Goal: Information Seeking & Learning: Learn about a topic

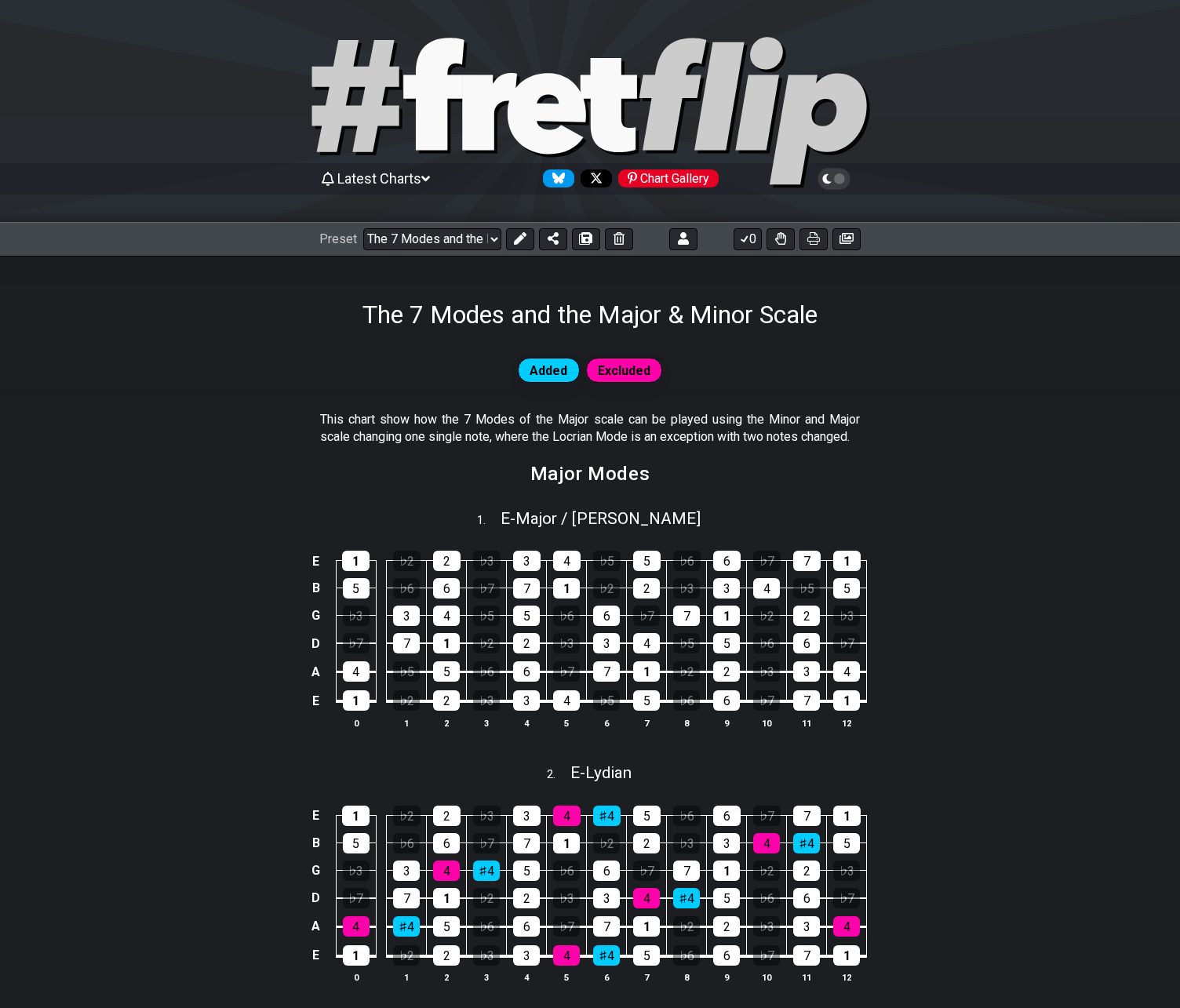
select select "/02VGM8YN"
click at [518, 240] on icon at bounding box center [520, 239] width 12 height 12
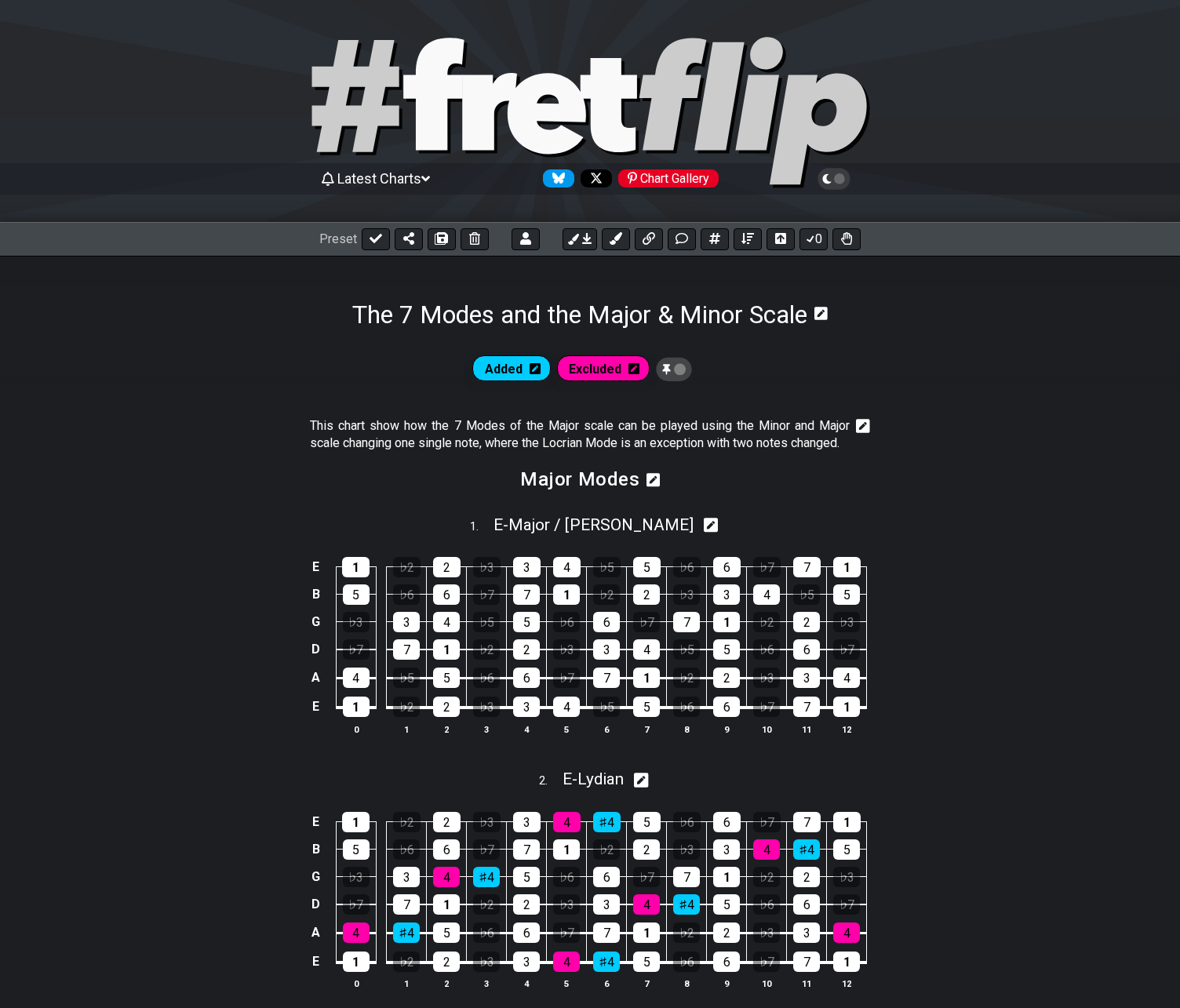
click at [827, 316] on icon at bounding box center [820, 313] width 13 height 13
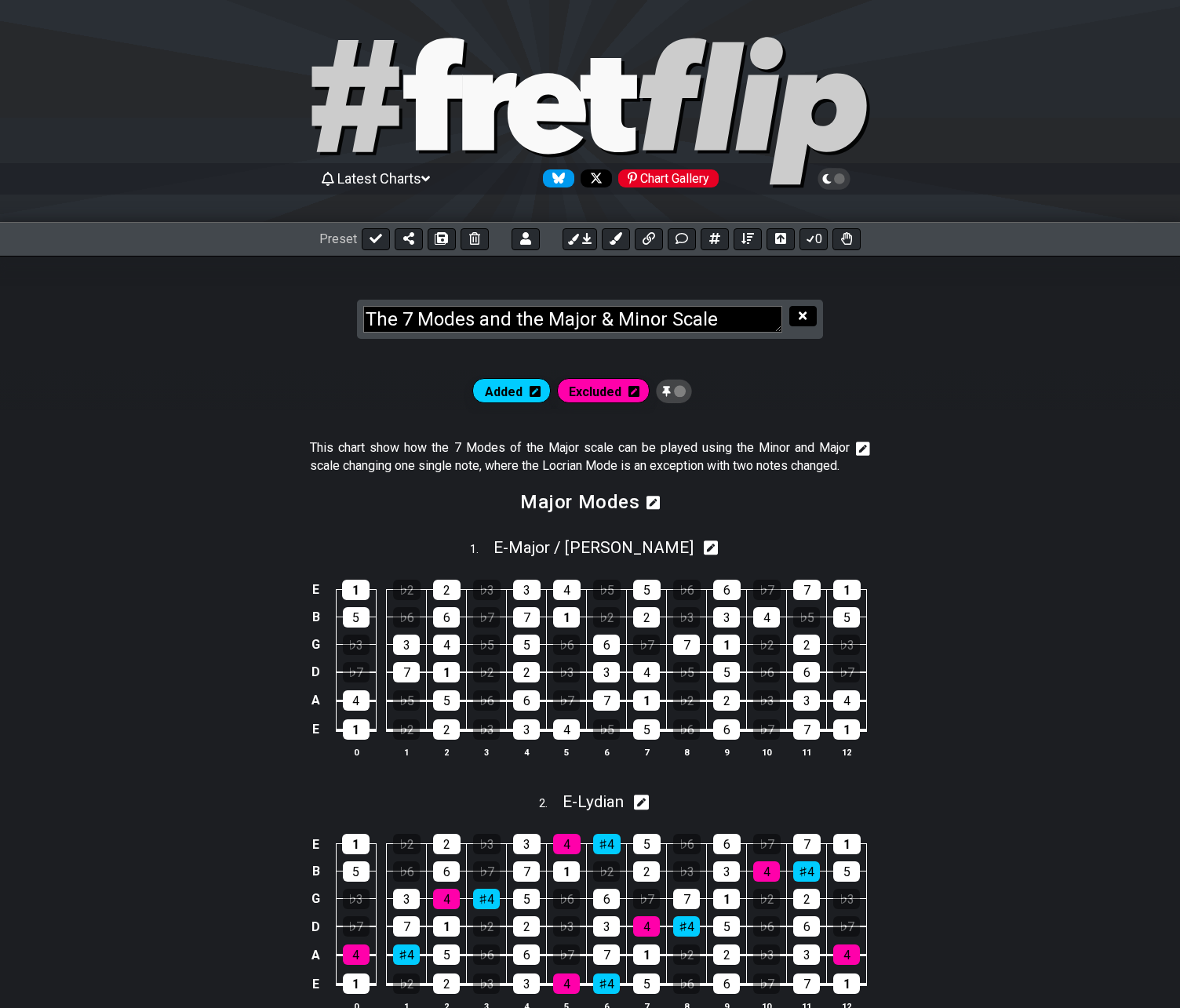
click at [799, 317] on button at bounding box center [803, 316] width 26 height 21
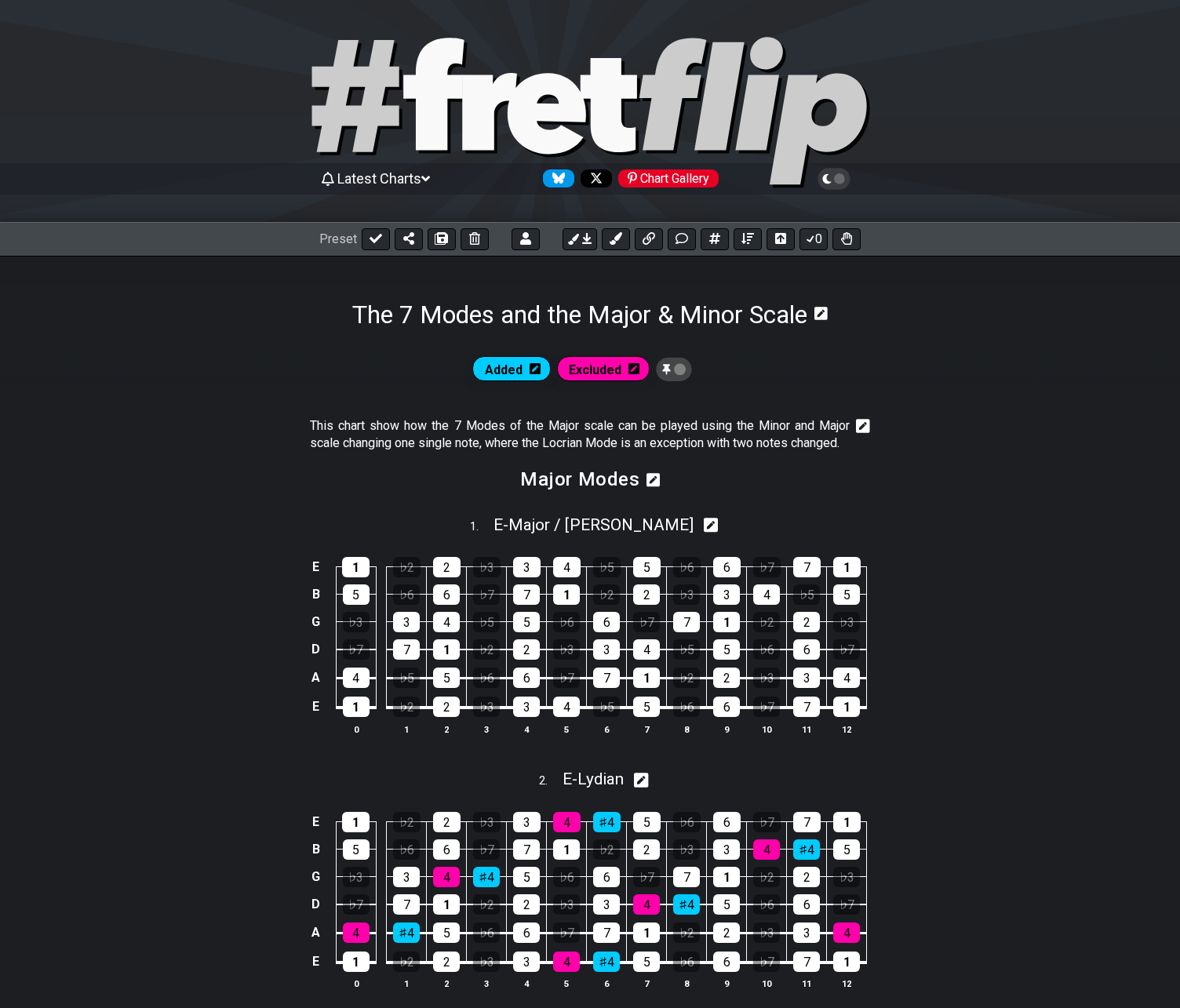
click at [827, 314] on icon at bounding box center [820, 313] width 13 height 13
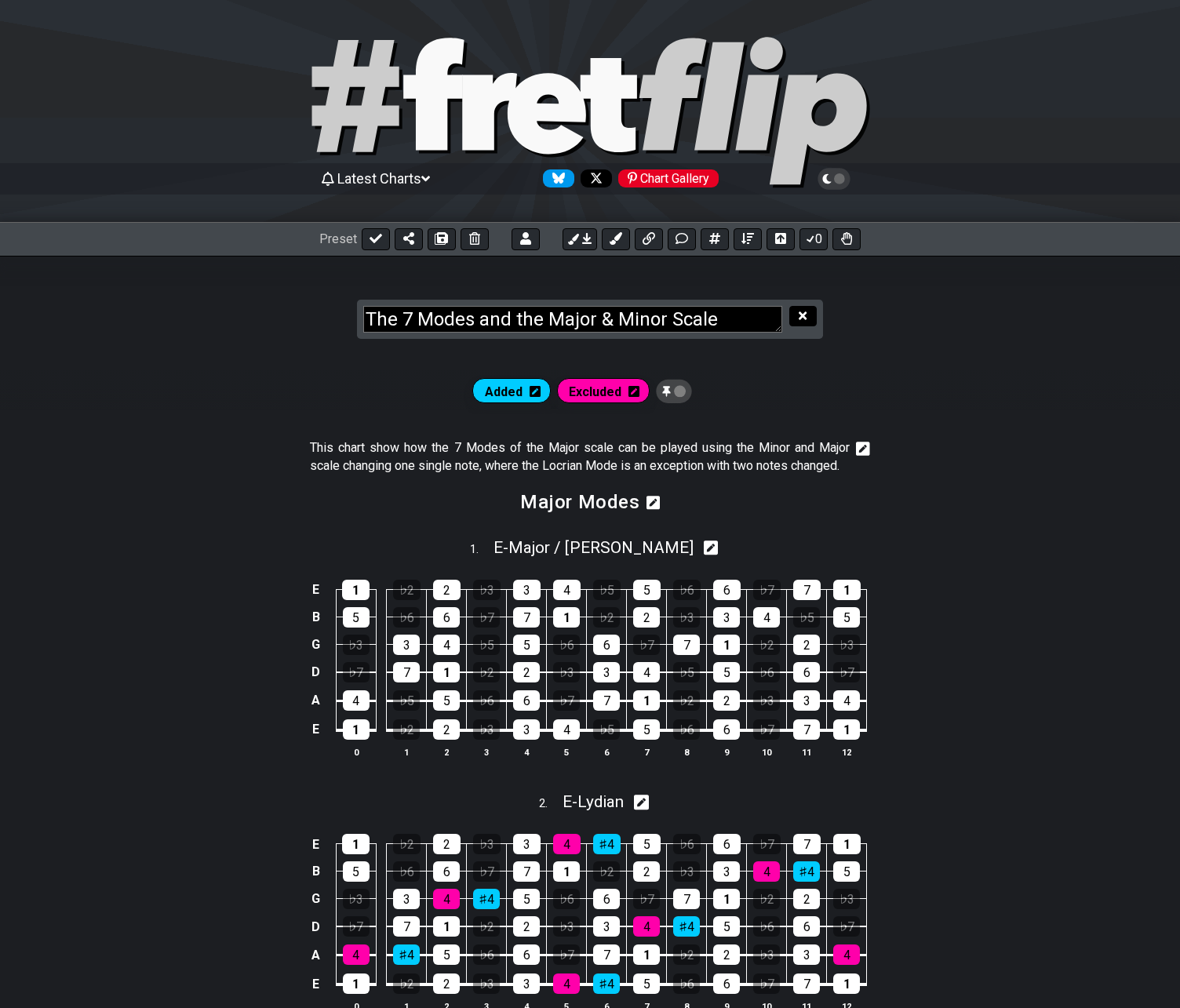
click at [812, 314] on button at bounding box center [803, 316] width 26 height 21
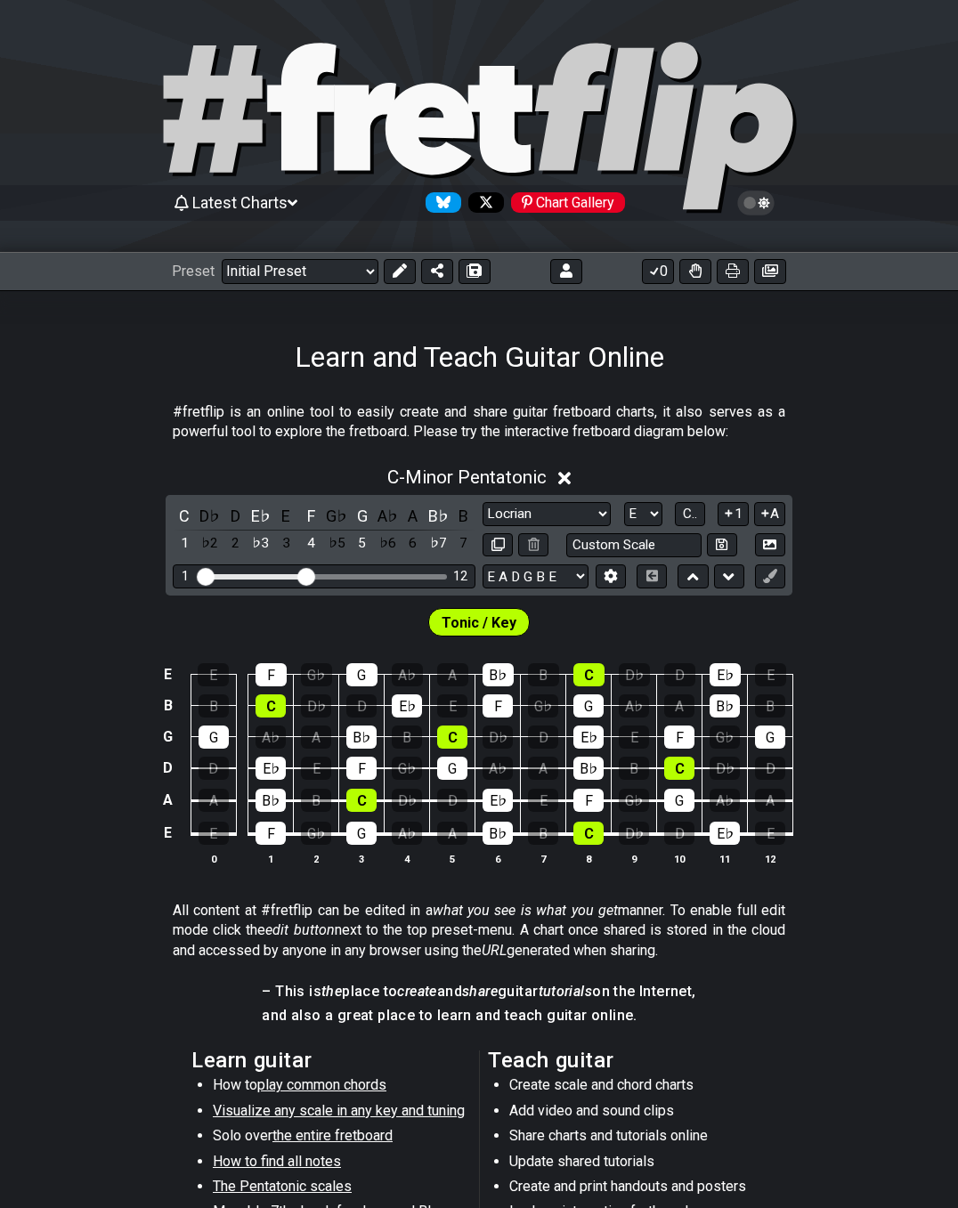
select select "Locrian"
select select "E"
click at [92, 560] on div "C - Minor Pentatonic C D♭ D E♭ E F G♭ G A♭ A B♭ B 1 ♭2 2 ♭3 3 4 ♭5 5 ♭6 6 ♭7 7 …" at bounding box center [479, 673] width 958 height 435
click at [871, 489] on div "C - Minor Pentatonic" at bounding box center [479, 472] width 958 height 33
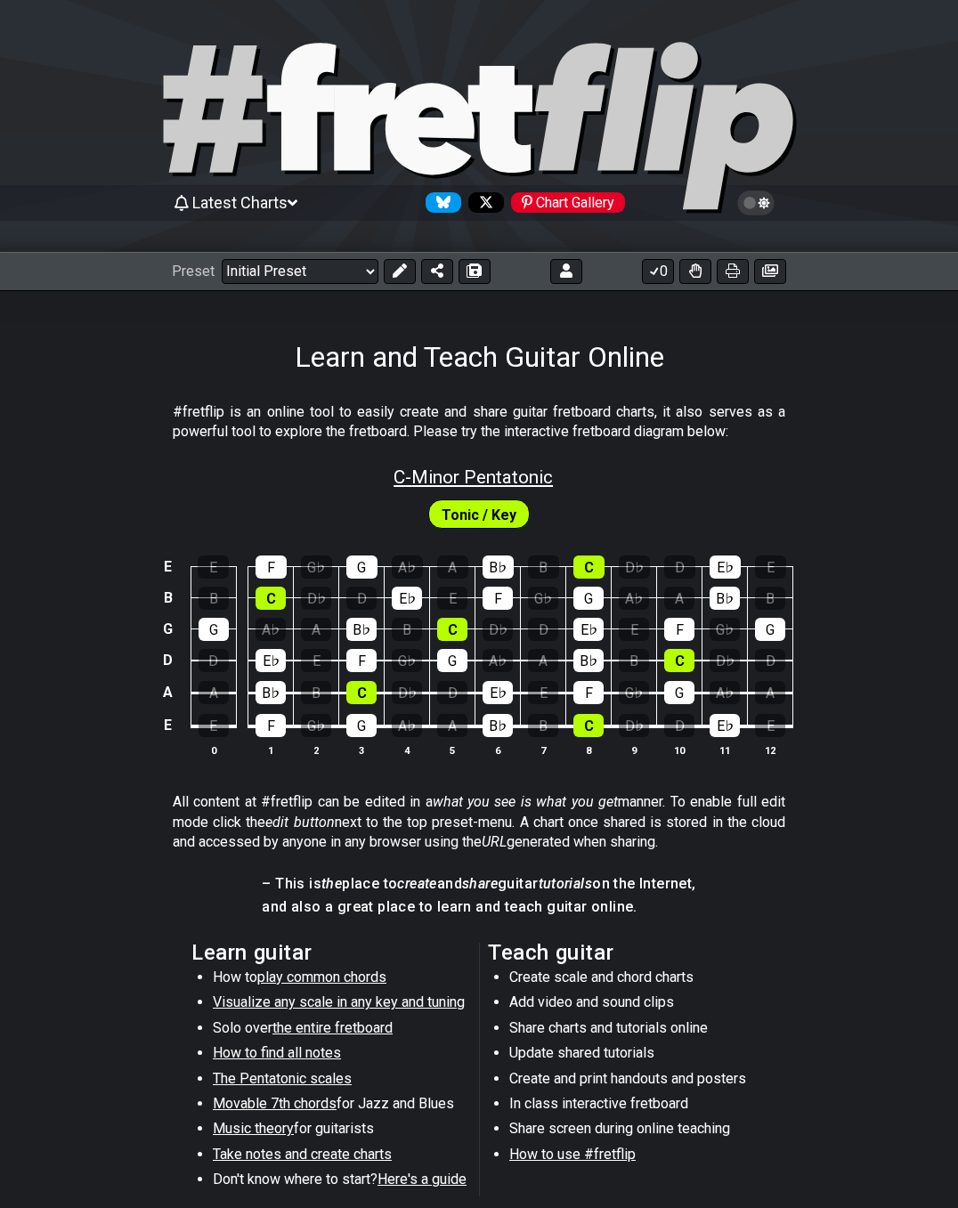
click at [485, 476] on span "C - Minor Pentatonic" at bounding box center [473, 477] width 159 height 21
select select "C"
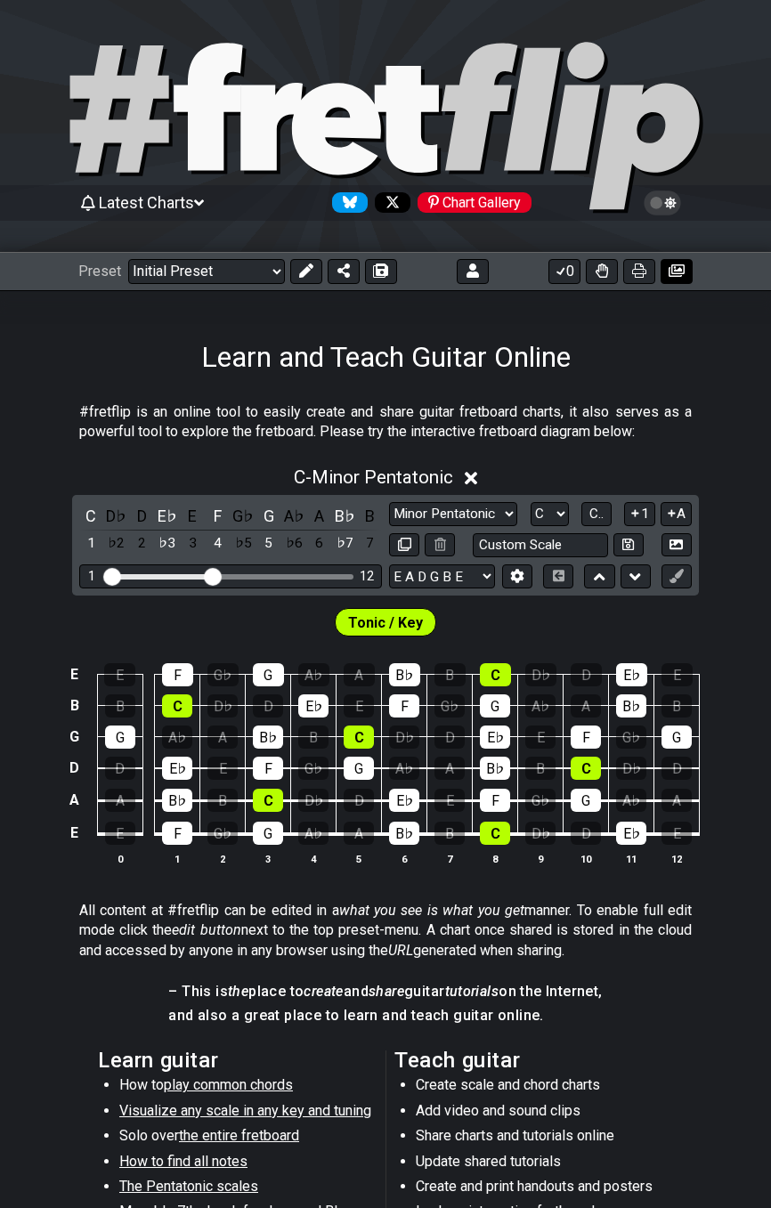
click at [678, 280] on button at bounding box center [677, 271] width 32 height 25
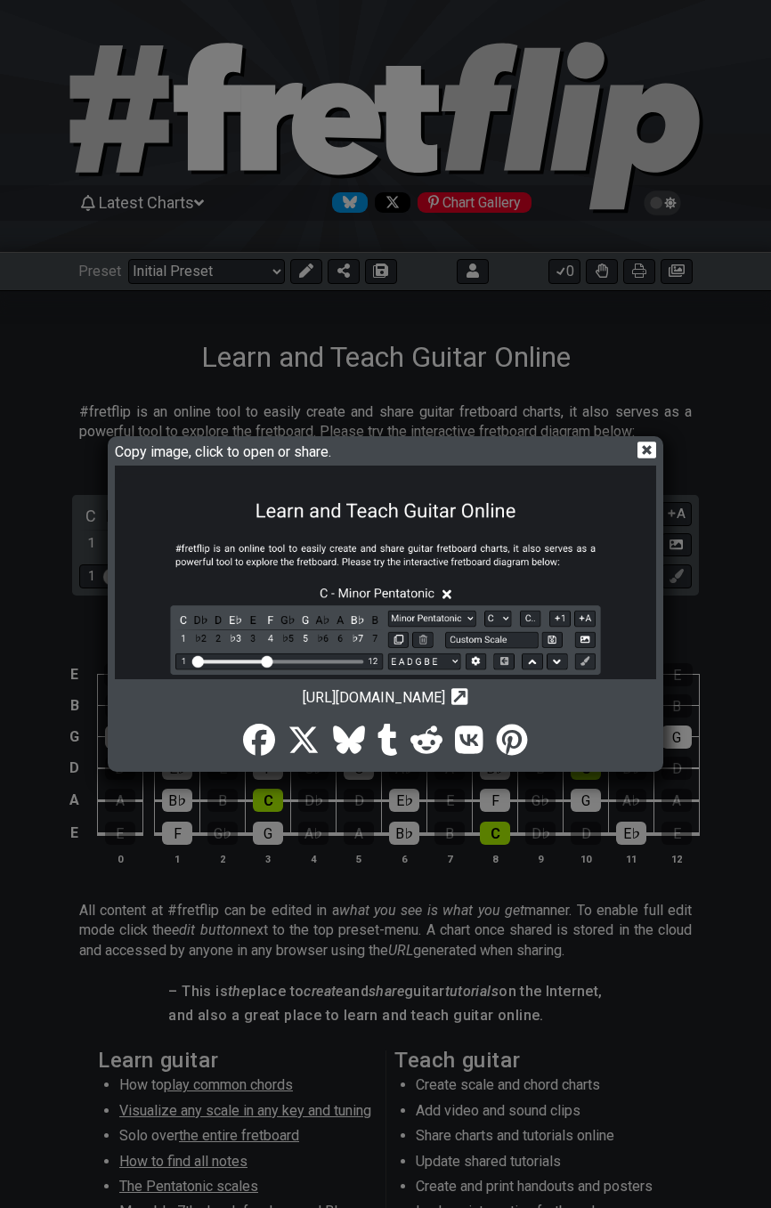
click at [569, 549] on img at bounding box center [385, 860] width 541 height 788
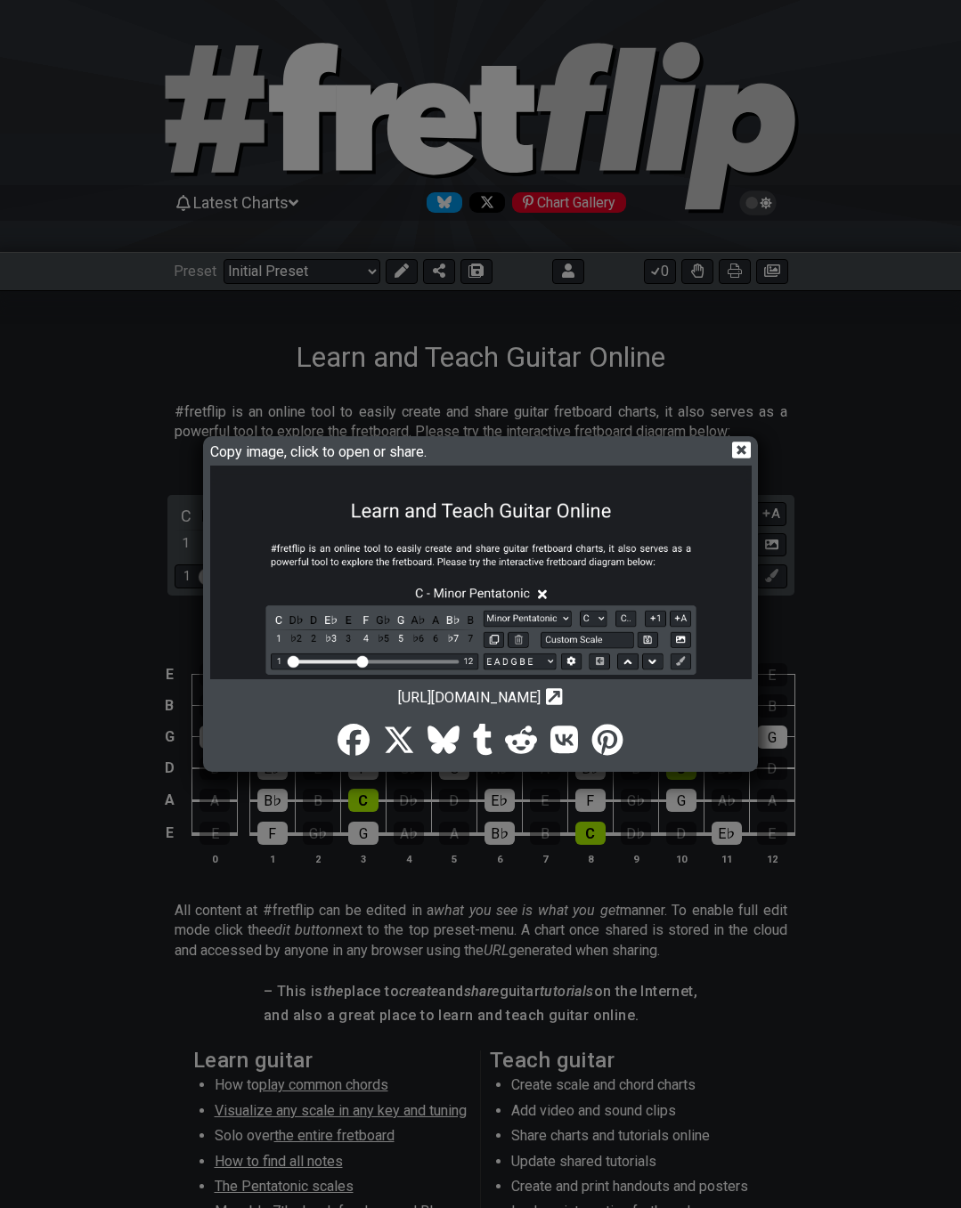
click at [741, 446] on icon at bounding box center [741, 450] width 19 height 17
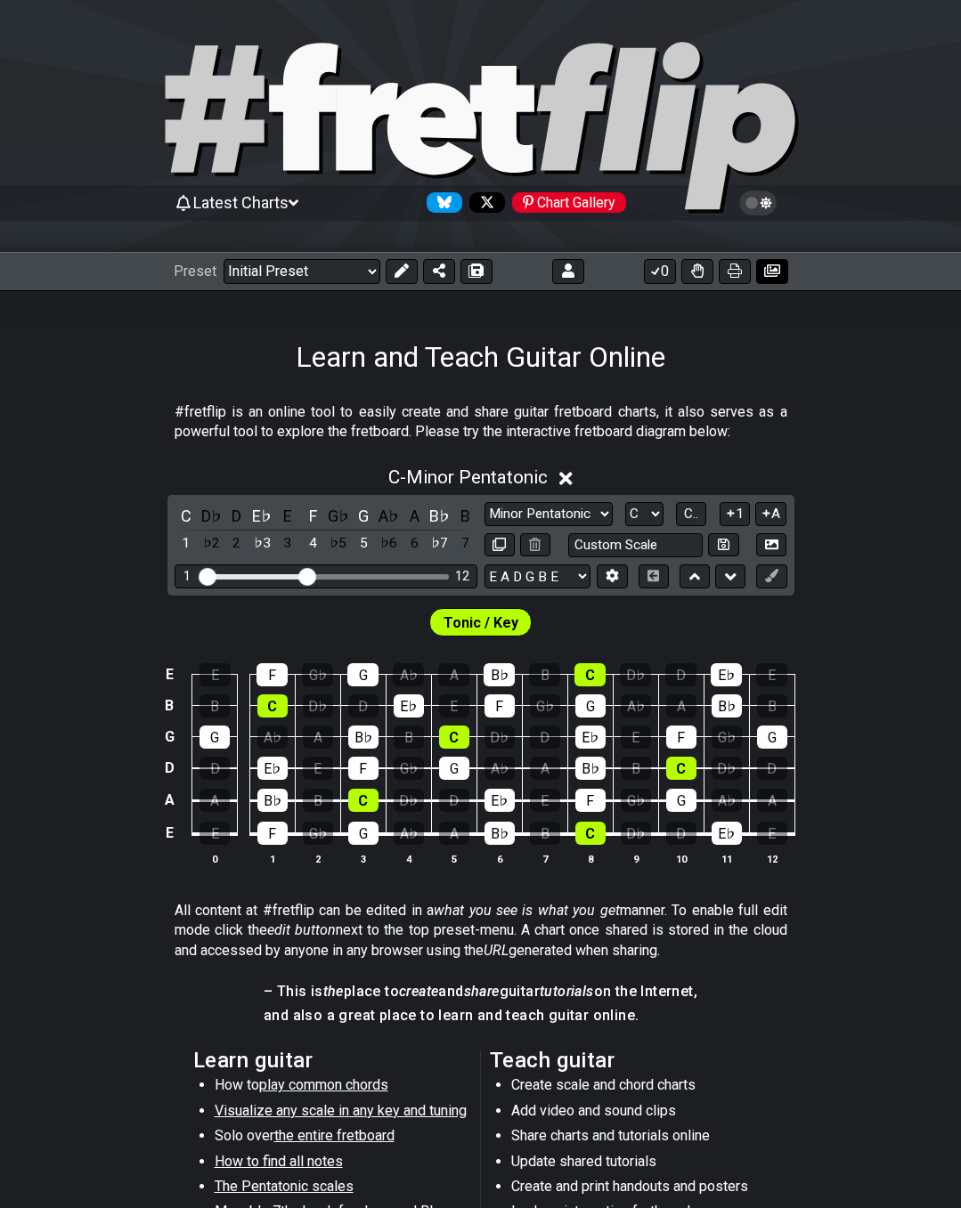
click at [776, 272] on icon at bounding box center [772, 270] width 16 height 12
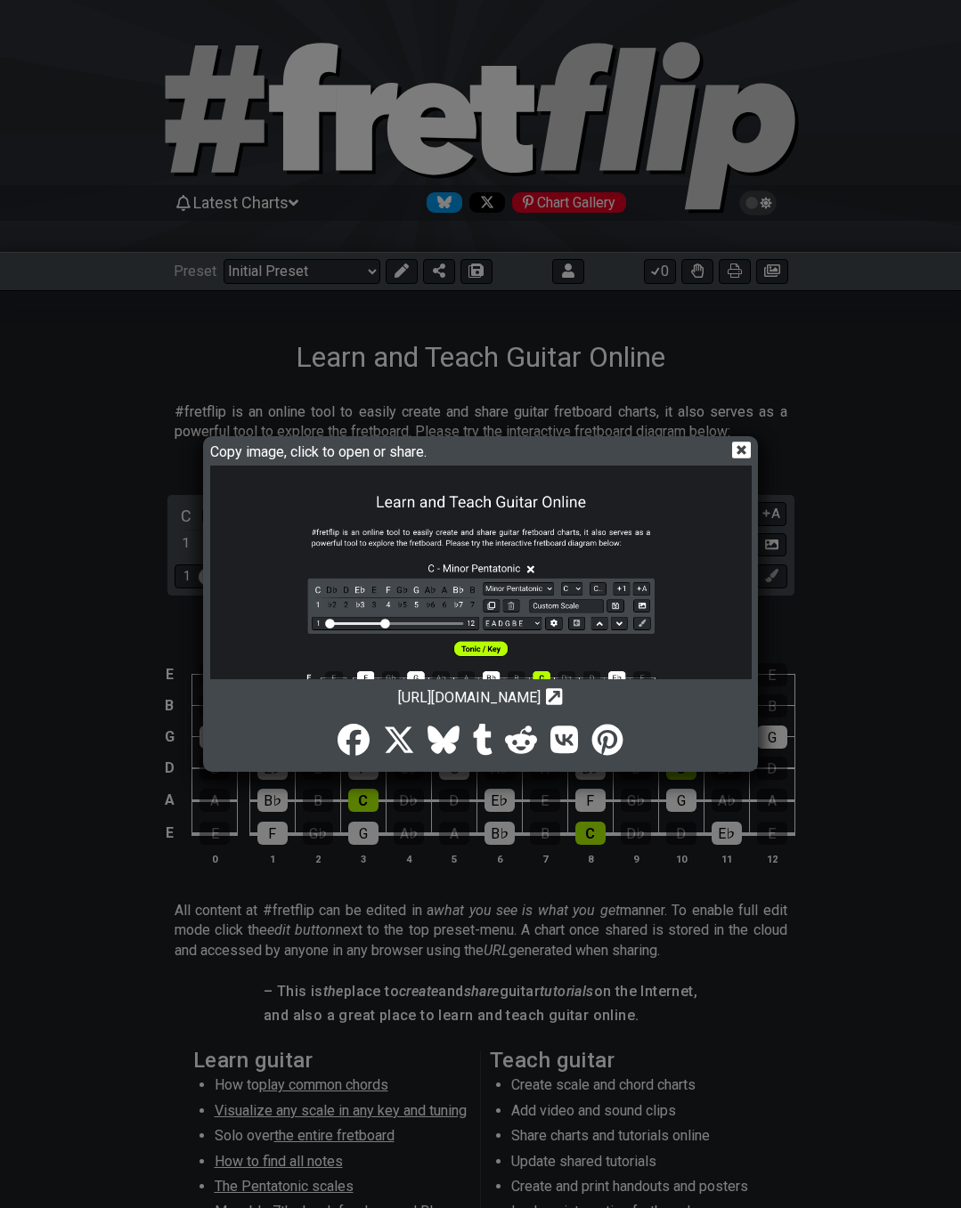
click at [588, 559] on img at bounding box center [480, 783] width 541 height 635
click at [746, 450] on icon at bounding box center [741, 450] width 19 height 17
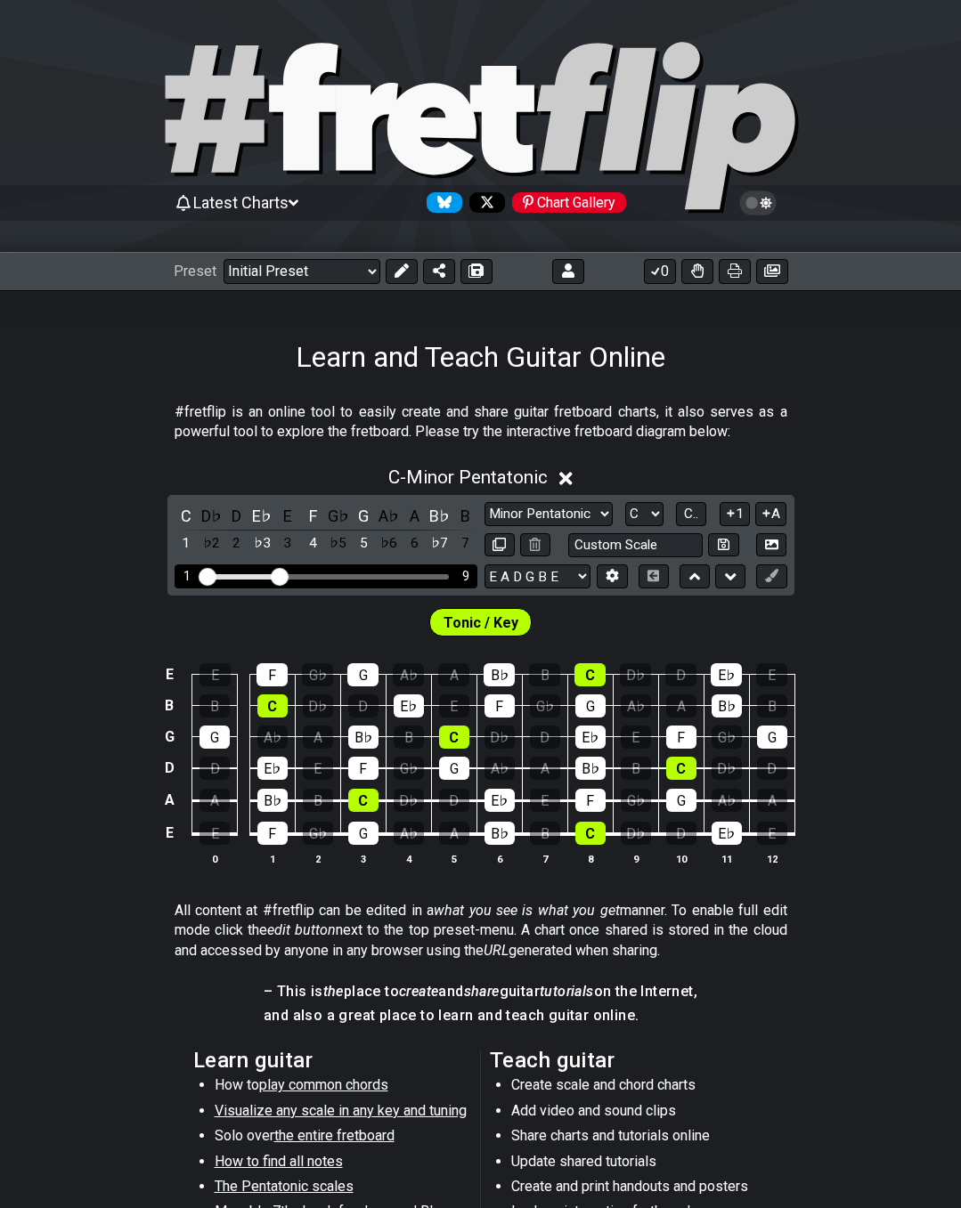
drag, startPoint x: 300, startPoint y: 582, endPoint x: 276, endPoint y: 584, distance: 24.2
click at [276, 575] on input "Visible fret range" at bounding box center [325, 575] width 253 height 0
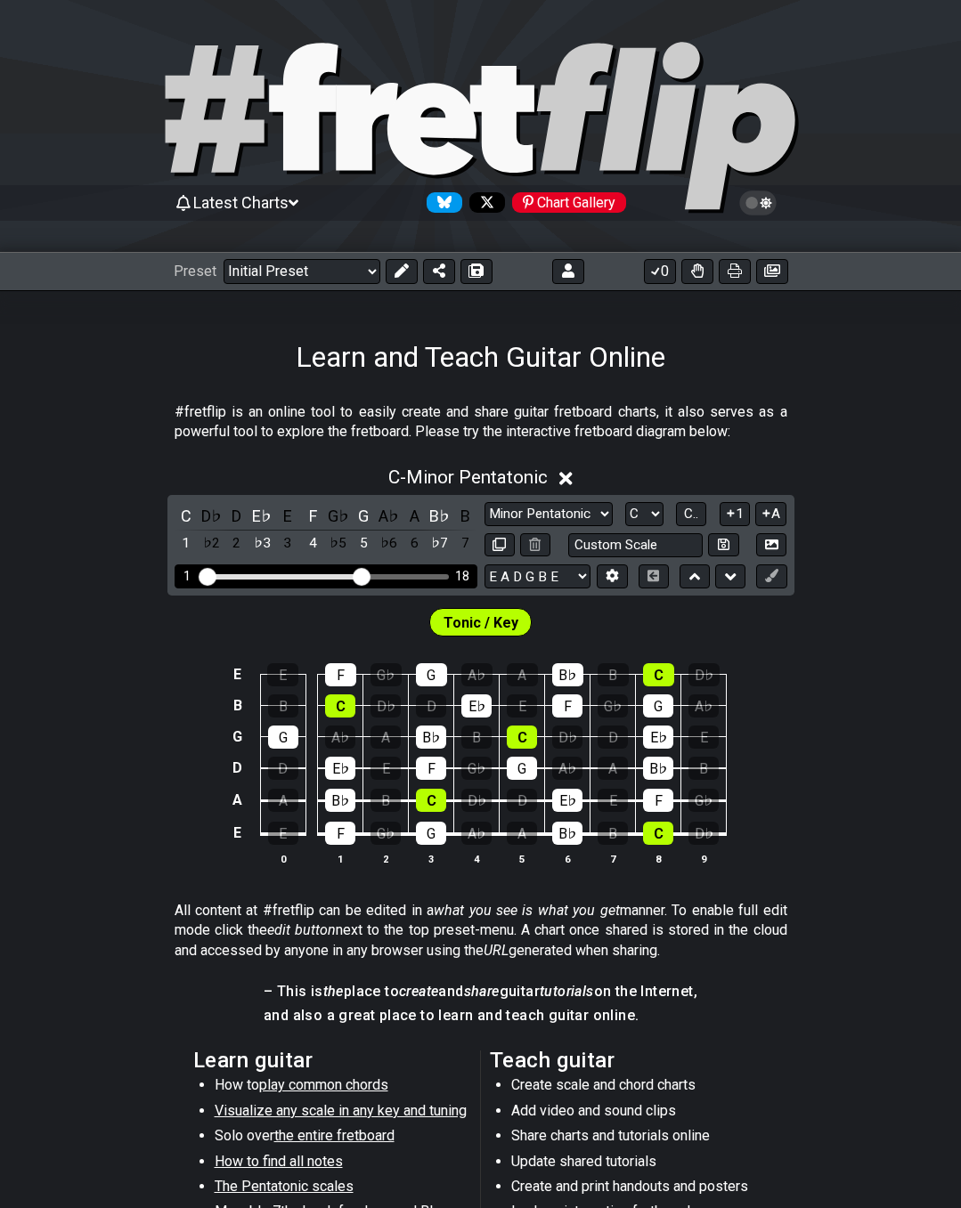
drag, startPoint x: 276, startPoint y: 582, endPoint x: 358, endPoint y: 577, distance: 82.1
click at [358, 575] on input "Visible fret range" at bounding box center [325, 575] width 253 height 0
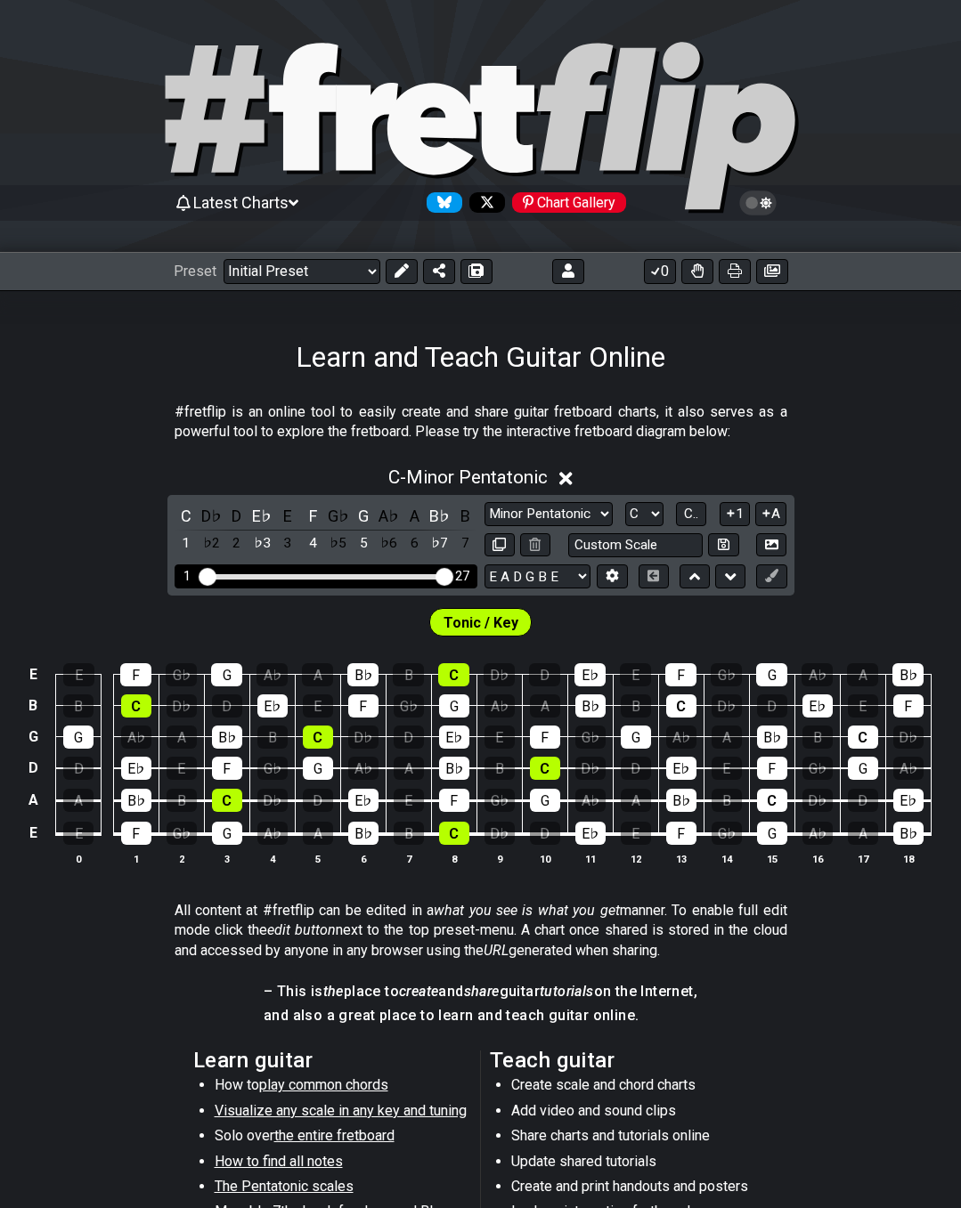
drag, startPoint x: 383, startPoint y: 578, endPoint x: 451, endPoint y: 589, distance: 68.5
click at [451, 575] on input "Visible fret range" at bounding box center [325, 575] width 253 height 0
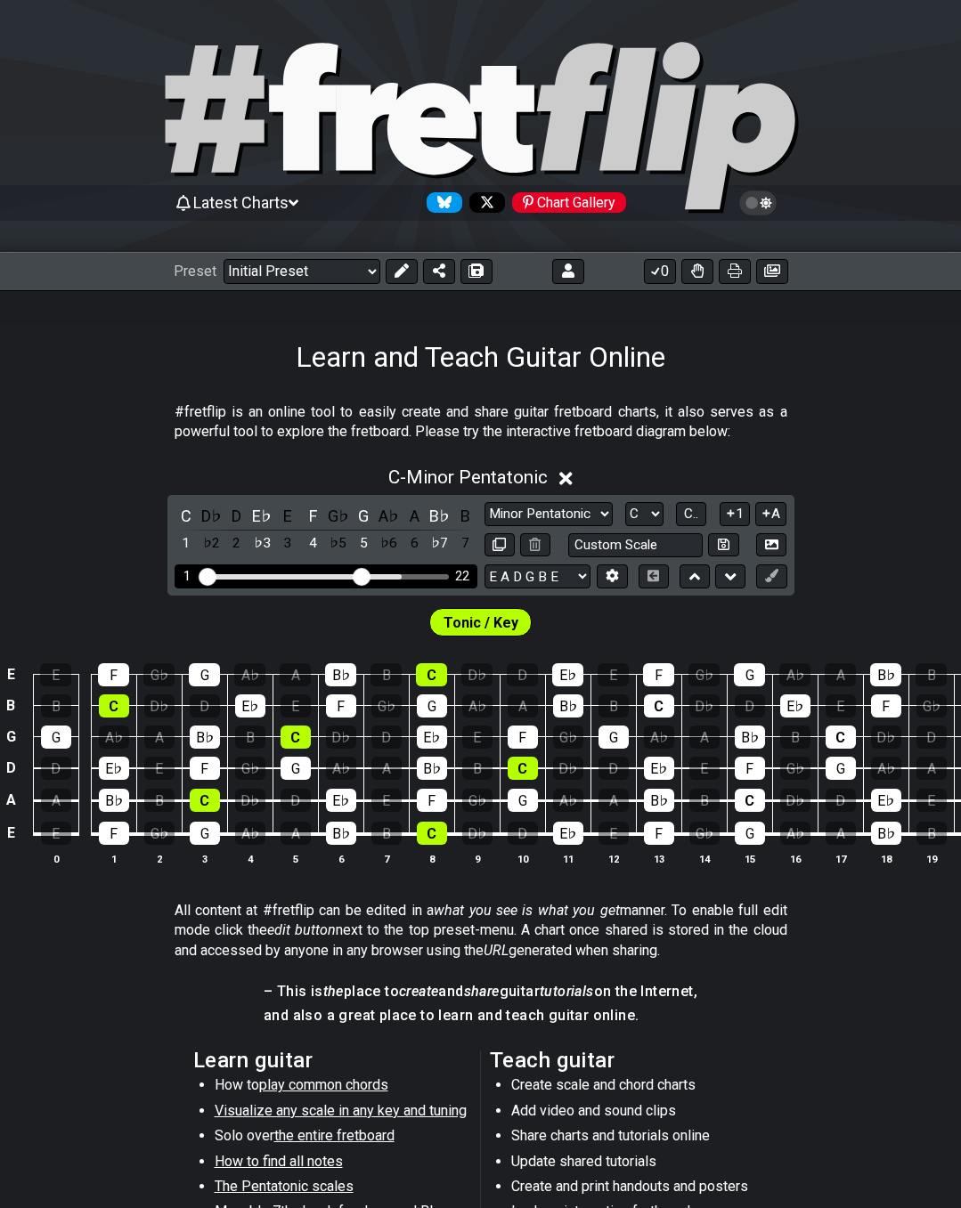
drag, startPoint x: 447, startPoint y: 575, endPoint x: 362, endPoint y: 581, distance: 84.8
click at [362, 575] on input "Visible fret range" at bounding box center [325, 575] width 253 height 0
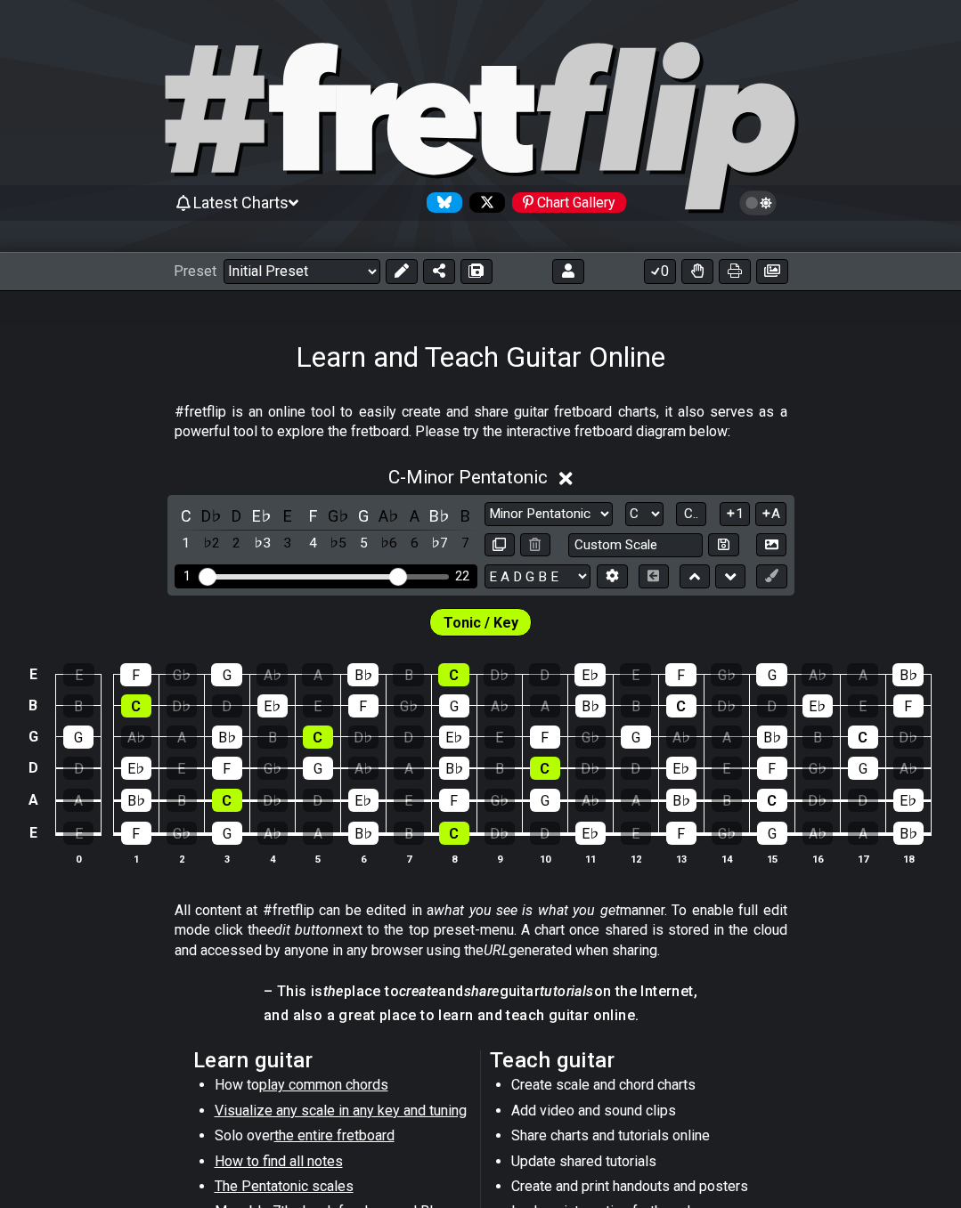
drag, startPoint x: 362, startPoint y: 580, endPoint x: 399, endPoint y: 588, distance: 38.3
click at [399, 575] on input "Visible fret range" at bounding box center [325, 575] width 253 height 0
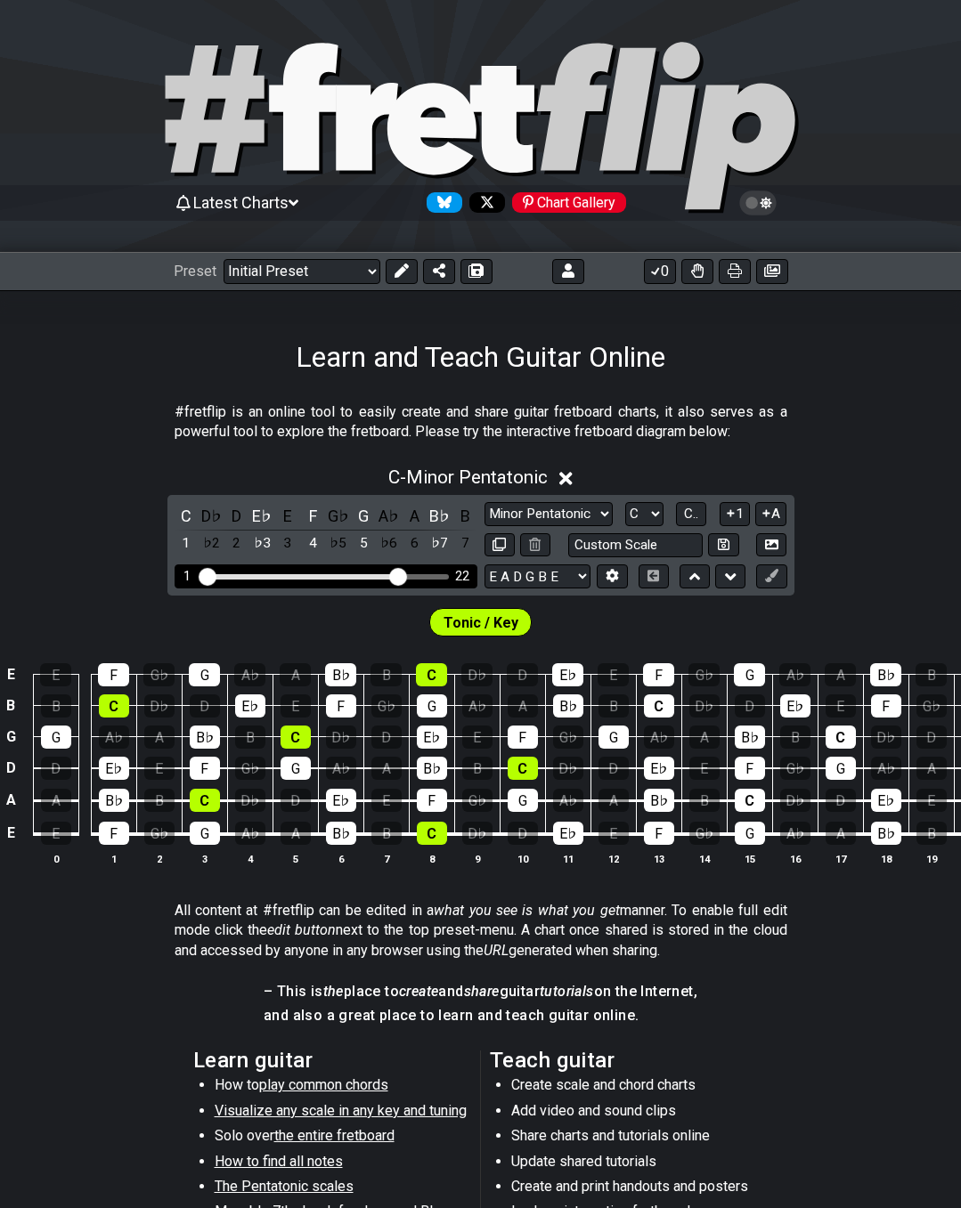
click at [353, 575] on div "Visible fret range" at bounding box center [301, 576] width 199 height 5
drag, startPoint x: 397, startPoint y: 582, endPoint x: 357, endPoint y: 582, distance: 40.1
click at [357, 575] on input "Visible fret range" at bounding box center [325, 575] width 253 height 0
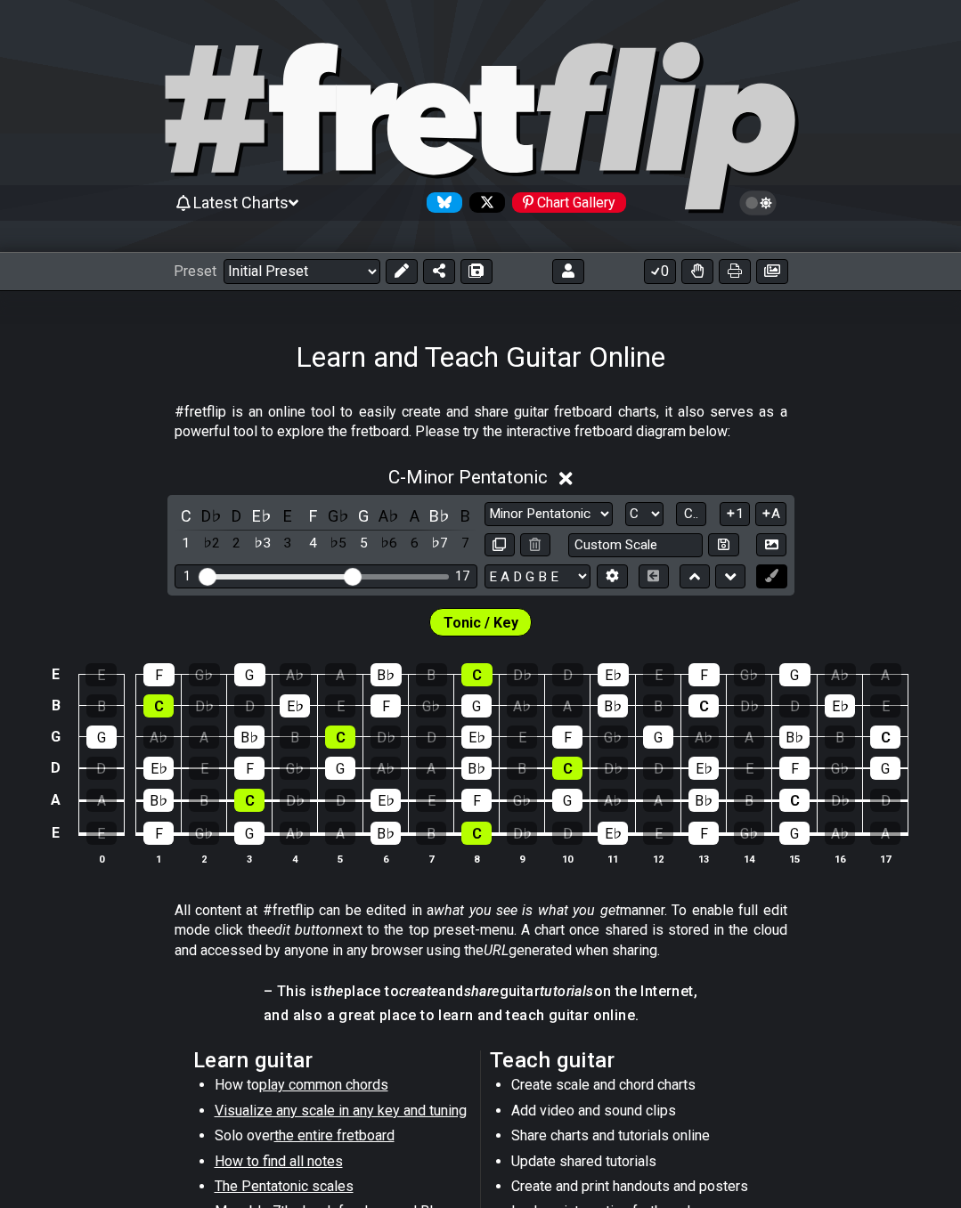
click at [768, 573] on icon at bounding box center [771, 575] width 13 height 13
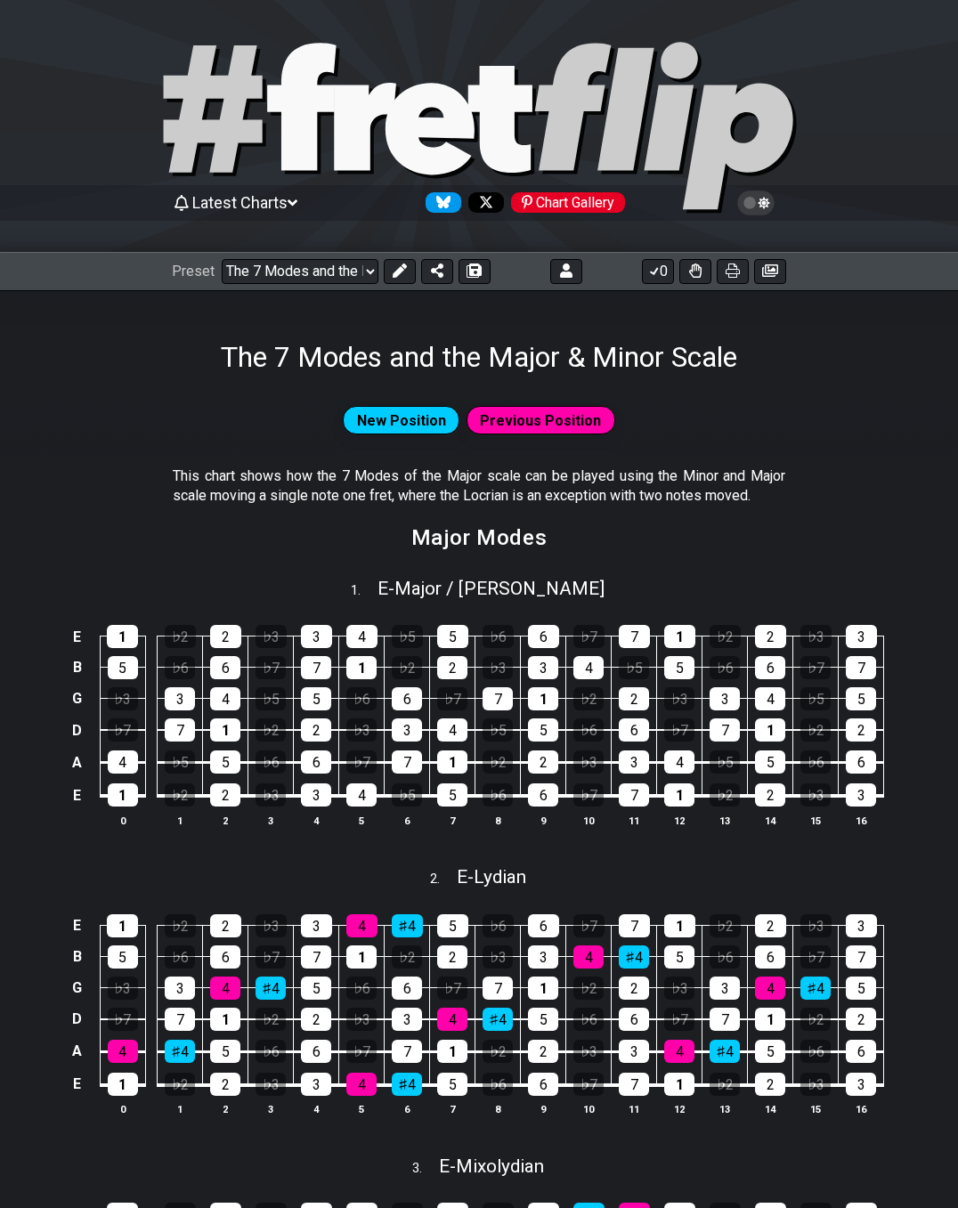
select select "/02VGM8YN"
drag, startPoint x: 207, startPoint y: 421, endPoint x: 246, endPoint y: 402, distance: 43.0
click at [207, 422] on div "New Position Previous Position" at bounding box center [479, 421] width 958 height 36
click at [216, 207] on span "Latest Charts" at bounding box center [239, 202] width 95 height 19
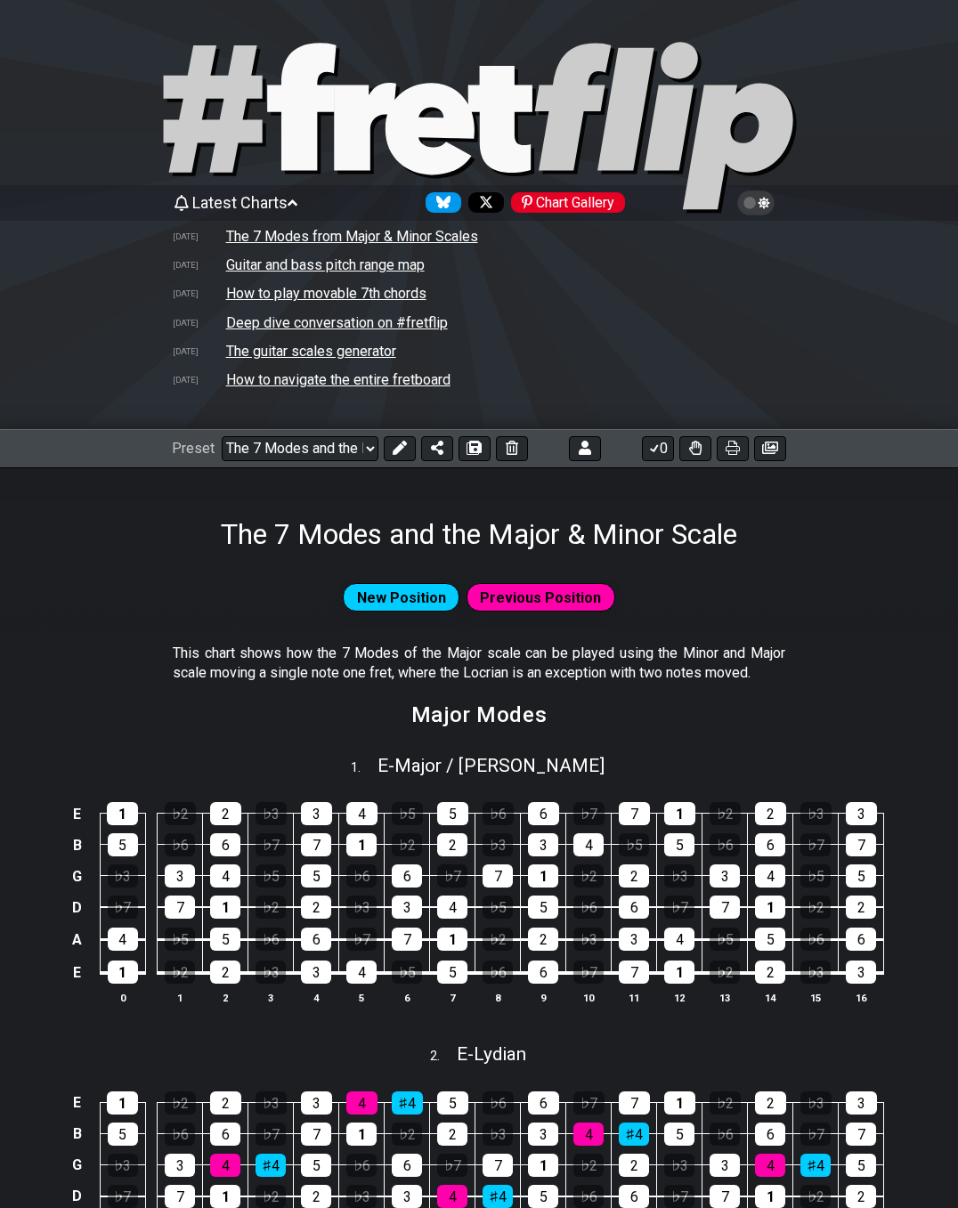
click at [275, 233] on td "The 7 Modes from Major & Minor Scales" at bounding box center [352, 236] width 254 height 19
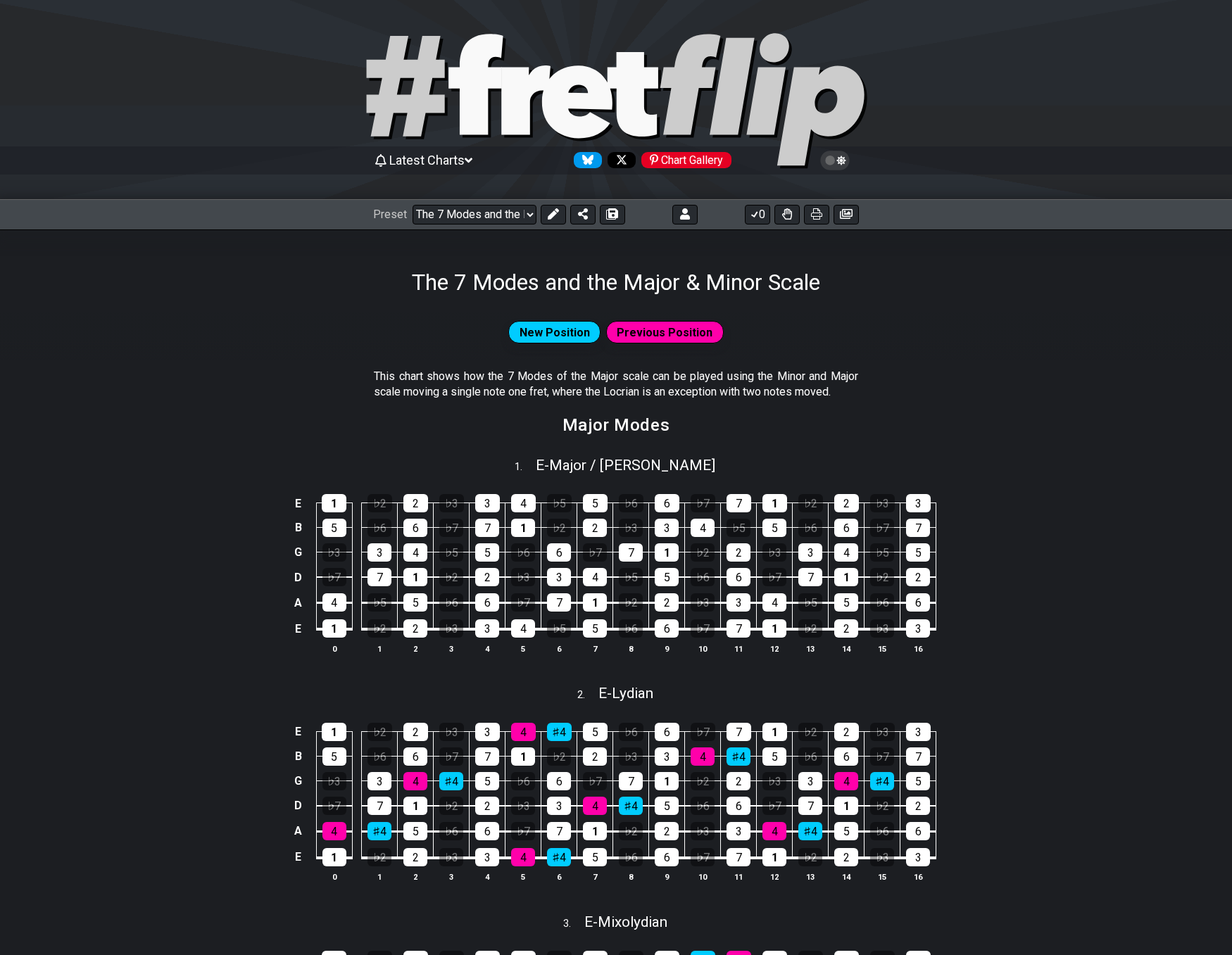
select select "/02VGM8YN"
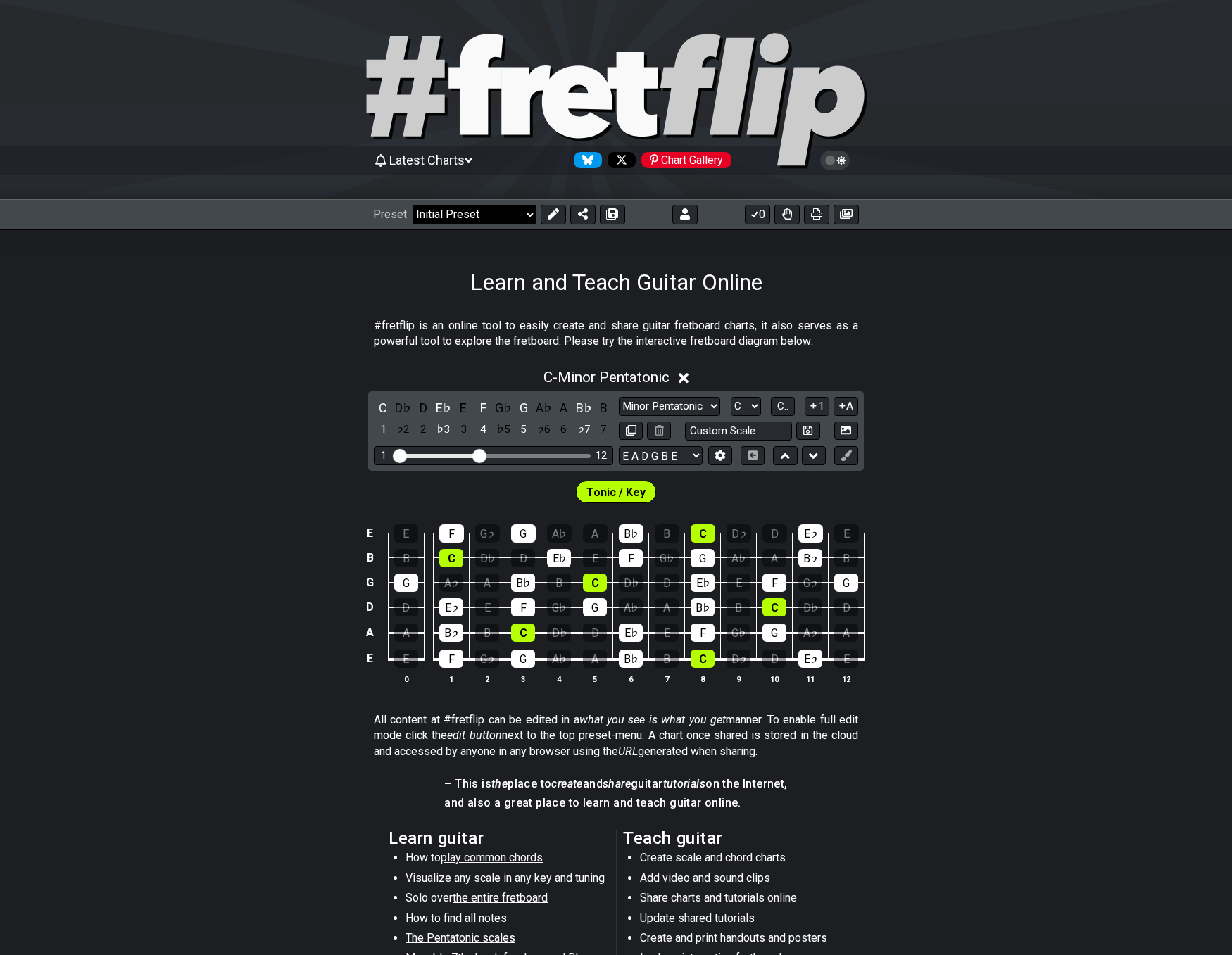
click at [520, 215] on select "Welcome to #fretflip! Initial Preset Custom Preset 2 string patterns to connect…" at bounding box center [474, 214] width 124 height 20
click at [413, 205] on select "Welcome to #fretflip! Initial Preset Custom Preset 2 string patterns to connect…" at bounding box center [474, 214] width 124 height 20
select select "/power-chords"
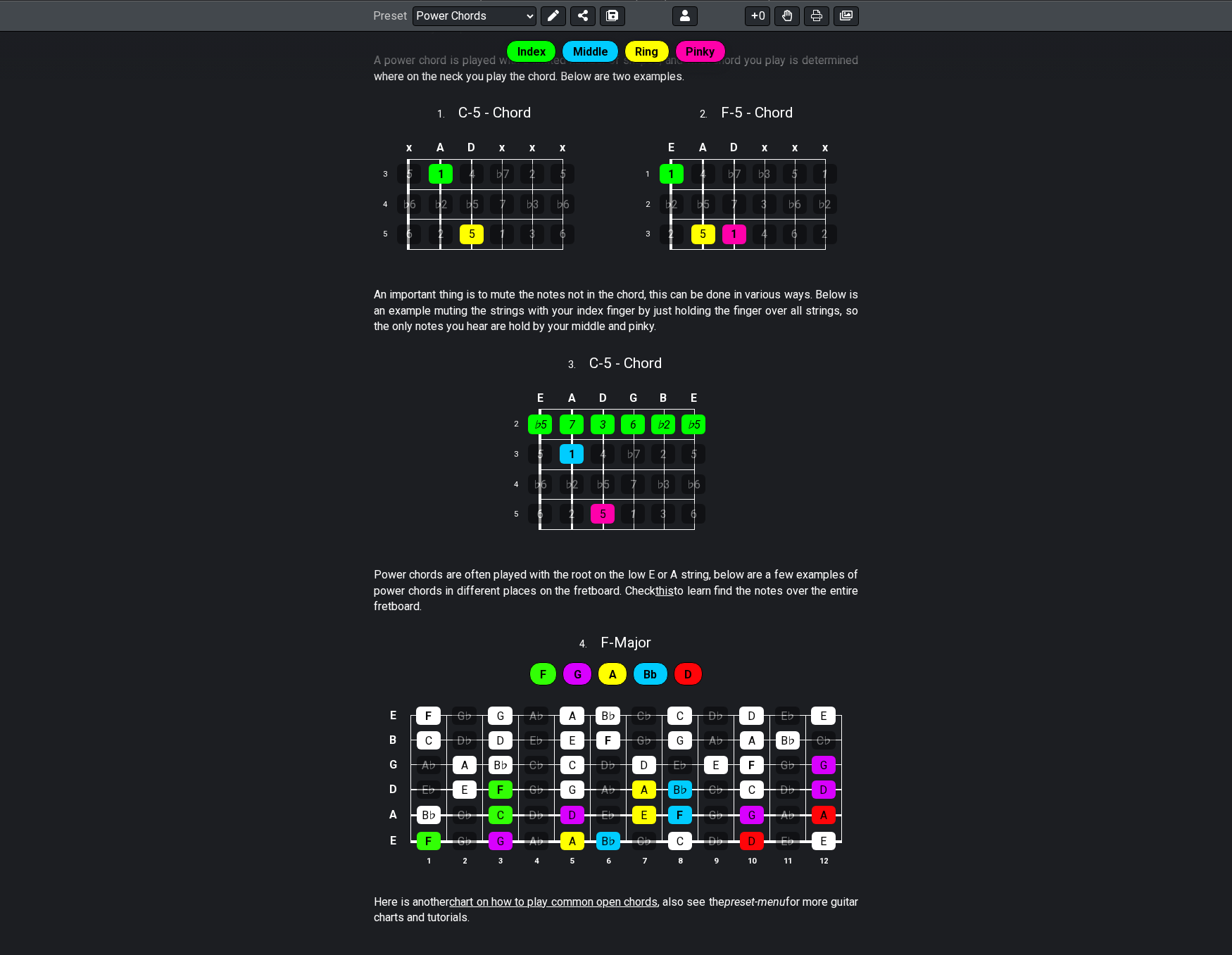
scroll to position [114, 0]
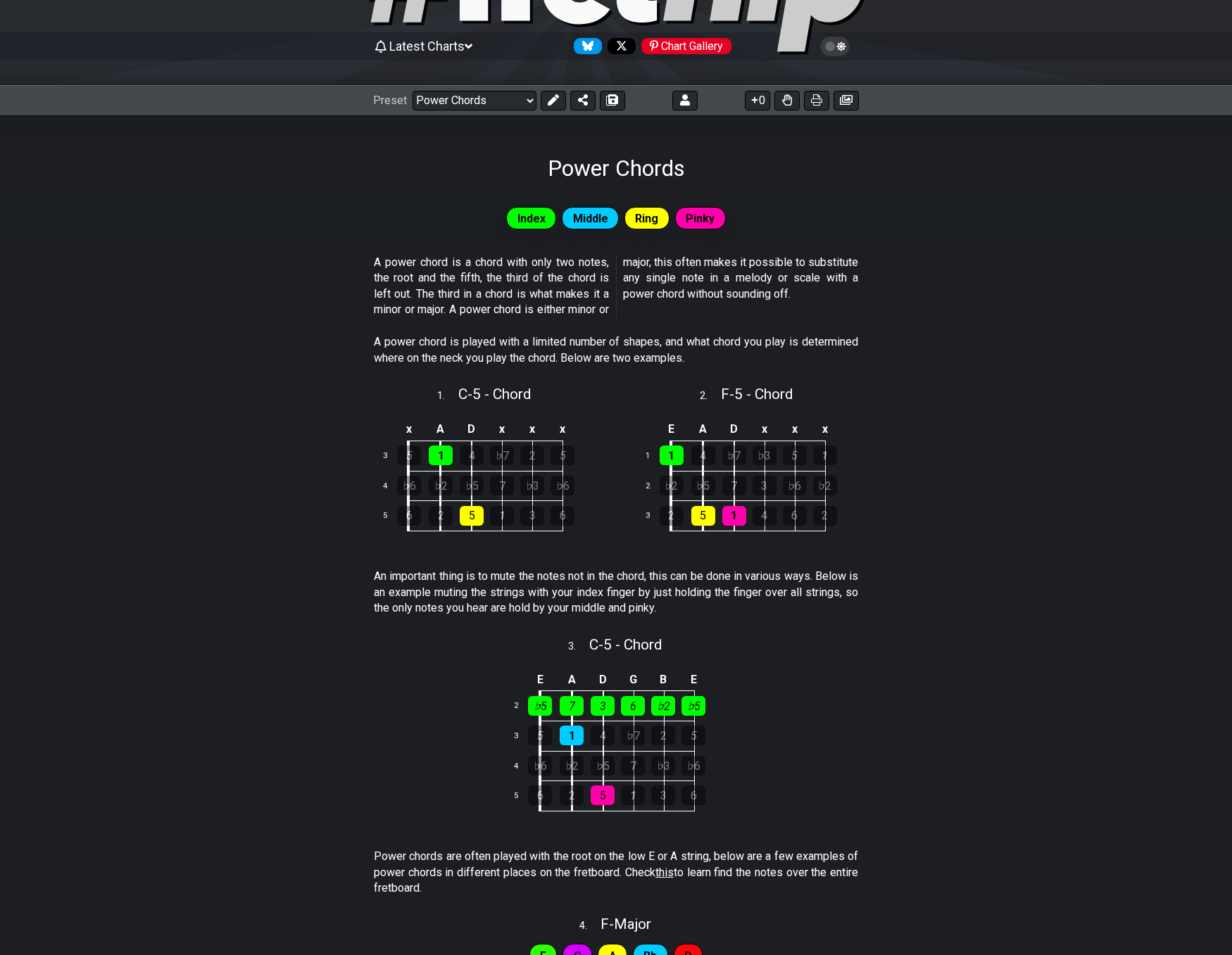
click at [839, 49] on icon at bounding box center [842, 47] width 9 height 9
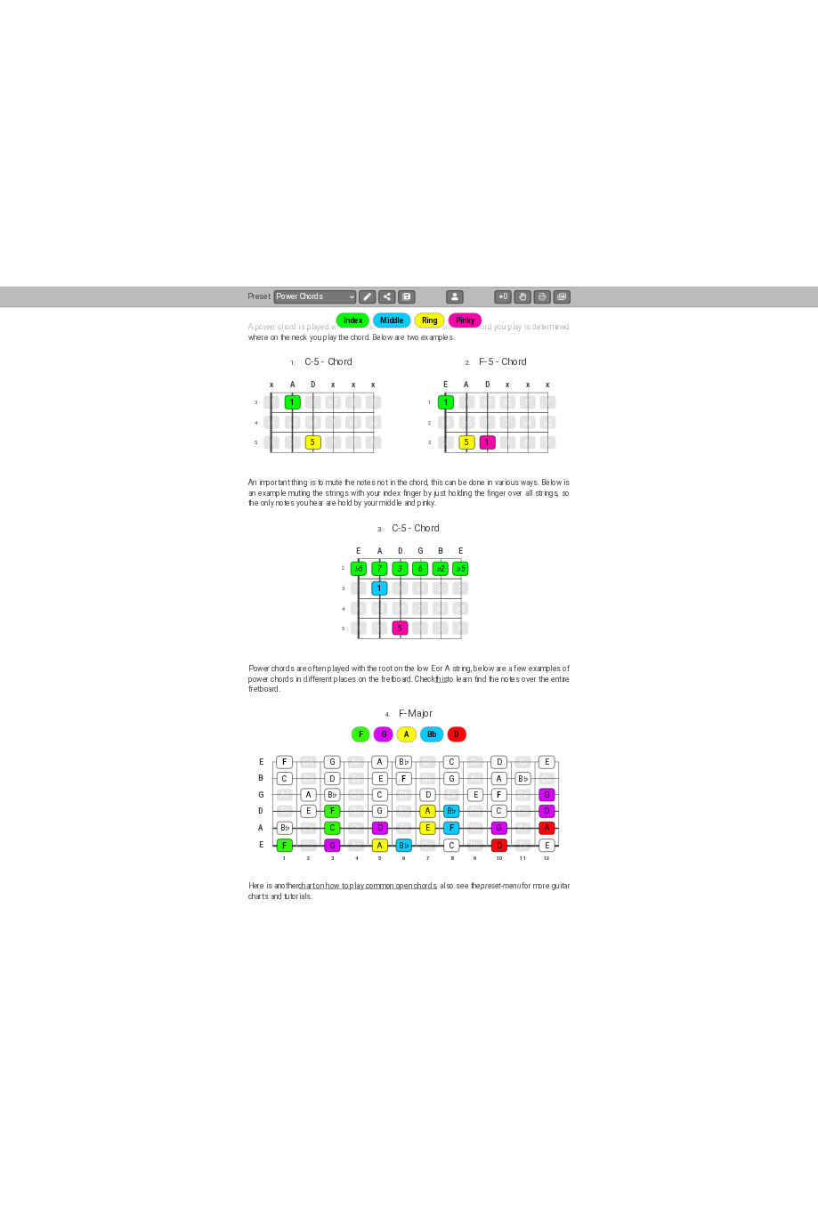
scroll to position [55, 0]
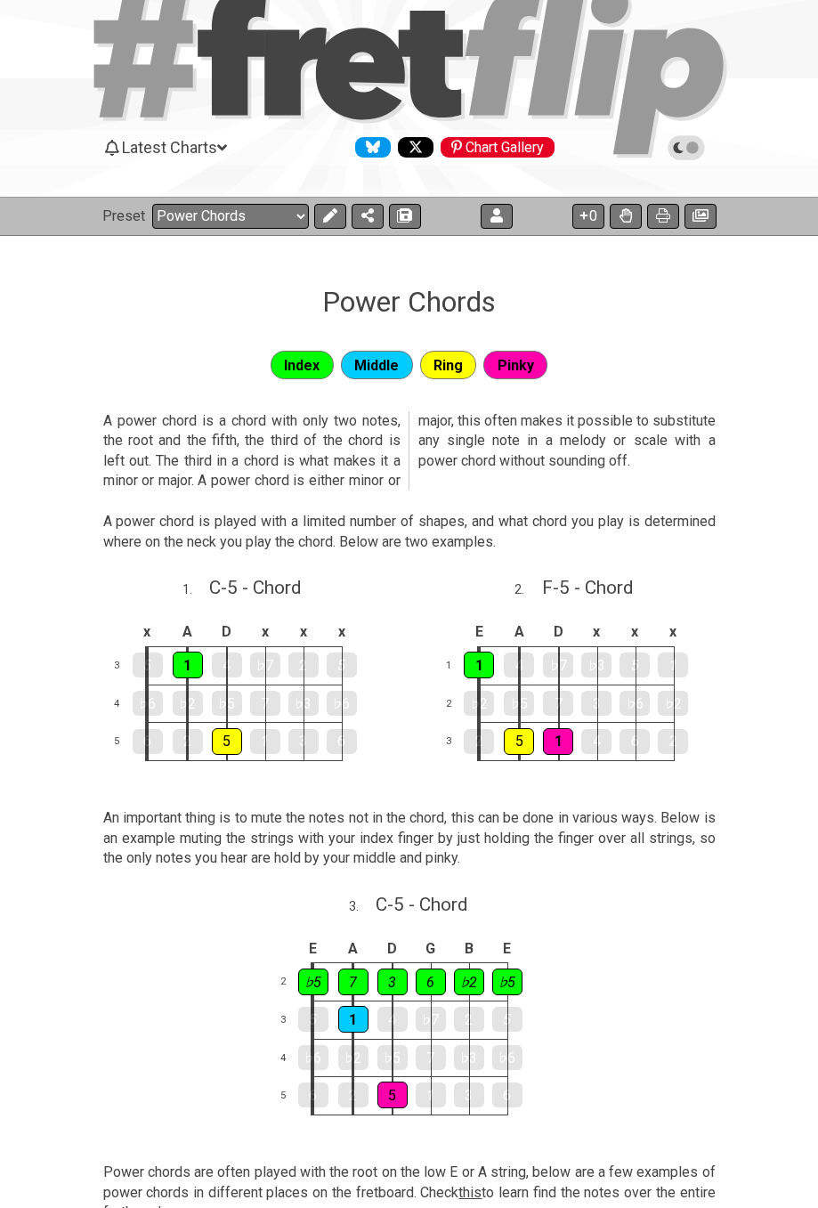
click at [251, 587] on span "C - 5 - Chord" at bounding box center [255, 587] width 92 height 21
select select "C"
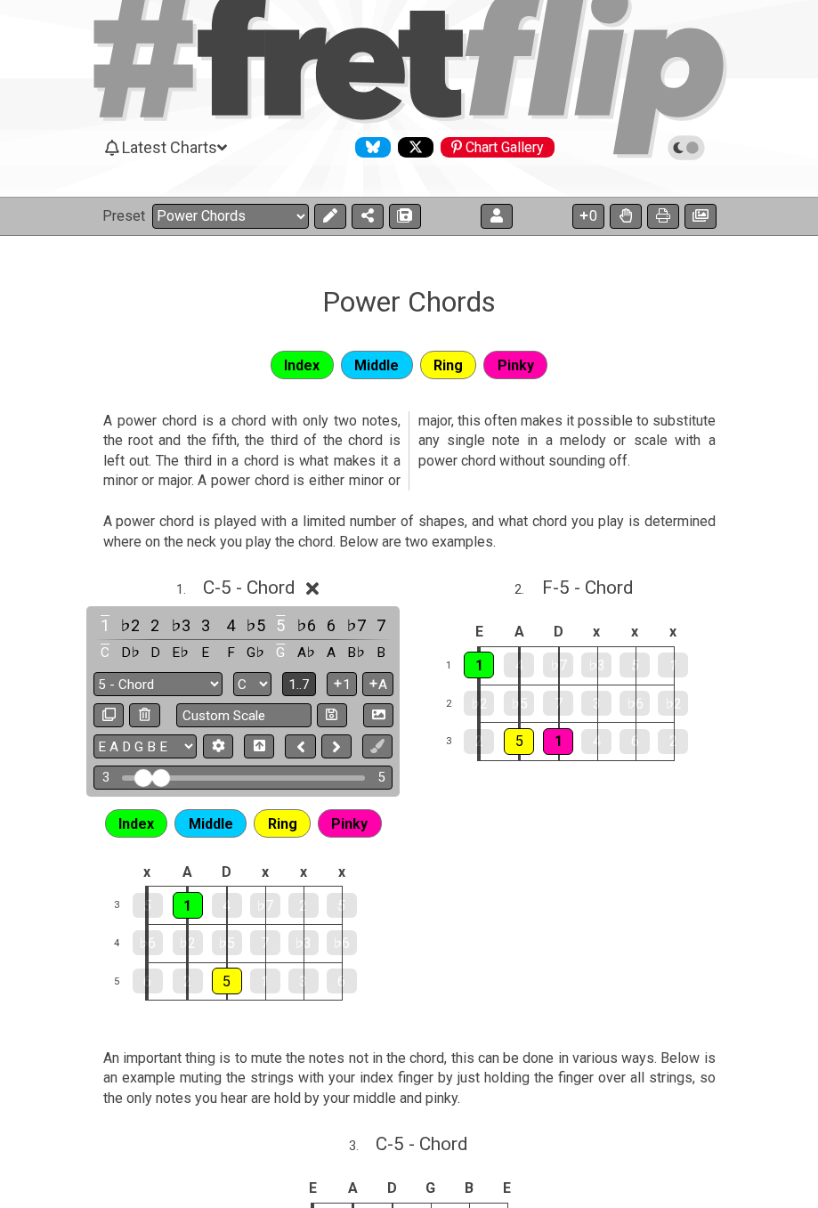
click at [295, 684] on span "1..7" at bounding box center [299, 685] width 21 height 16
click at [295, 684] on span "..." at bounding box center [299, 685] width 8 height 16
click at [260, 586] on span "C - 5 - Chord" at bounding box center [249, 587] width 92 height 21
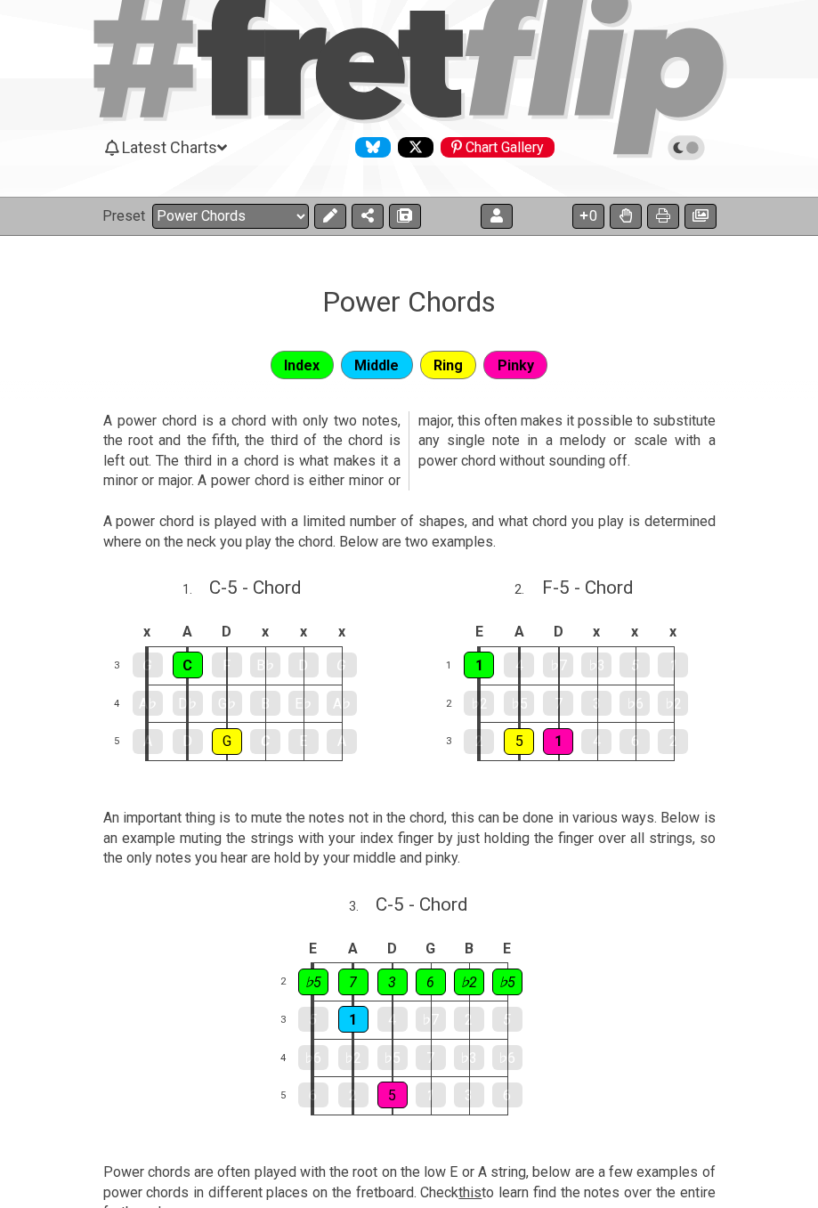
click at [570, 591] on span "F - 5 - Chord" at bounding box center [587, 587] width 91 height 21
select select "F"
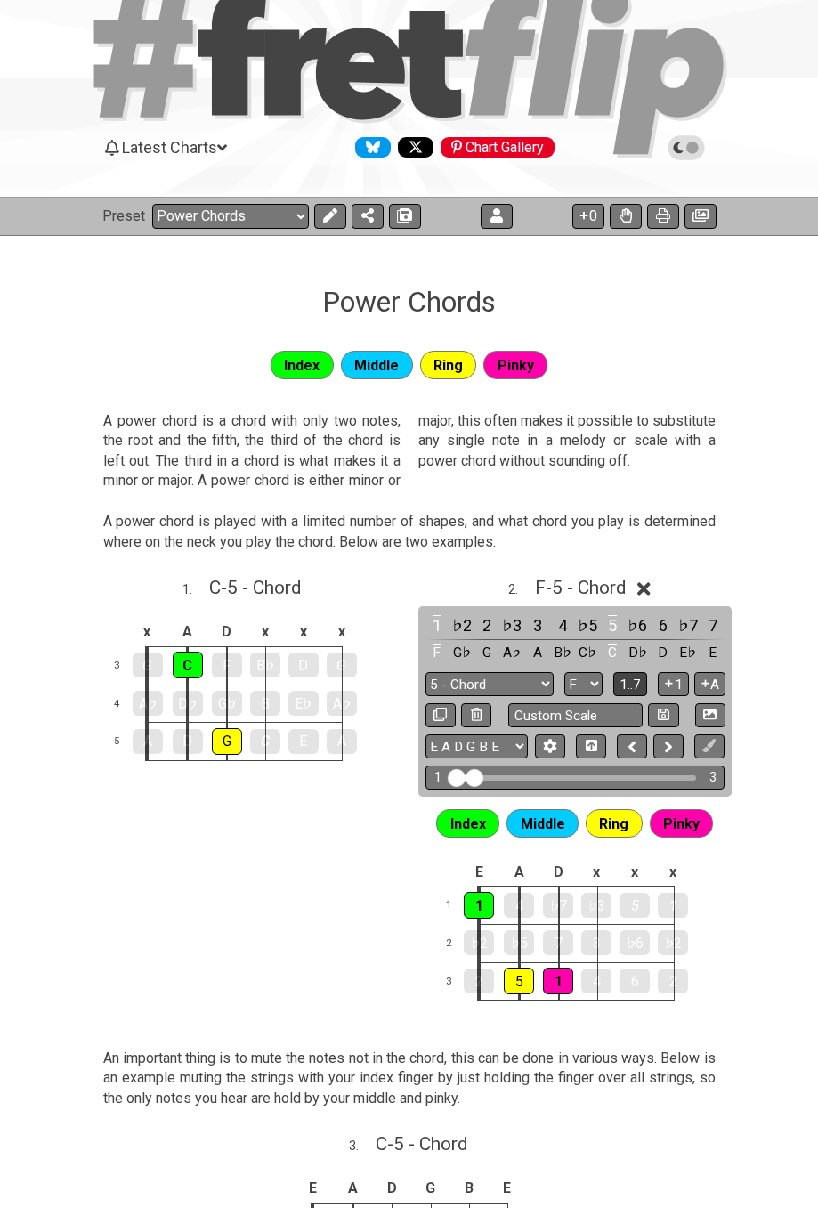
click at [622, 682] on span "1..7" at bounding box center [630, 685] width 21 height 16
click at [619, 679] on button "..." at bounding box center [630, 684] width 30 height 24
click at [599, 579] on span "F - 5 - Chord" at bounding box center [580, 587] width 91 height 21
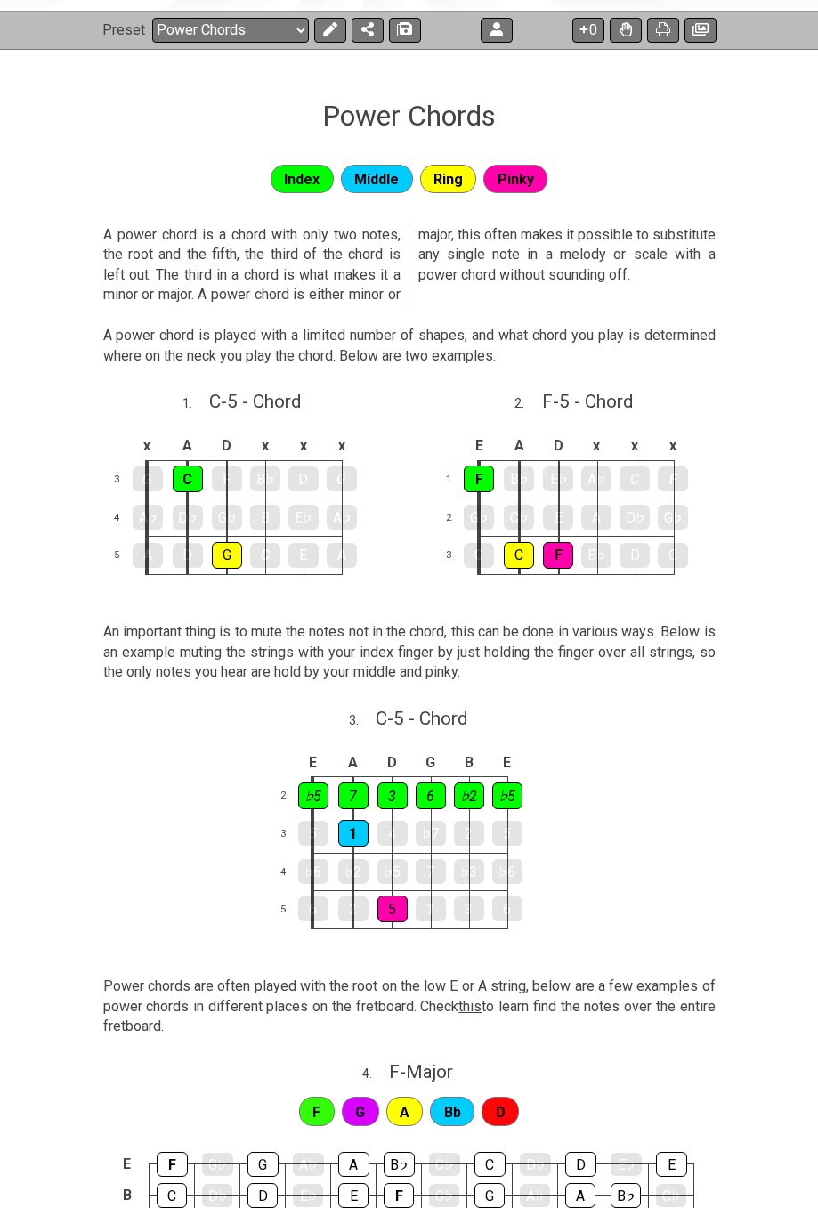
scroll to position [233, 0]
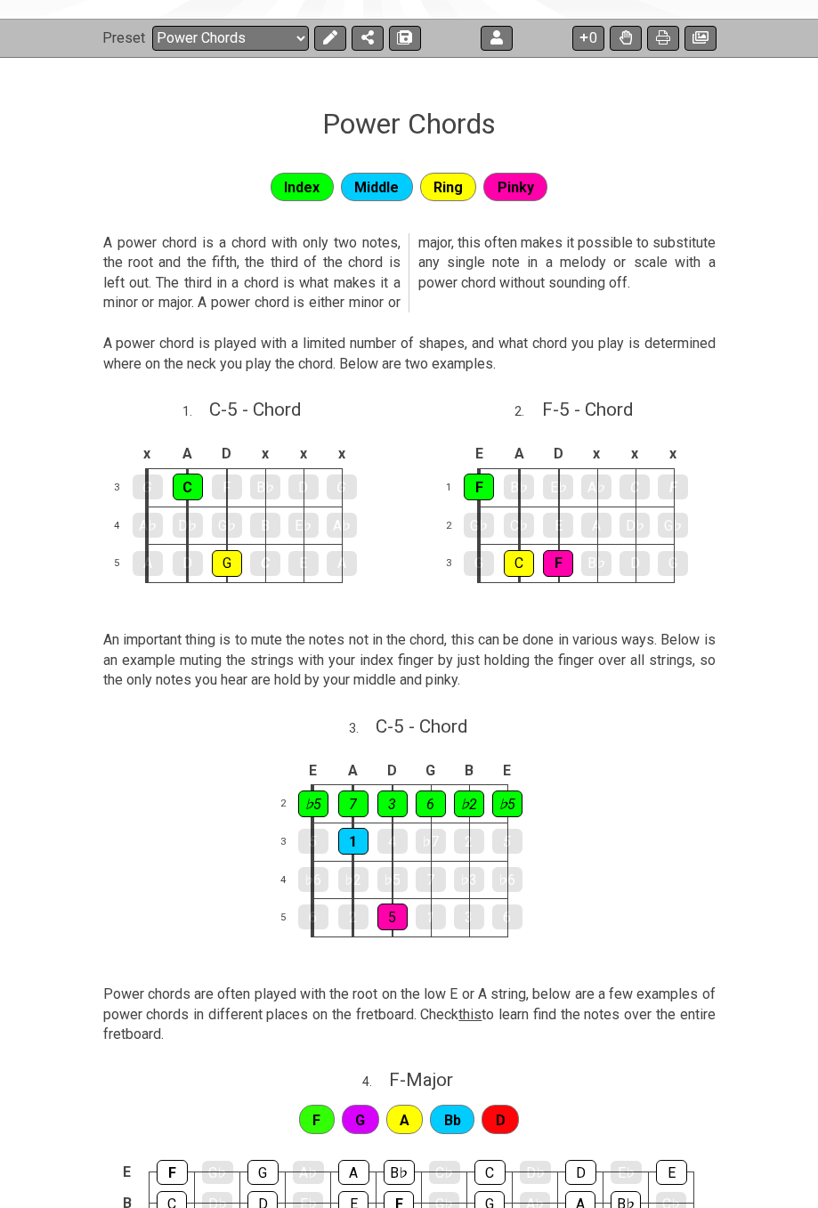
click at [265, 419] on span "C - 5 - Chord" at bounding box center [255, 409] width 92 height 21
select select "C"
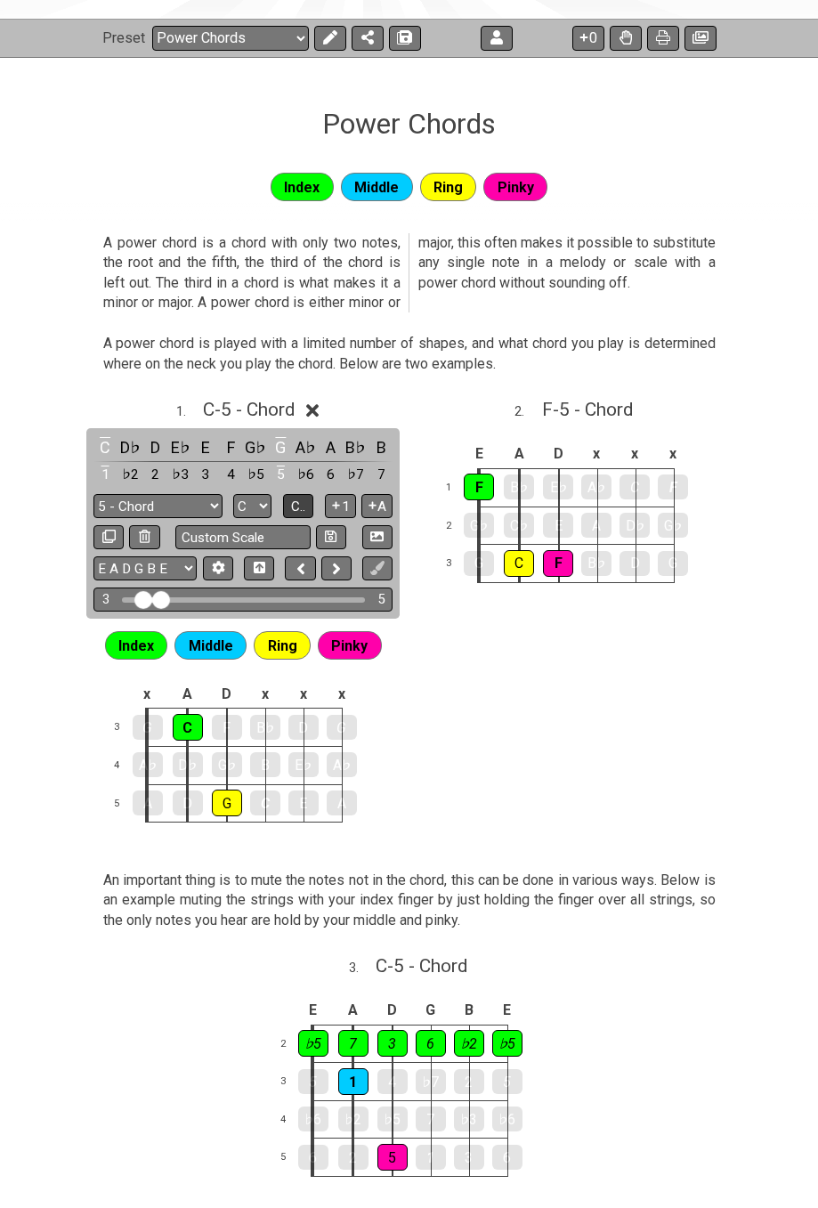
click at [297, 506] on span "C.." at bounding box center [298, 507] width 14 height 16
click at [256, 409] on span "C - 5 - Chord" at bounding box center [249, 409] width 92 height 21
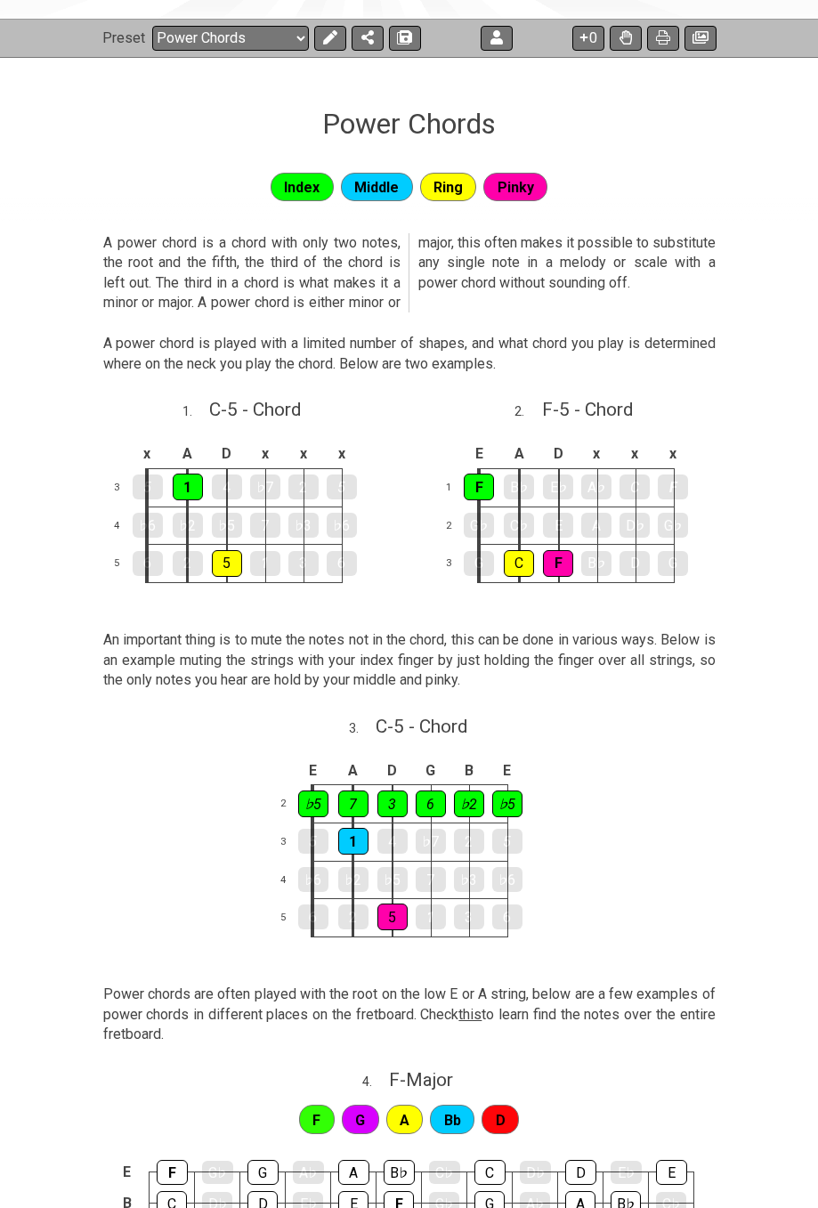
click at [260, 408] on span "C - 5 - Chord" at bounding box center [255, 409] width 92 height 21
select select "C"
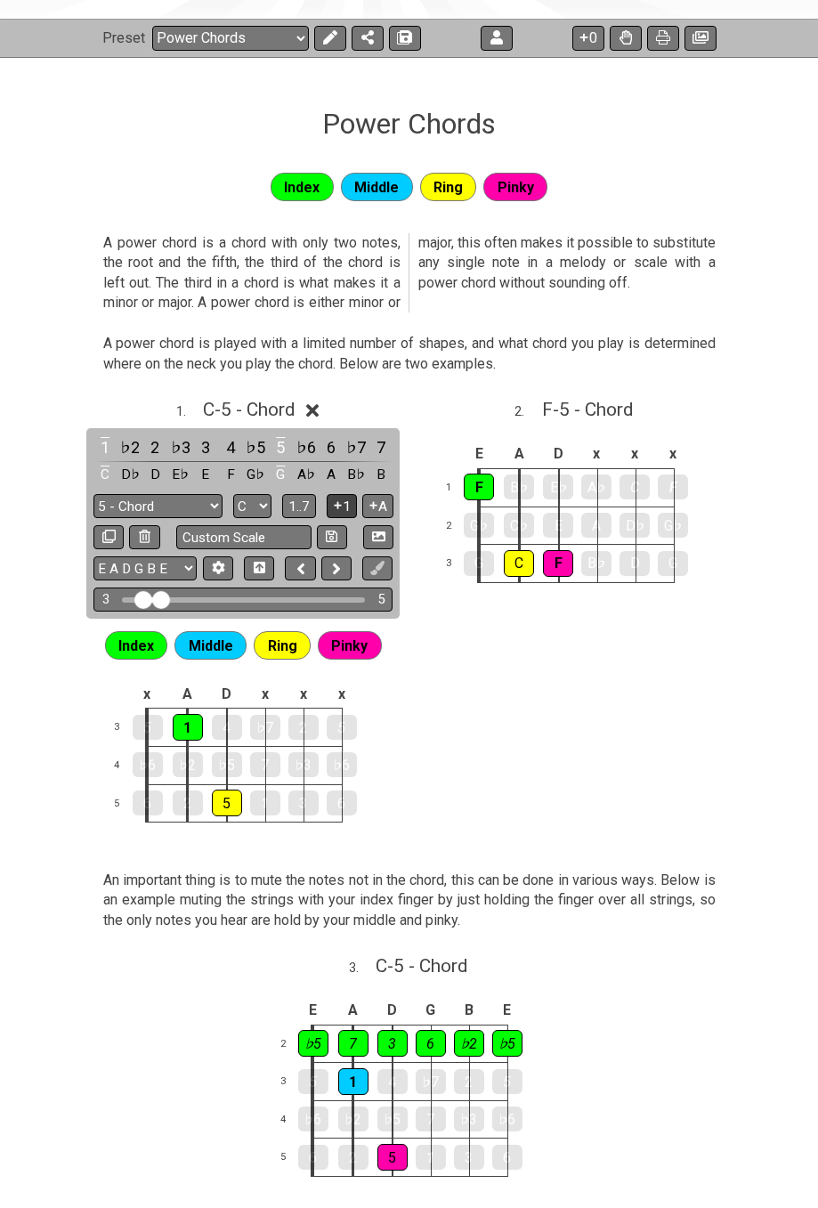
click at [343, 508] on icon at bounding box center [337, 505] width 17 height 13
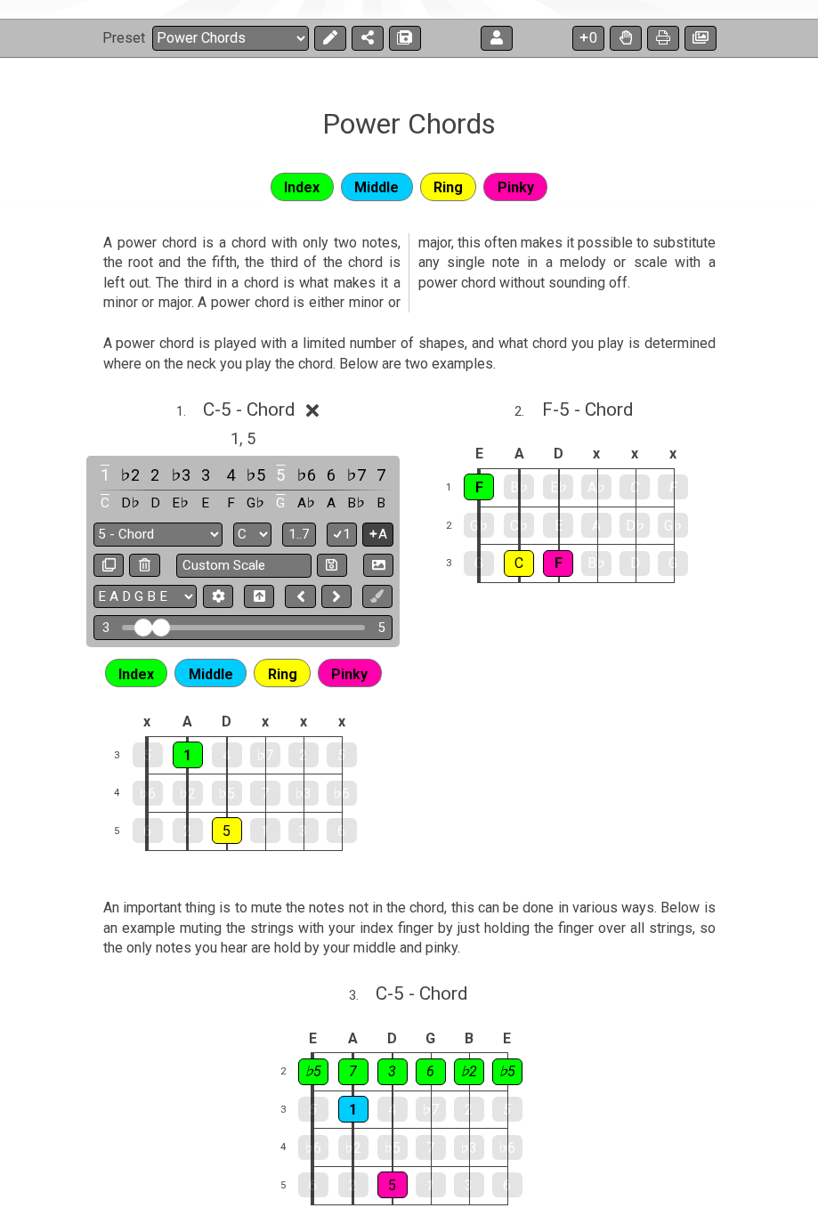
click at [373, 532] on icon at bounding box center [373, 533] width 17 height 13
click at [615, 412] on span "F - 5 - Chord" at bounding box center [587, 409] width 91 height 21
select select "F"
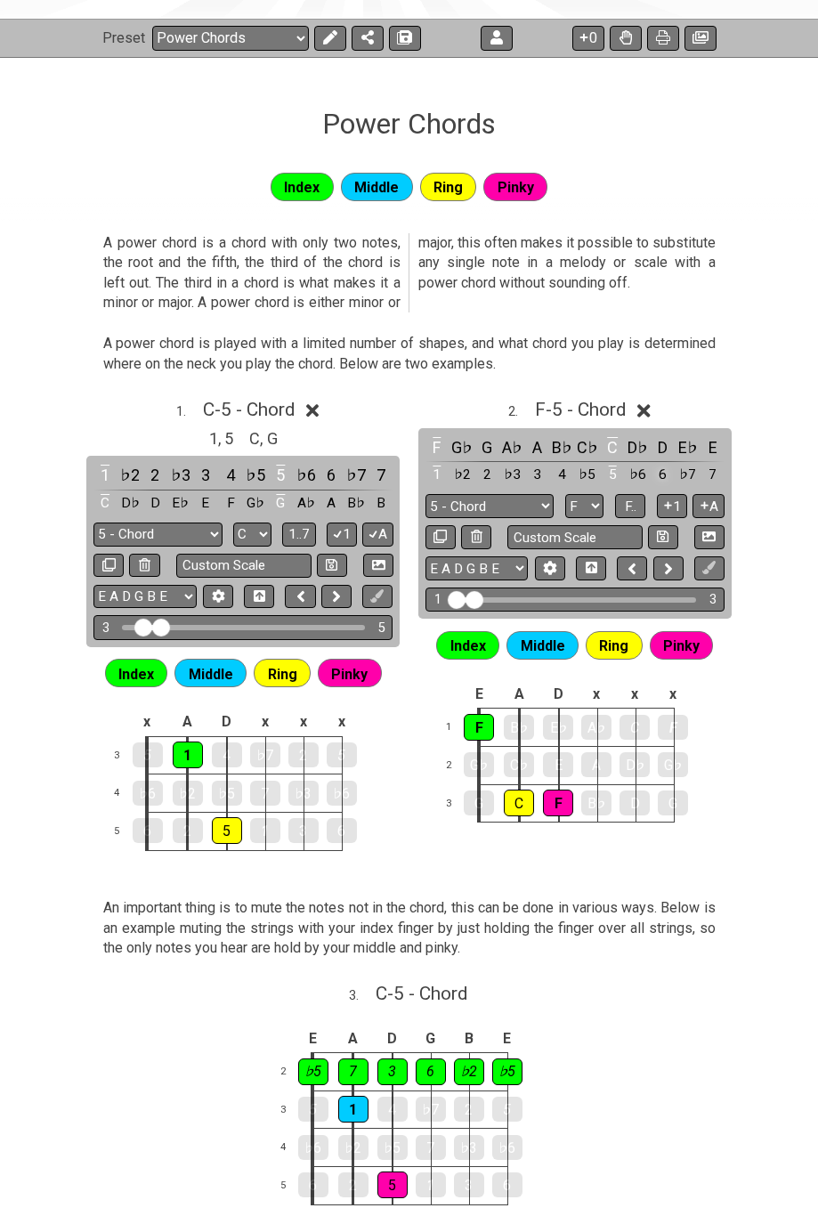
click at [663, 500] on icon at bounding box center [668, 505] width 17 height 13
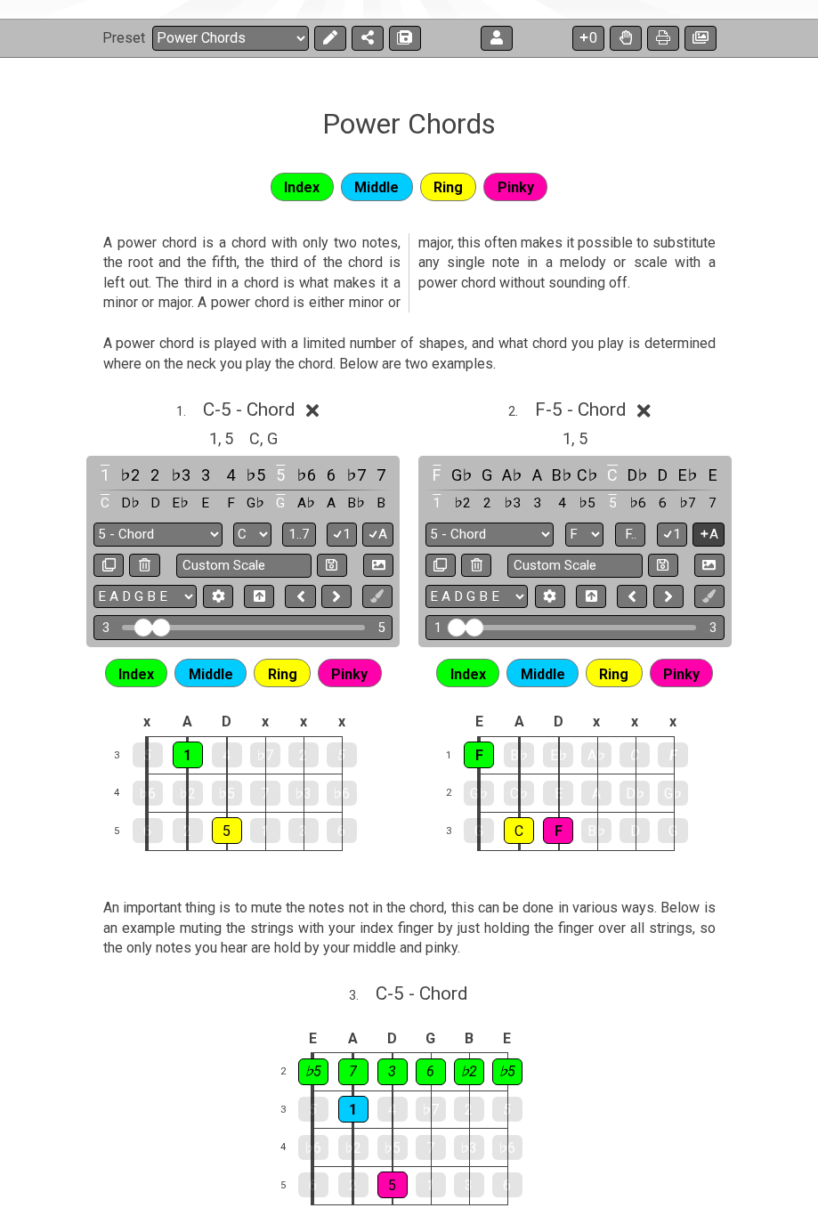
click at [705, 531] on icon at bounding box center [704, 533] width 7 height 7
click at [671, 527] on icon at bounding box center [668, 533] width 17 height 13
click at [706, 535] on icon at bounding box center [704, 533] width 17 height 13
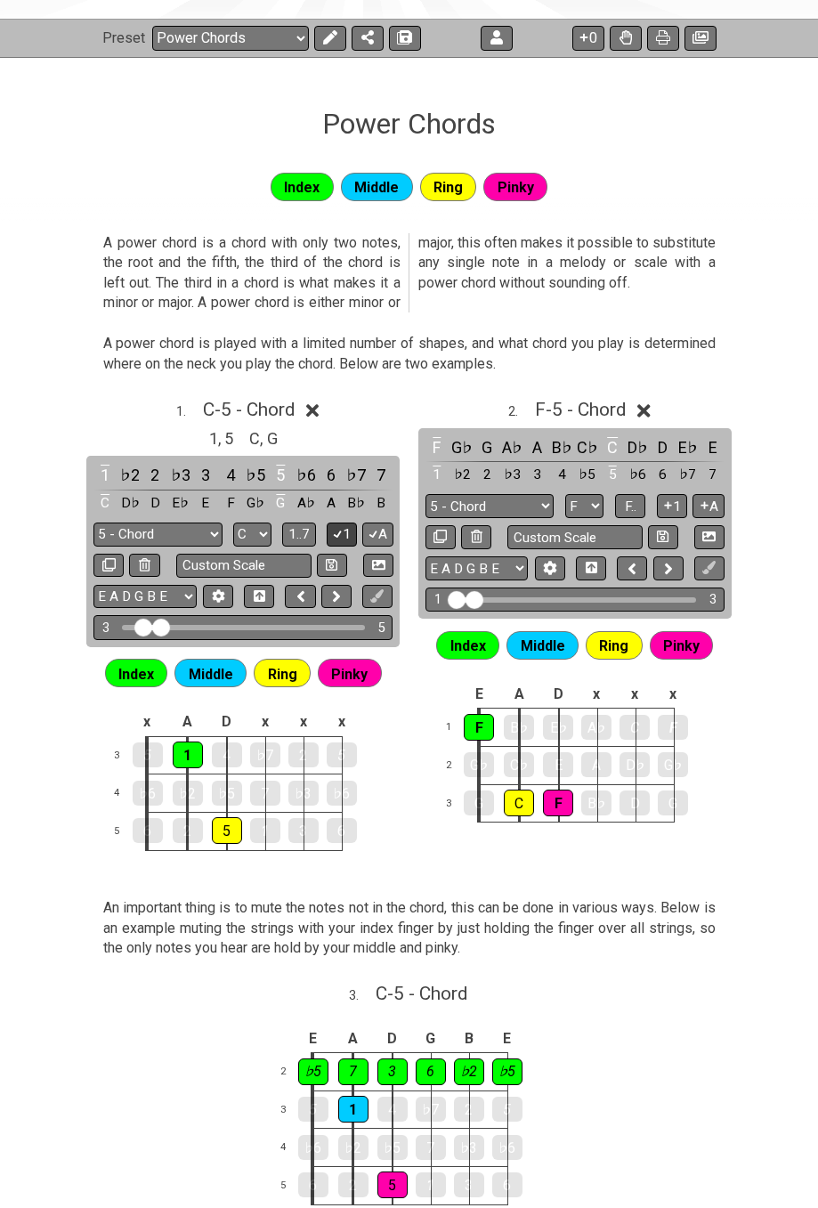
click at [347, 539] on button "1" at bounding box center [342, 535] width 30 height 24
click at [378, 535] on icon at bounding box center [373, 533] width 17 height 13
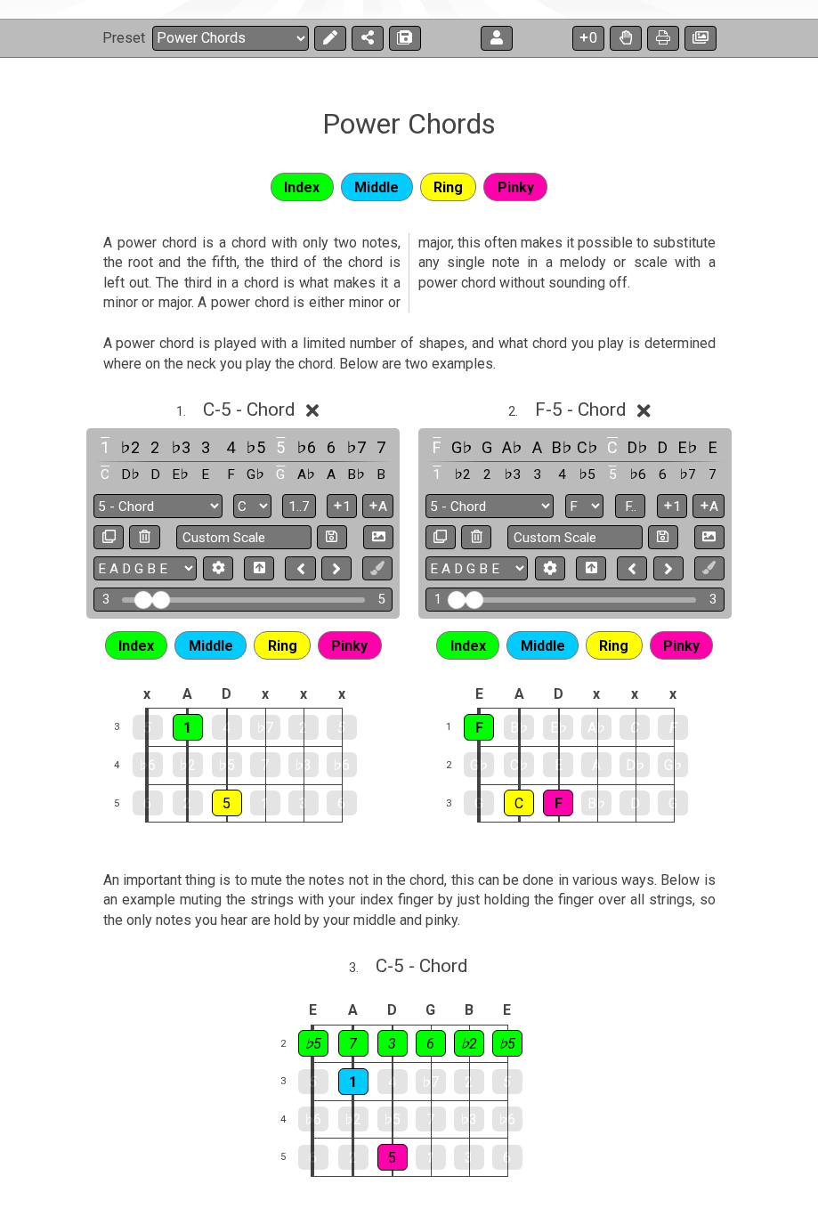
drag, startPoint x: 233, startPoint y: 407, endPoint x: 300, endPoint y: 409, distance: 66.8
click at [234, 409] on span "C - 5 - Chord" at bounding box center [249, 409] width 92 height 21
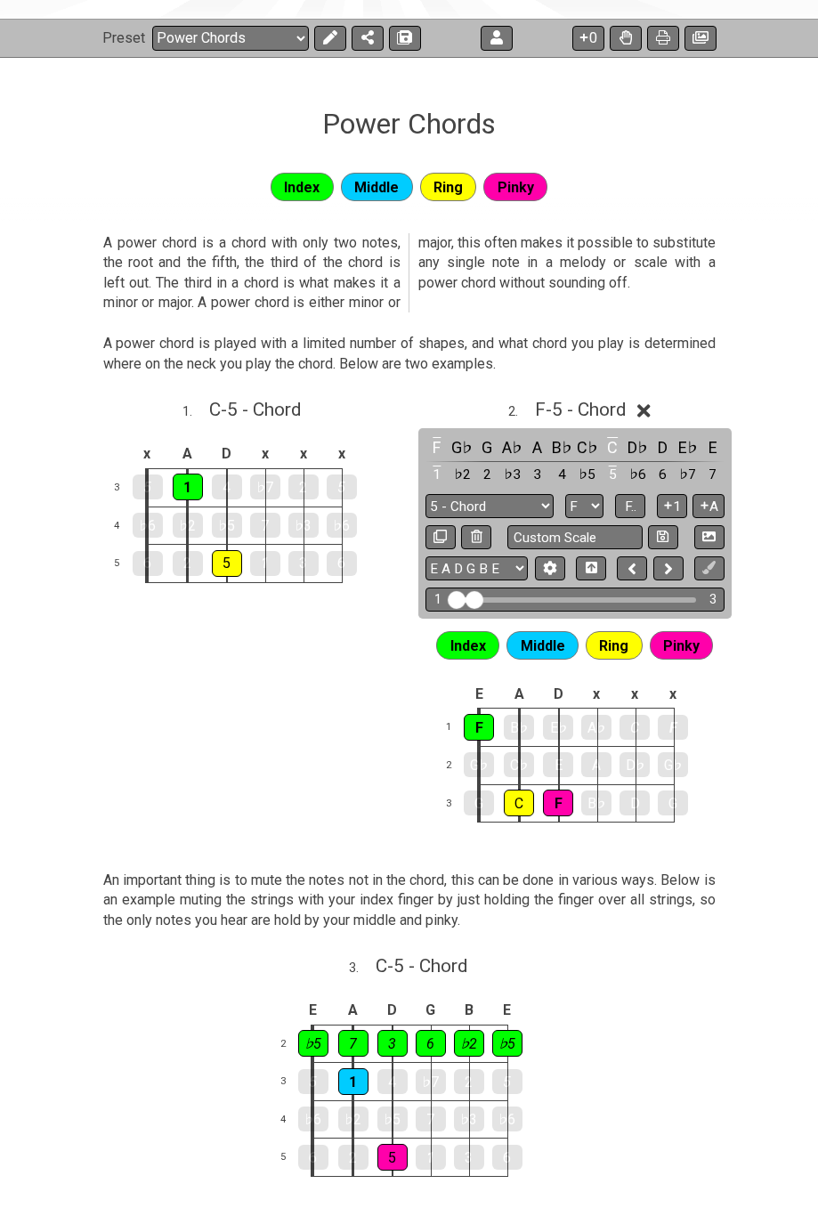
click at [554, 409] on span "F - 5 - Chord" at bounding box center [580, 409] width 91 height 21
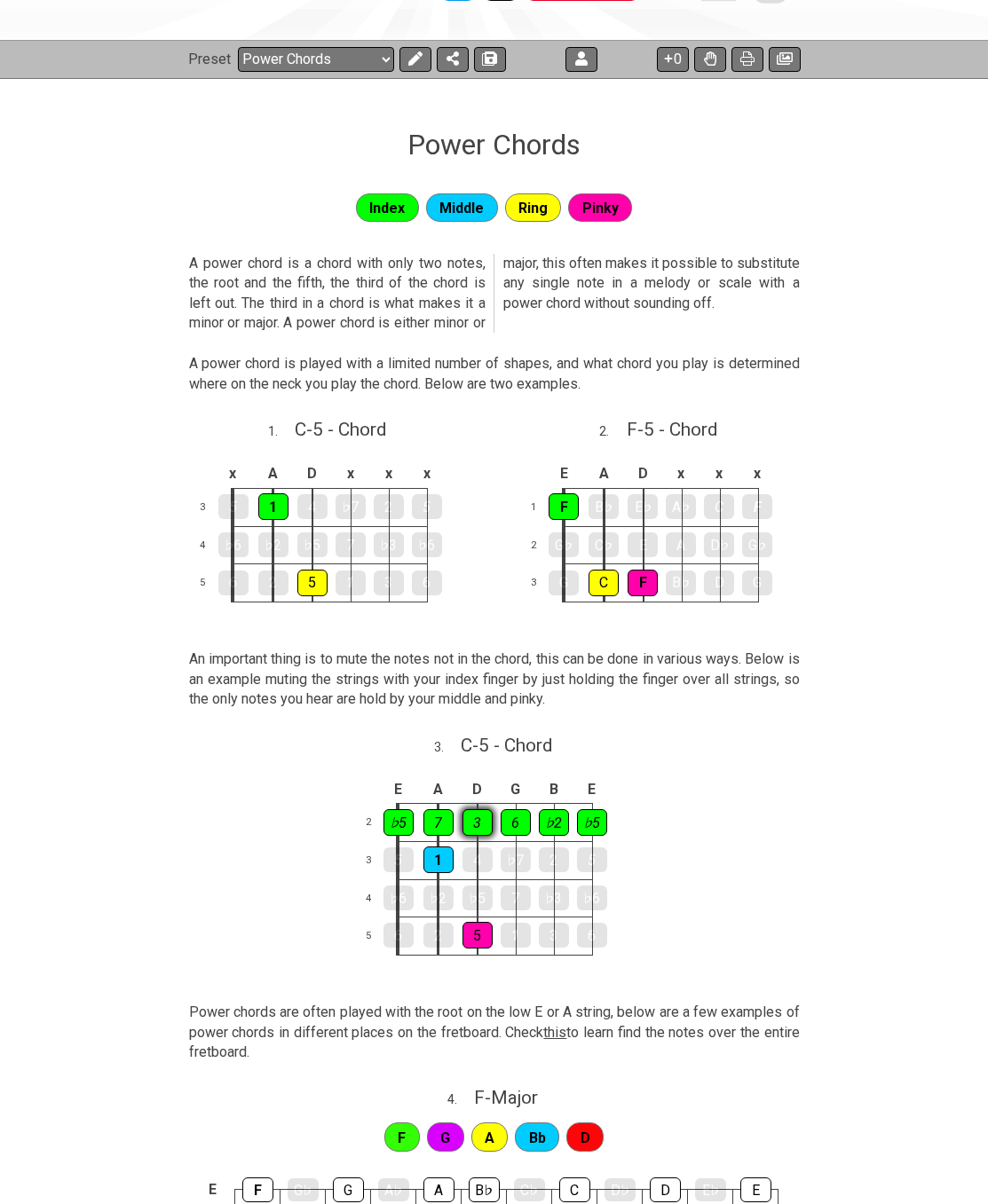
scroll to position [682, 0]
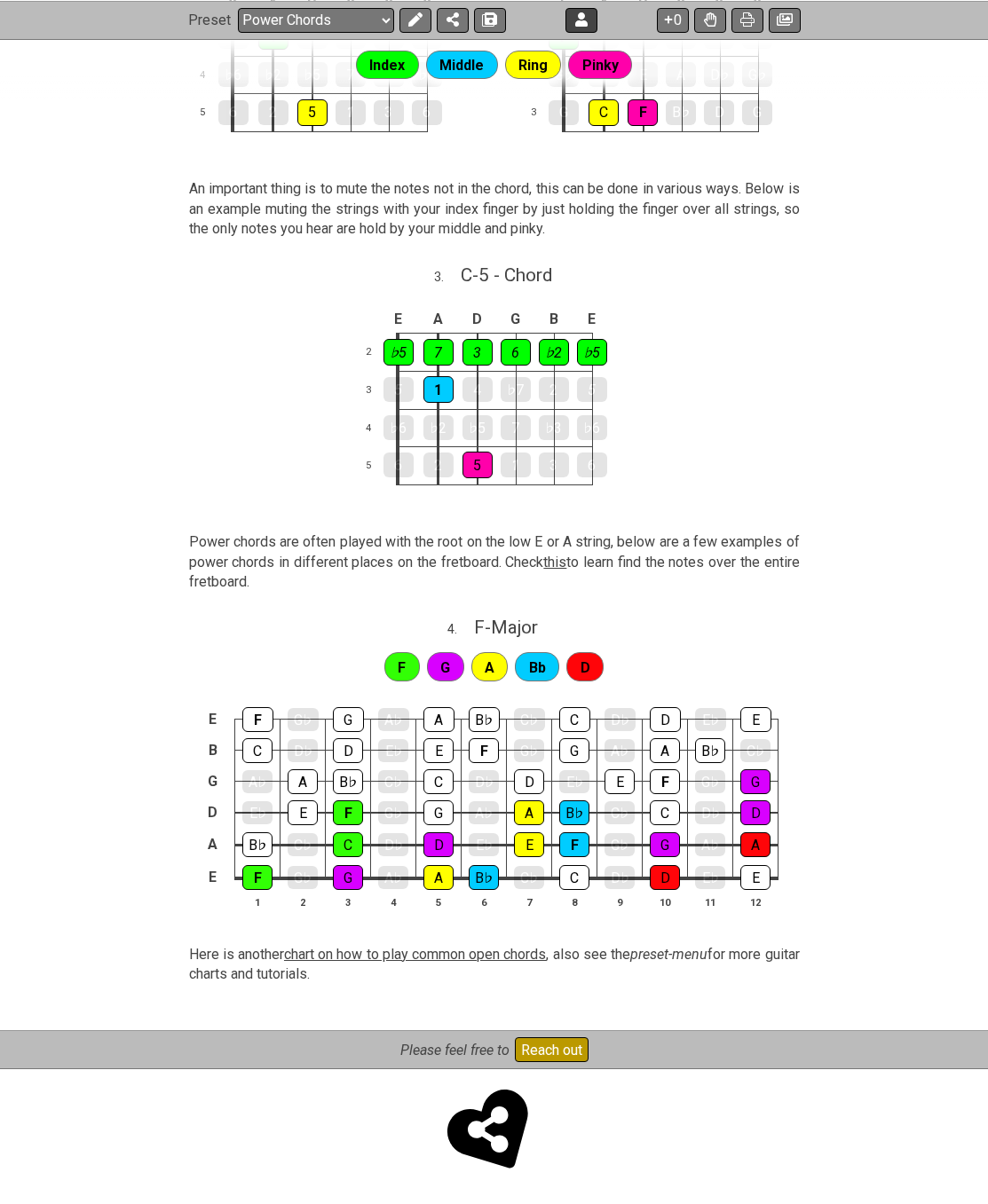
click at [411, 21] on icon at bounding box center [415, 19] width 14 height 14
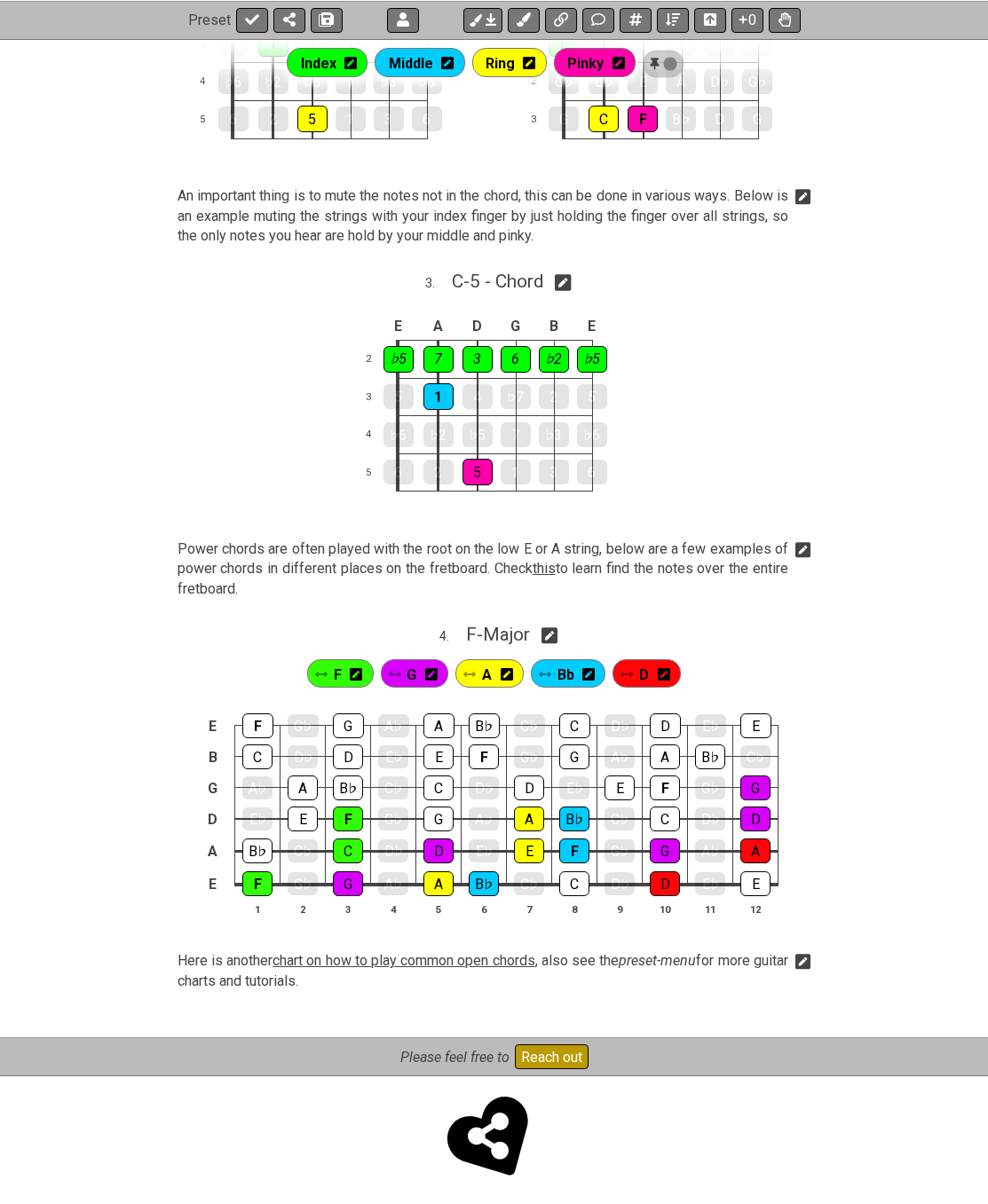
scroll to position [689, 0]
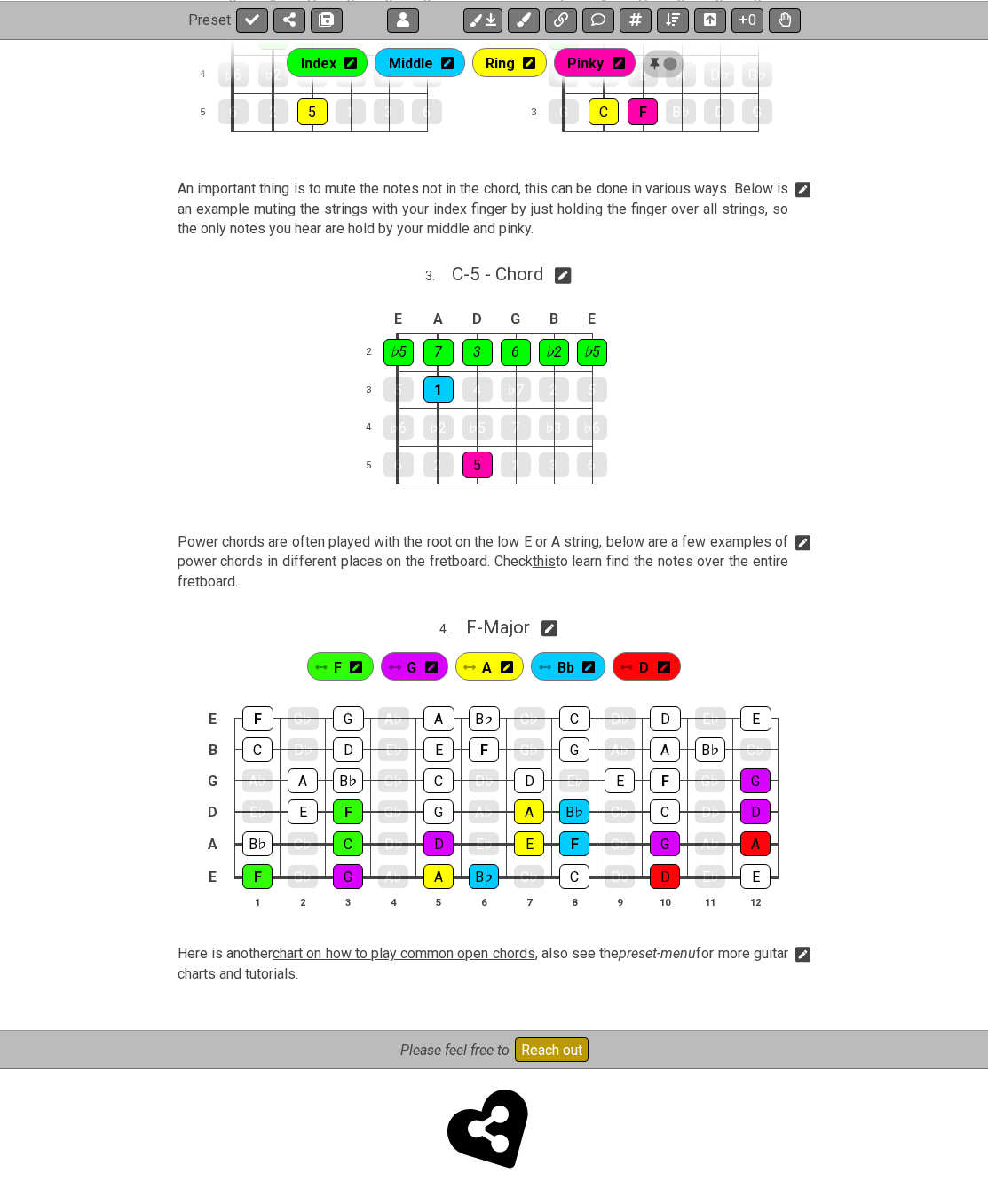
click at [804, 952] on icon at bounding box center [804, 955] width 16 height 18
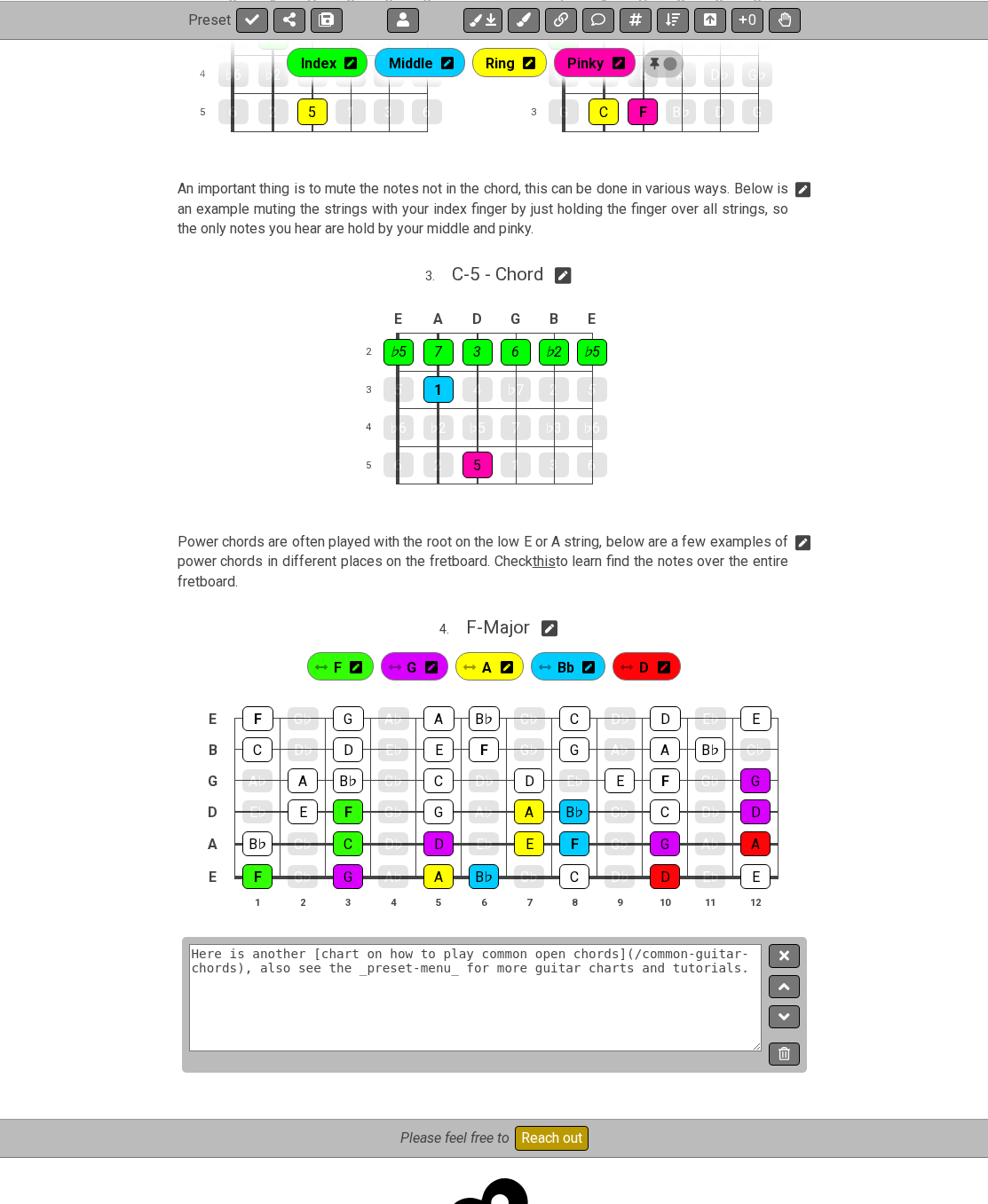
drag, startPoint x: 790, startPoint y: 1052, endPoint x: 634, endPoint y: 1005, distance: 162.9
click at [635, 1023] on div "Here is another [chart on how to play common open chords](/common-guitar-chords…" at bounding box center [494, 1005] width 625 height 136
drag, startPoint x: 647, startPoint y: 968, endPoint x: -89, endPoint y: 929, distance: 737.0
click at [0, 929] on html "Latest Charts Chart Gallery The Internet Guitar fretboard tool - view and edit …" at bounding box center [494, 303] width 988 height 1983
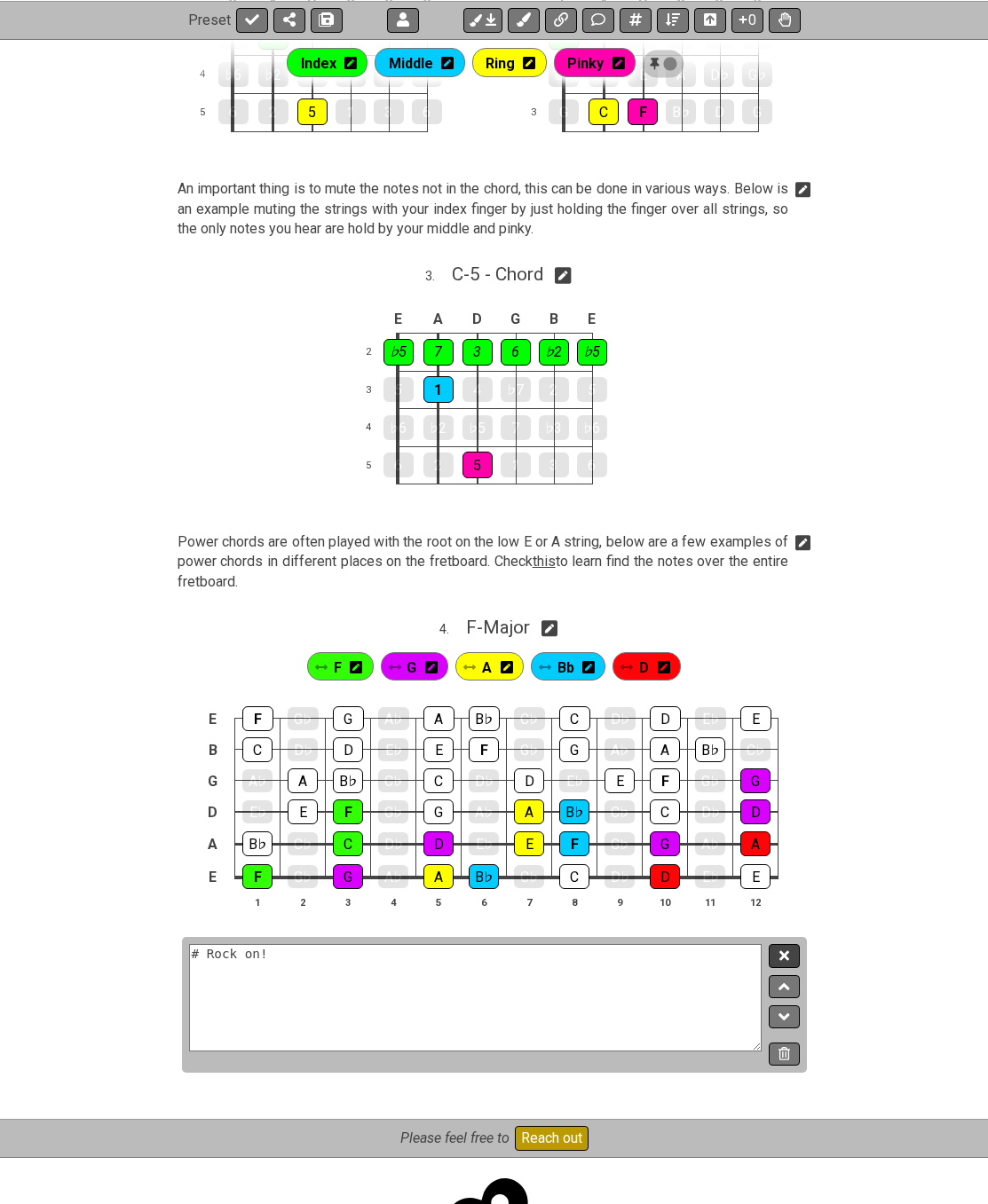
type textarea "# Rock on!"
click at [789, 953] on icon at bounding box center [784, 955] width 9 height 13
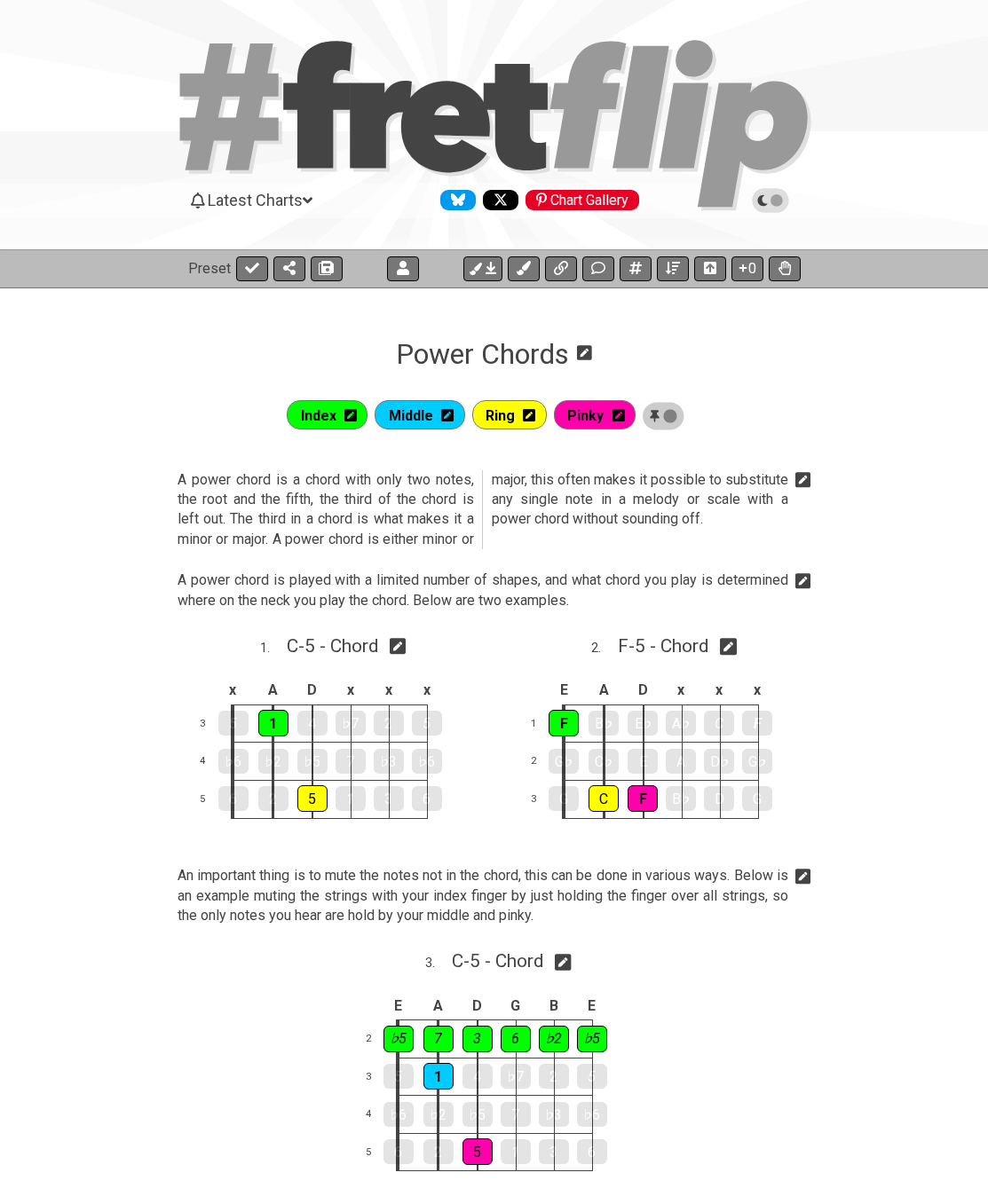
scroll to position [0, 0]
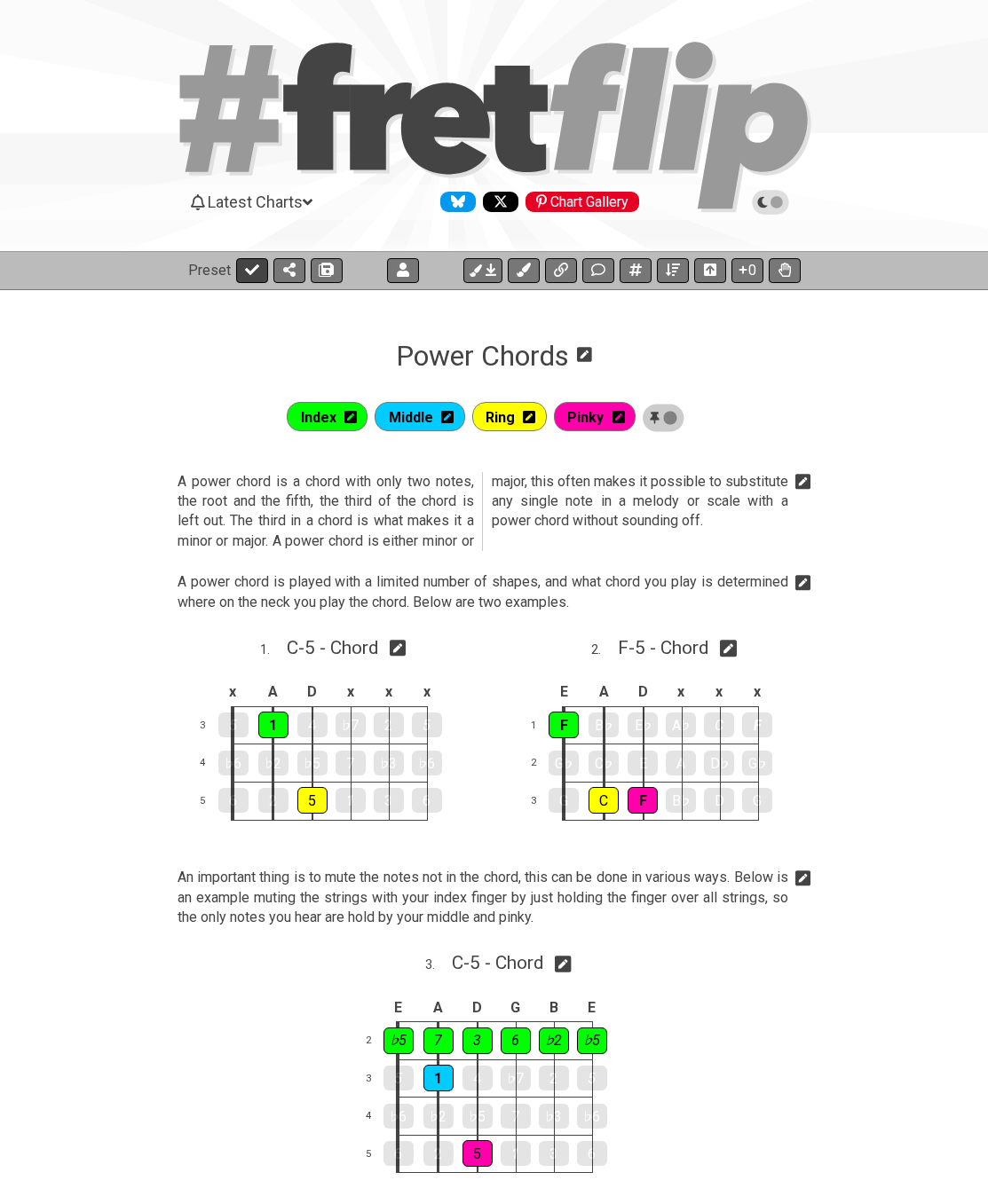
click at [250, 267] on icon at bounding box center [252, 270] width 14 height 14
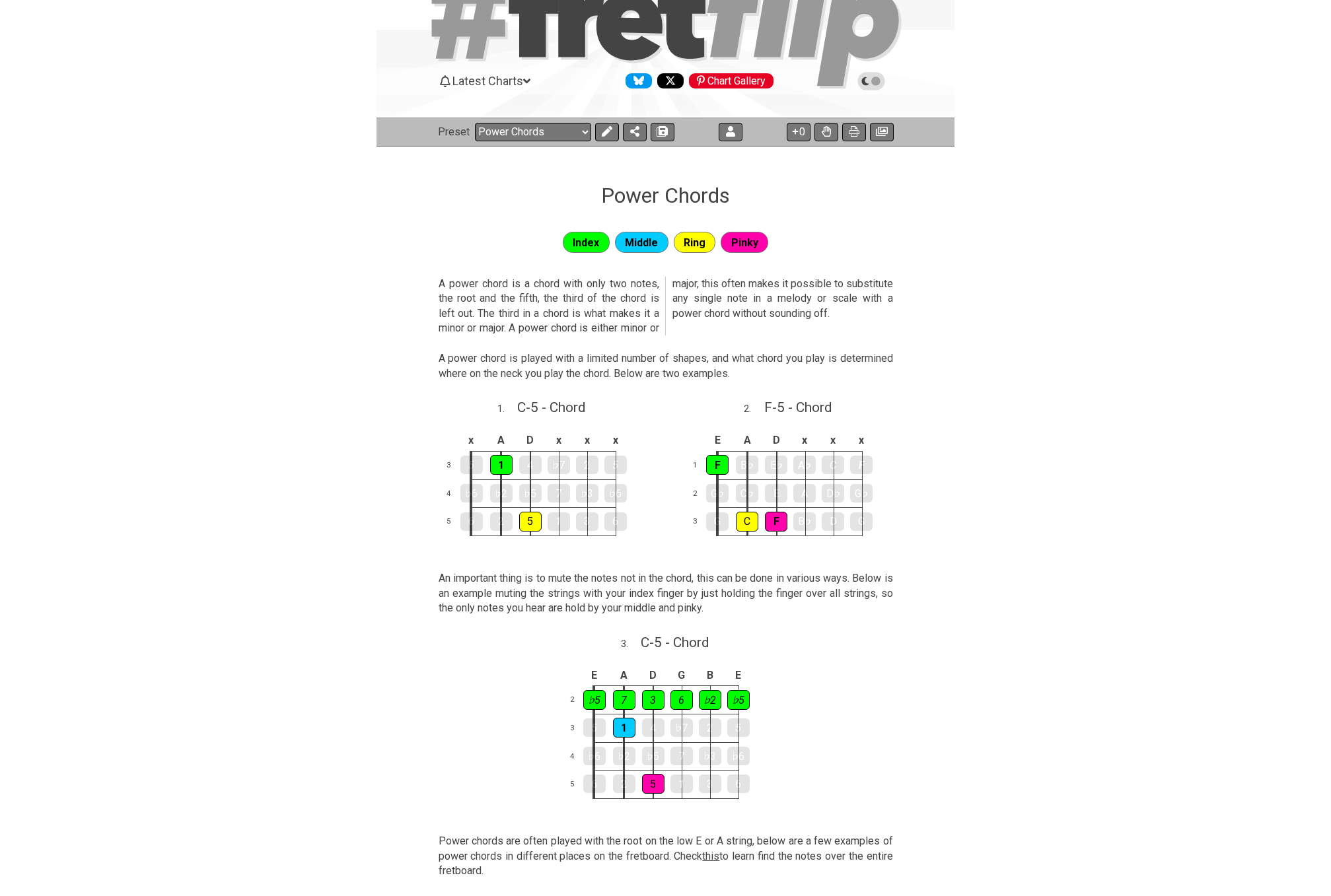
scroll to position [34, 0]
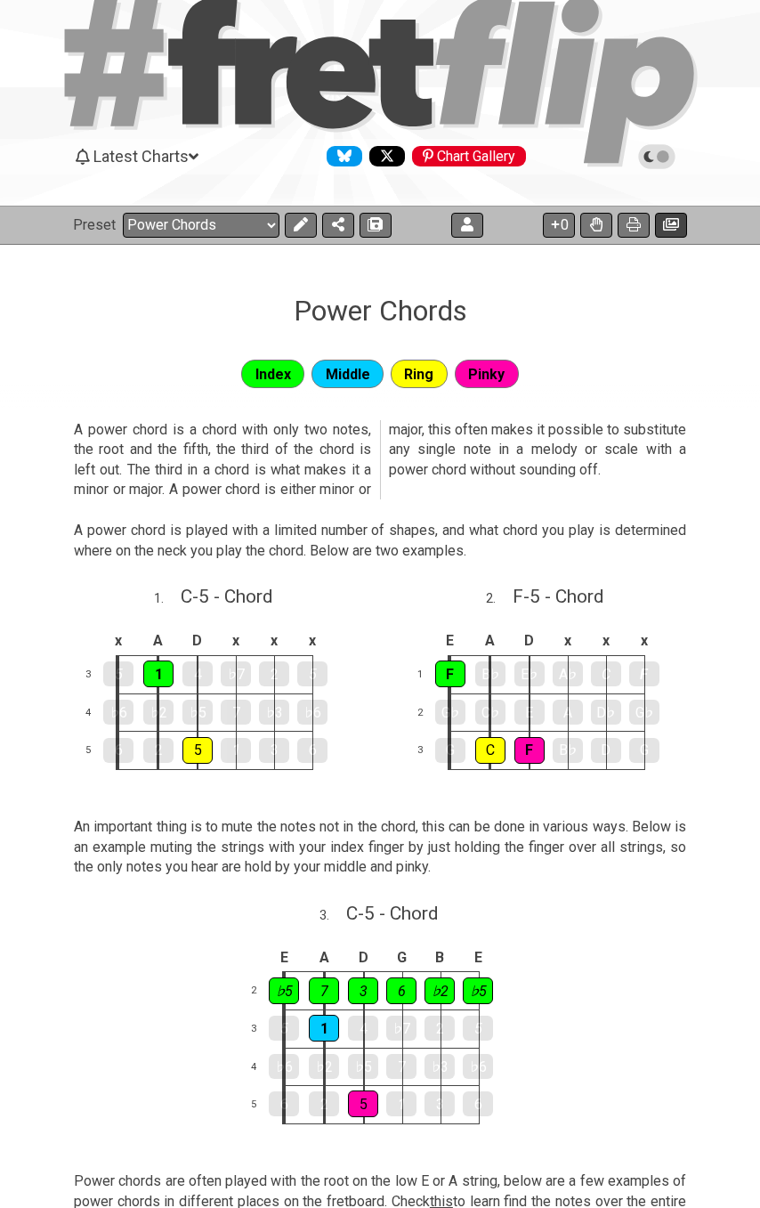
click at [671, 221] on icon at bounding box center [671, 224] width 16 height 12
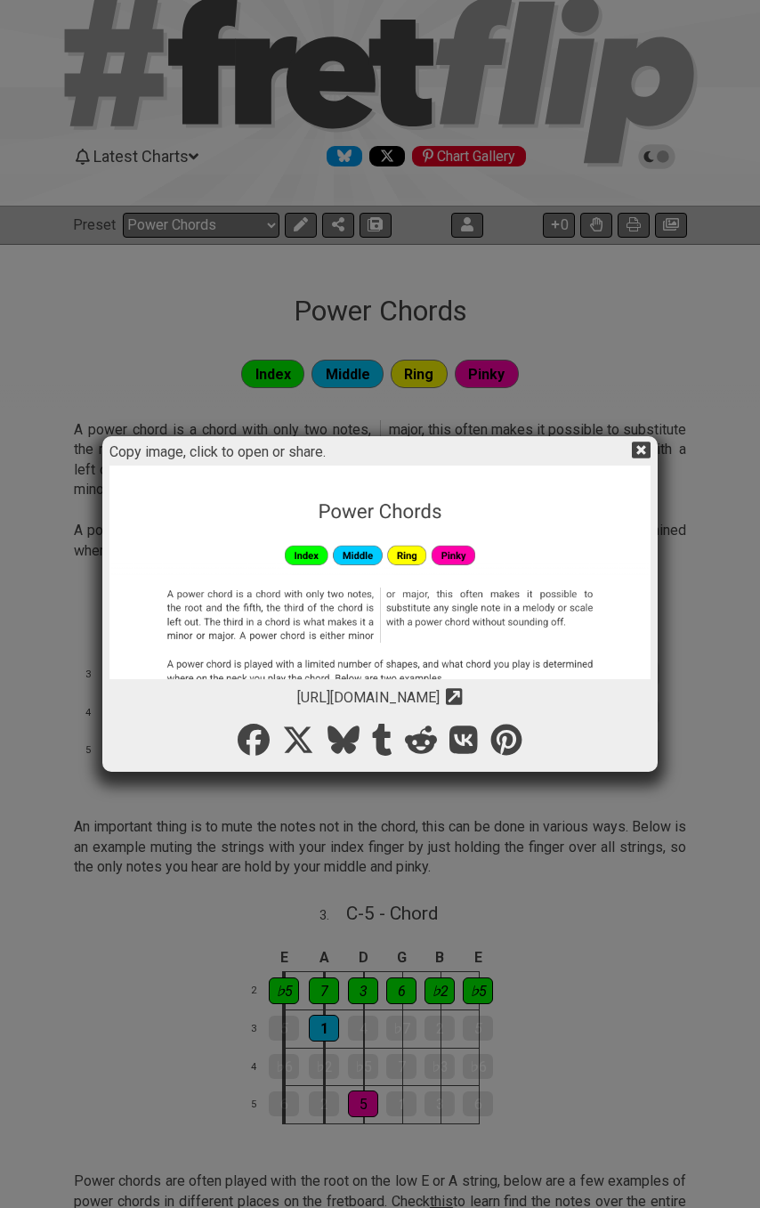
click at [303, 604] on img at bounding box center [380, 957] width 541 height 982
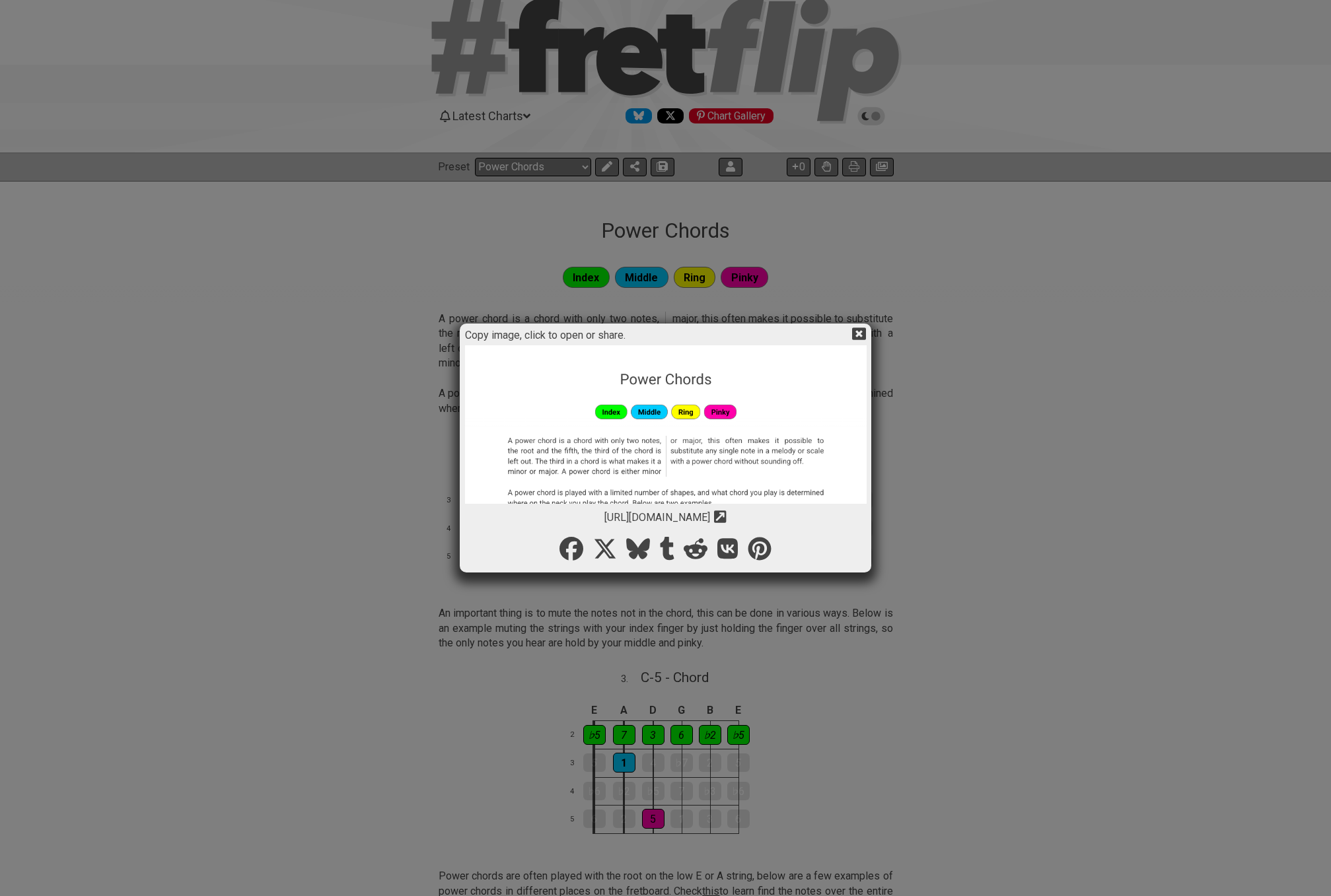
click at [858, 335] on icon at bounding box center [859, 334] width 14 height 14
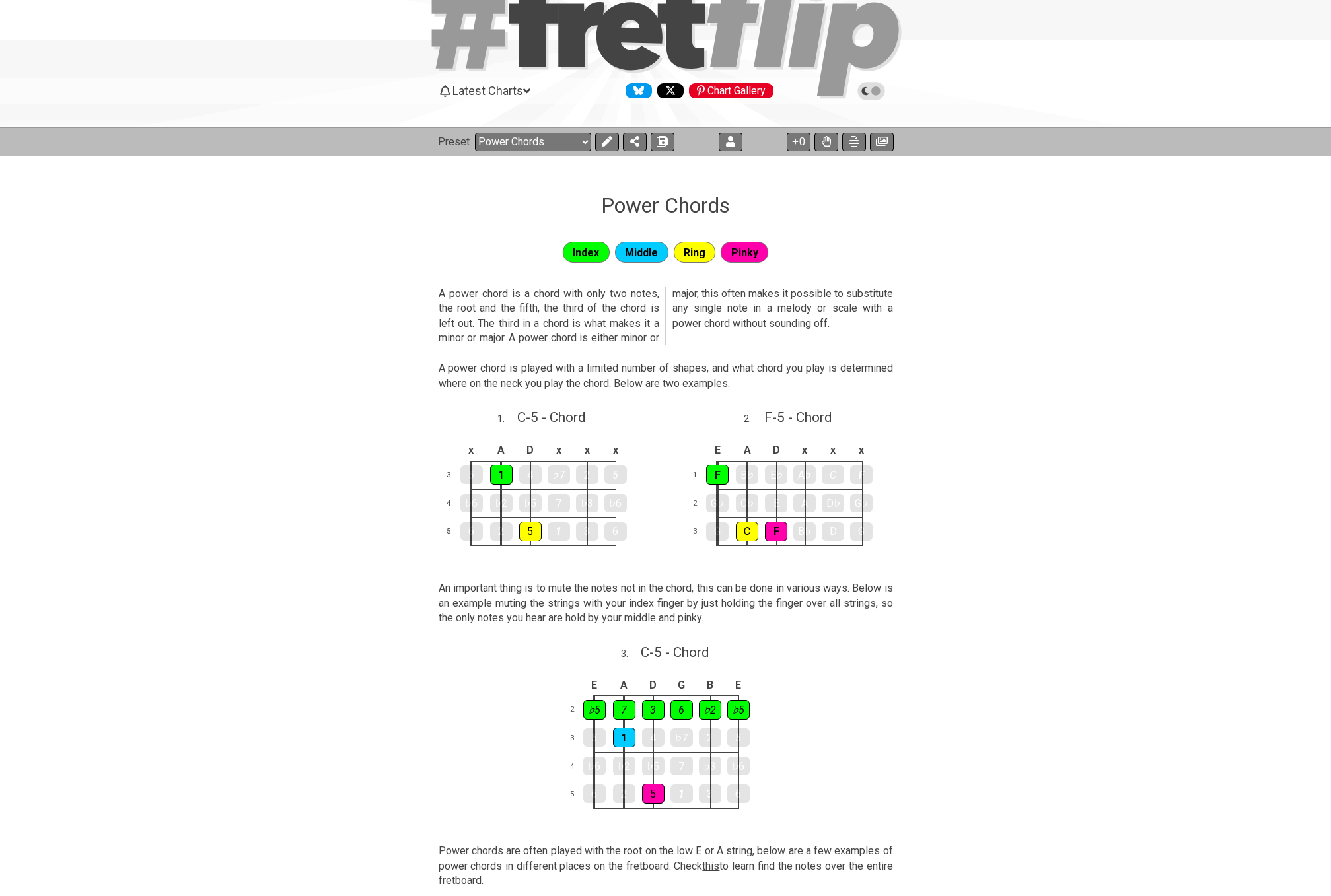
scroll to position [0, 0]
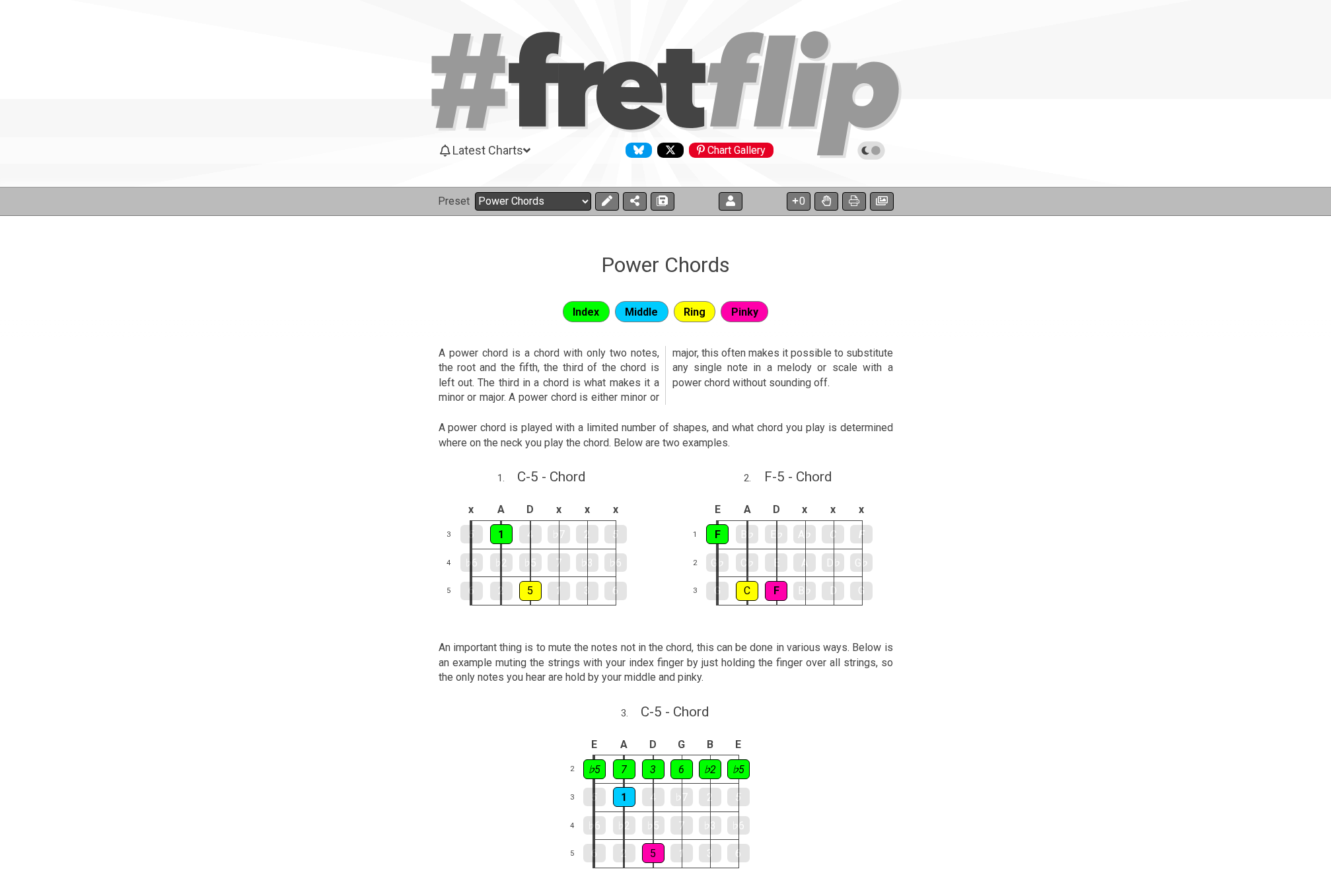
click at [494, 201] on select "Welcome to #fretflip! Initial Preset Custom Preset 2 string patterns to connect…" at bounding box center [533, 201] width 116 height 19
click at [475, 192] on select "Welcome to #fretflip! Initial Preset Custom Preset 2 string patterns to connect…" at bounding box center [533, 201] width 116 height 19
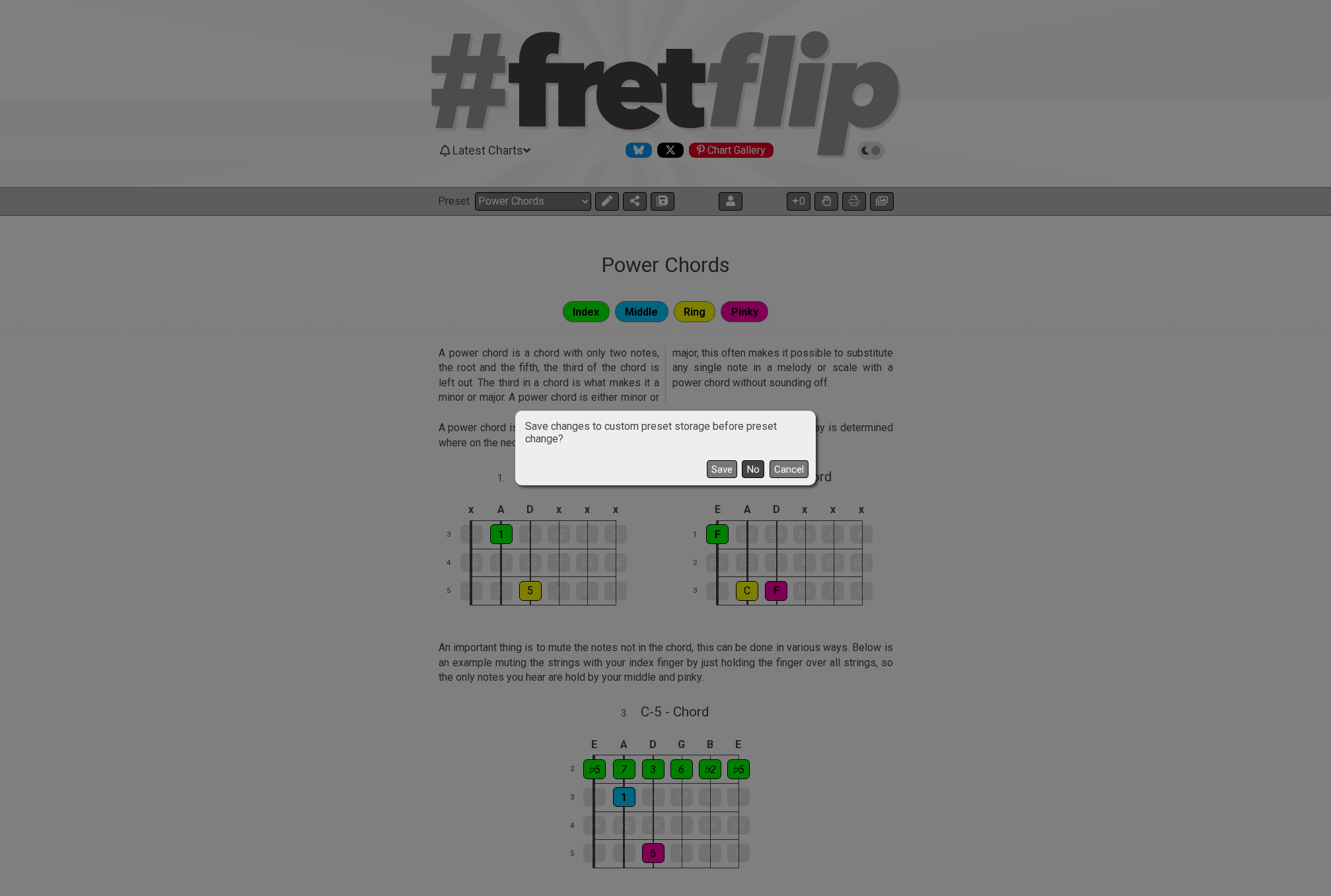
click at [749, 472] on button "No" at bounding box center [753, 470] width 22 height 18
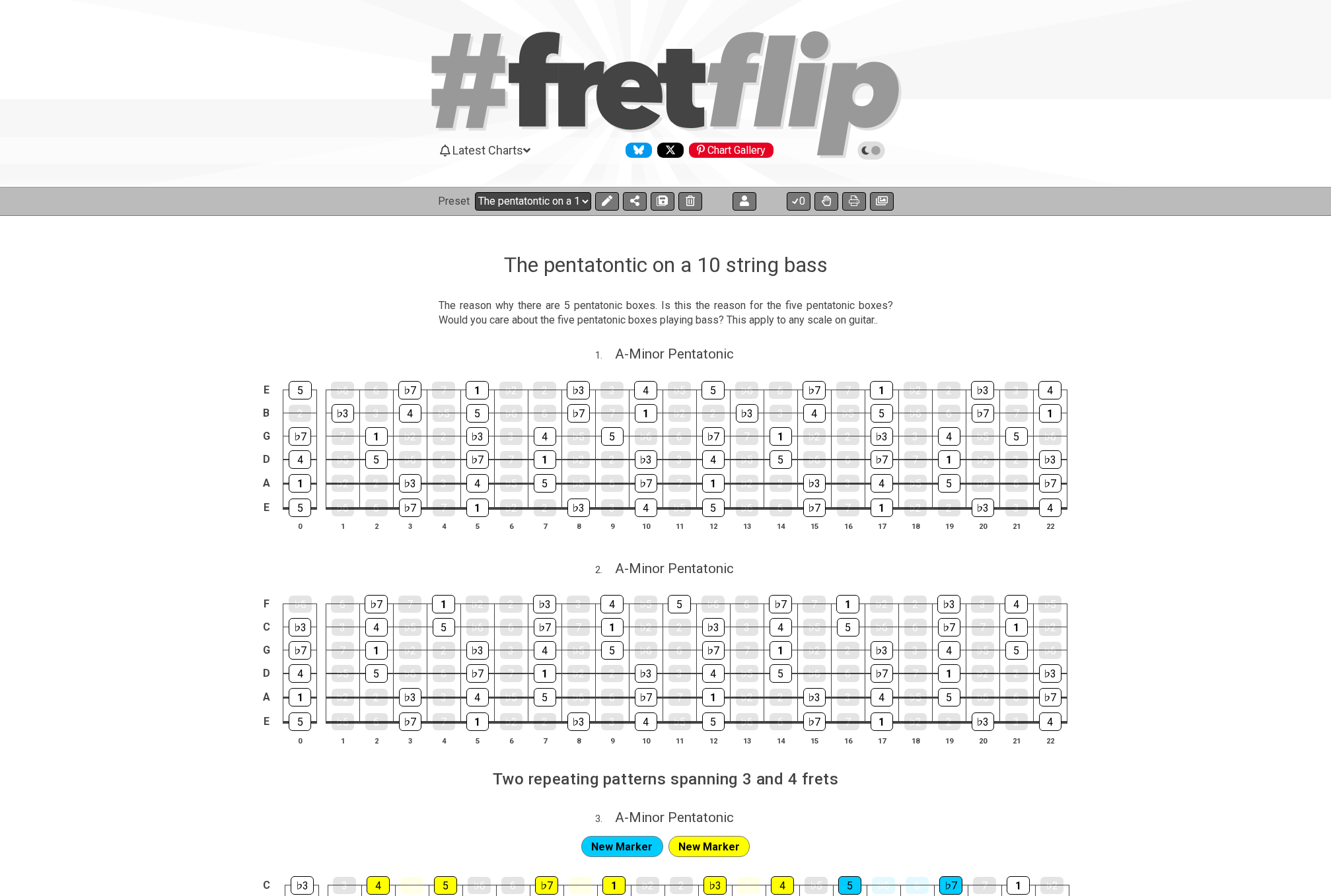
click at [525, 205] on select "Welcome to #fretflip! Initial Preset Custom Preset 2 string patterns to connect…" at bounding box center [533, 201] width 116 height 19
click at [475, 192] on select "Welcome to #fretflip! Initial Preset Custom Preset 2 string patterns to connect…" at bounding box center [533, 201] width 116 height 19
select select "/power-chords"
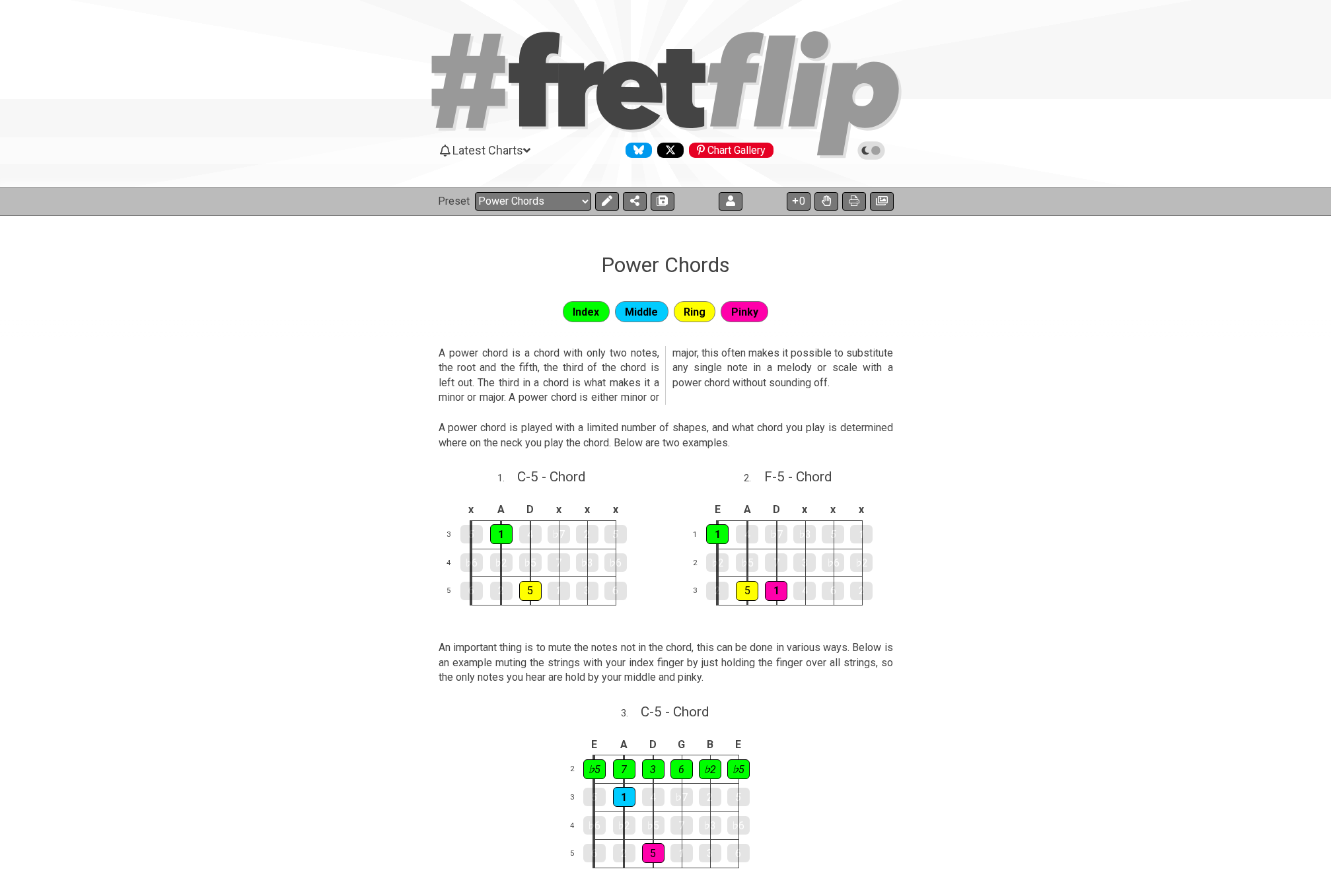
click at [877, 159] on icon at bounding box center [871, 151] width 27 height 19
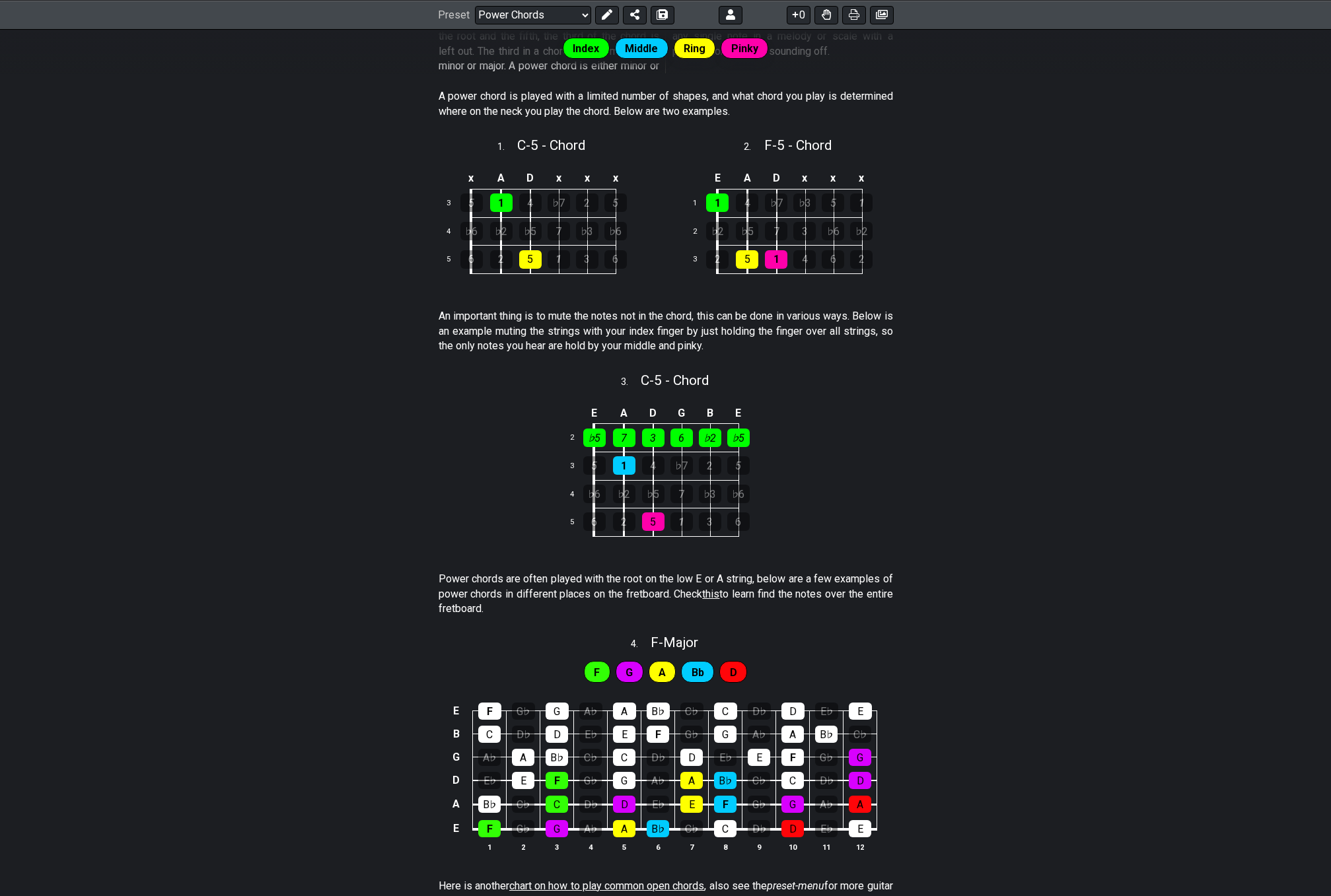
scroll to position [396, 0]
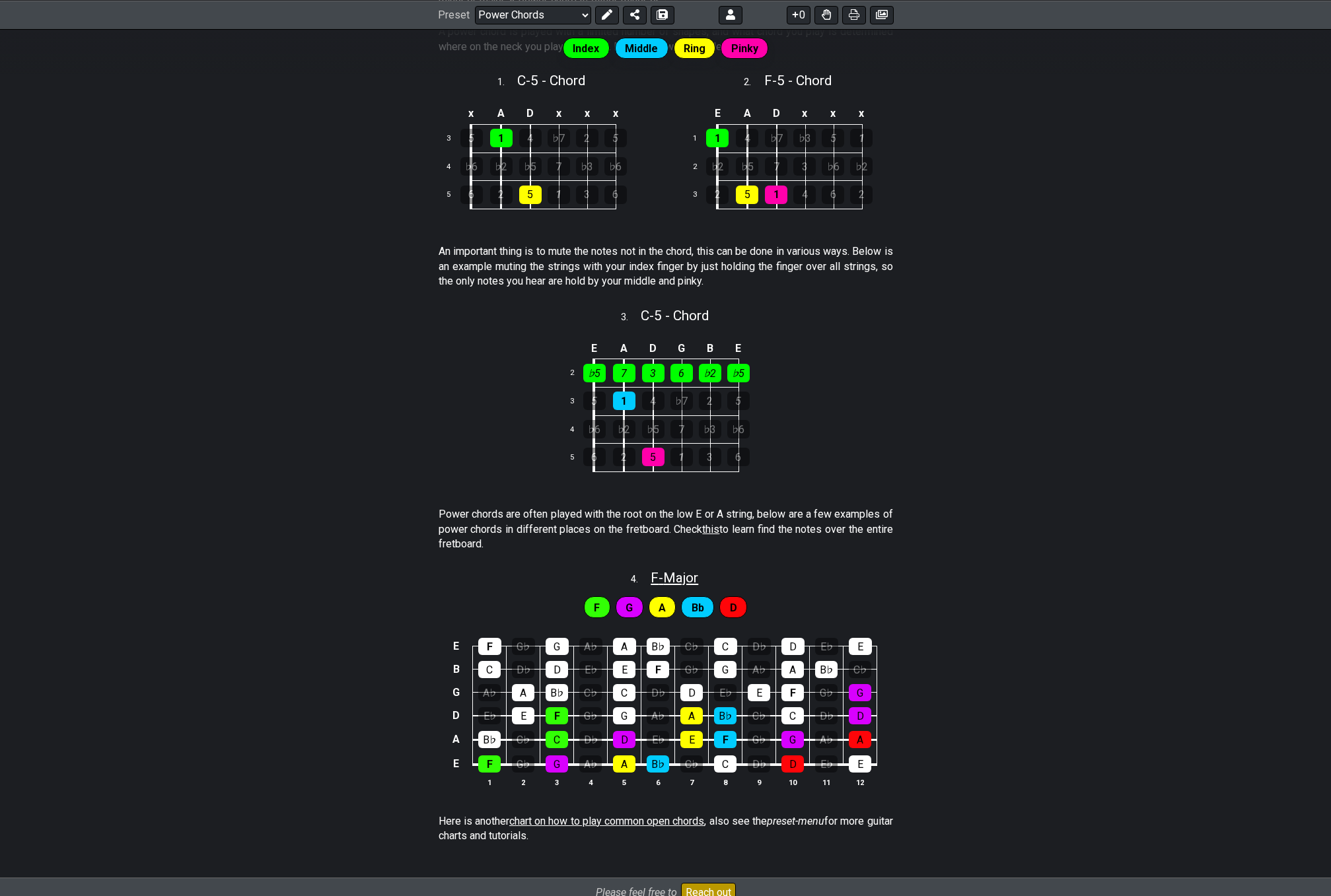
click at [654, 571] on span "F - Major" at bounding box center [674, 578] width 47 height 16
select select "F"
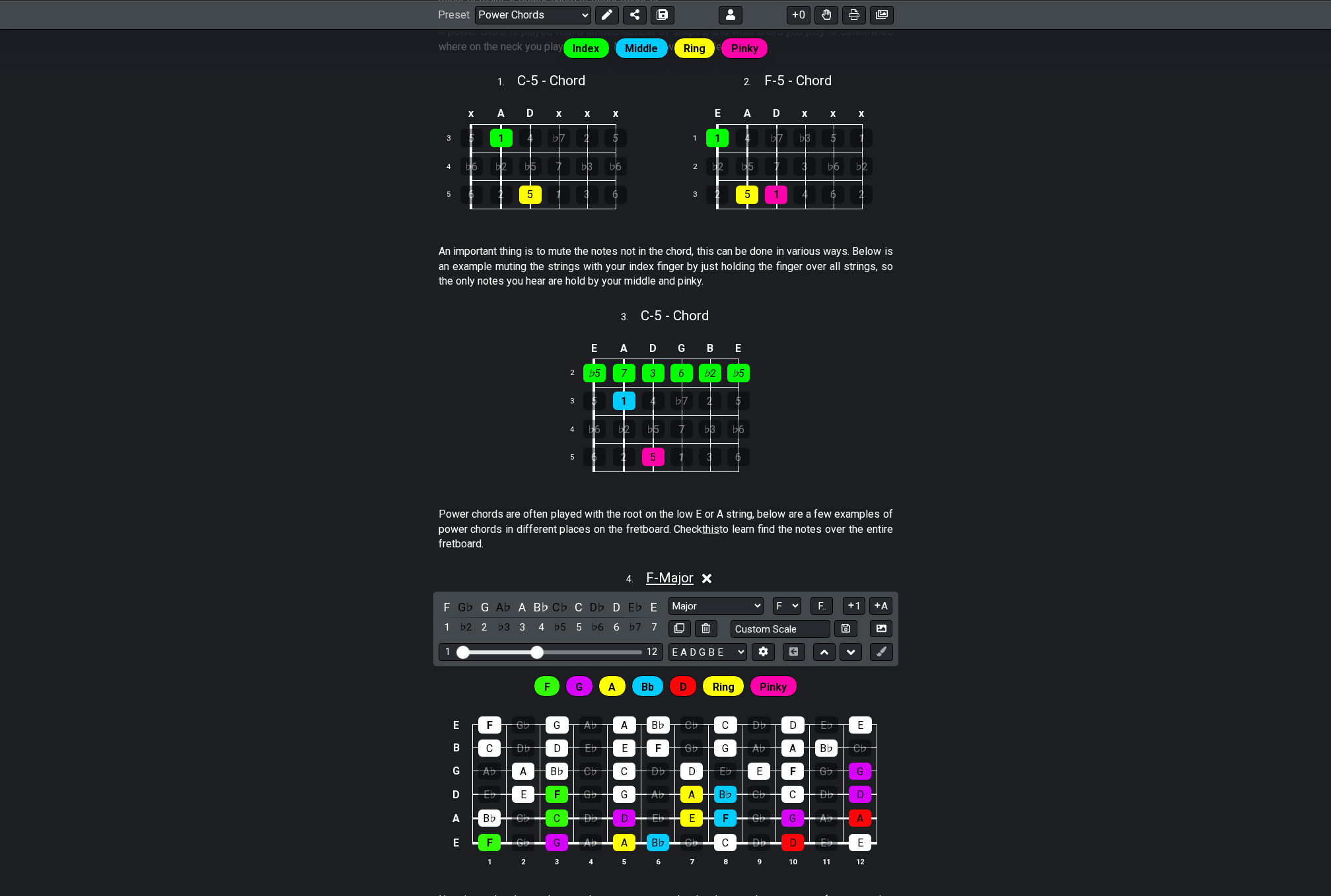
click at [664, 580] on span "F - Major" at bounding box center [670, 578] width 47 height 16
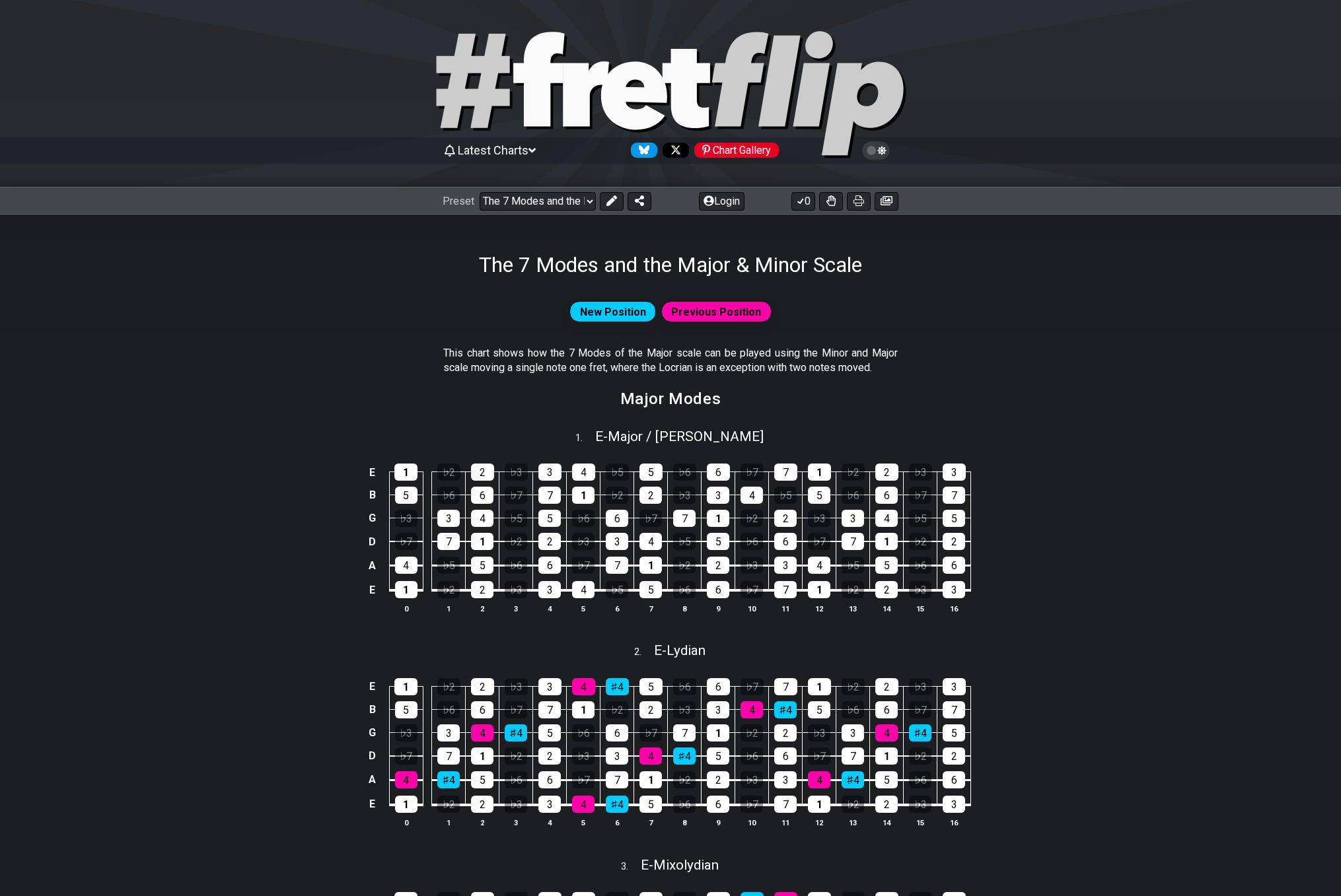
select select "/02VGM8YN"
